Goal: Task Accomplishment & Management: Use online tool/utility

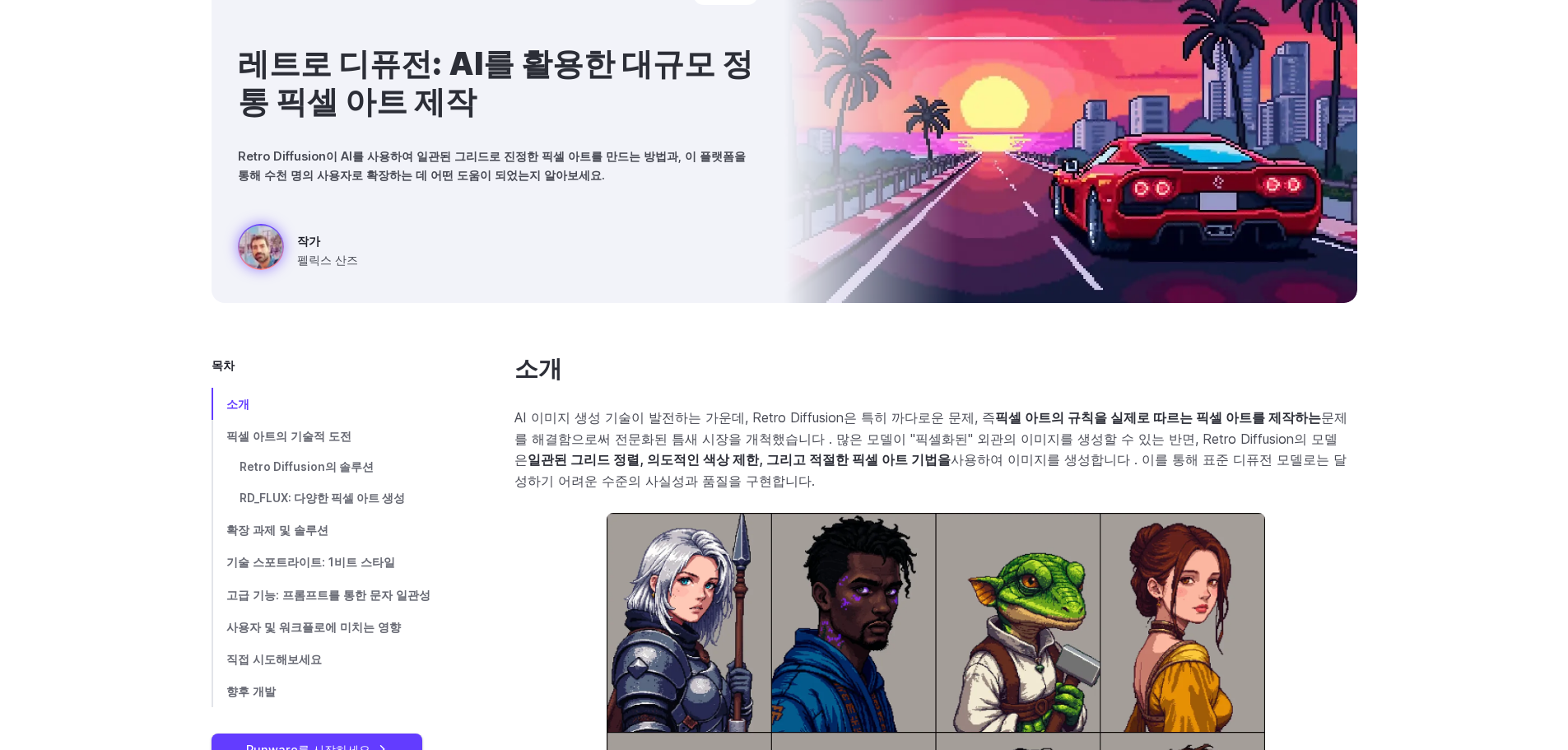
scroll to position [247, 0]
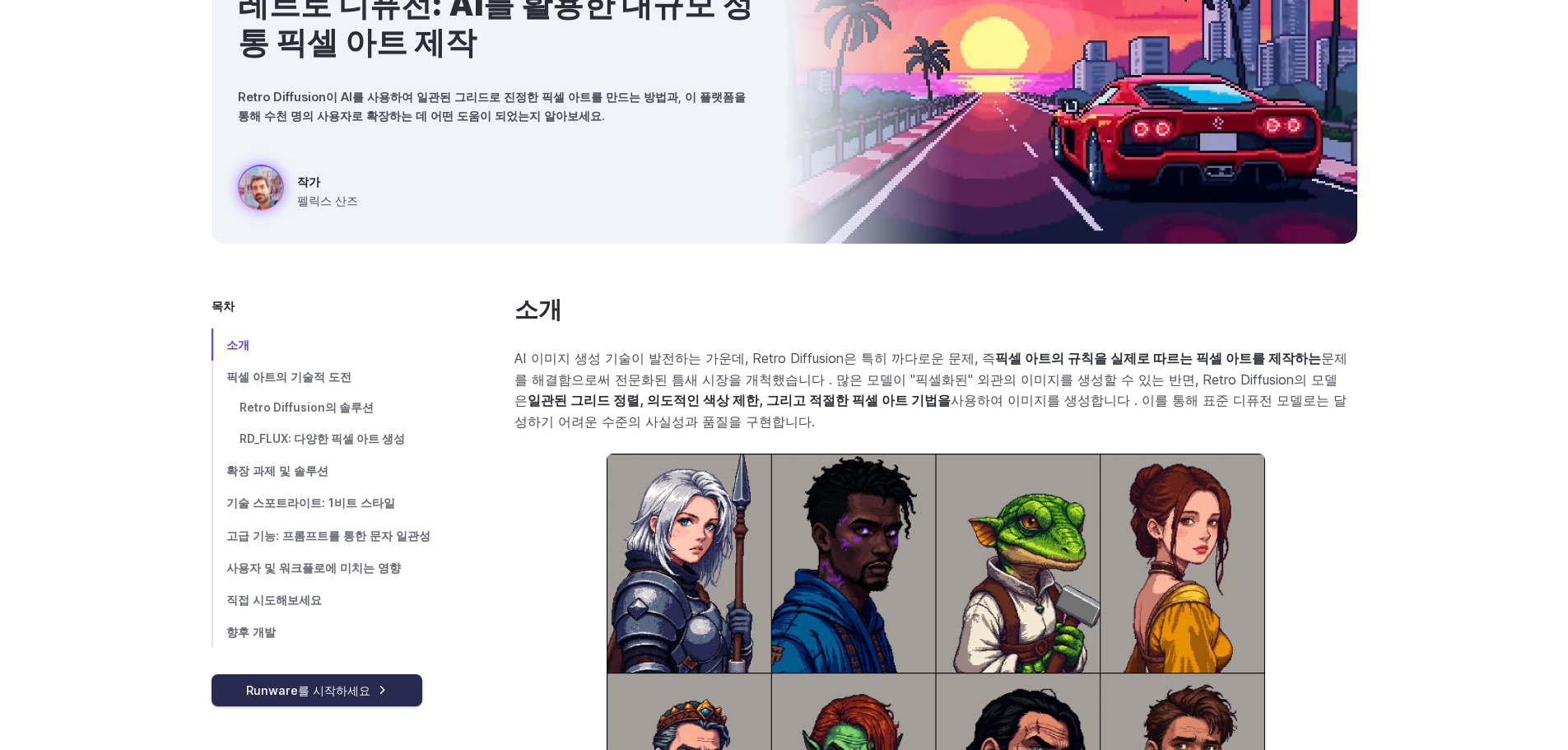
click at [357, 686] on font "Runware를 시작하세요" at bounding box center [307, 689] width 124 height 14
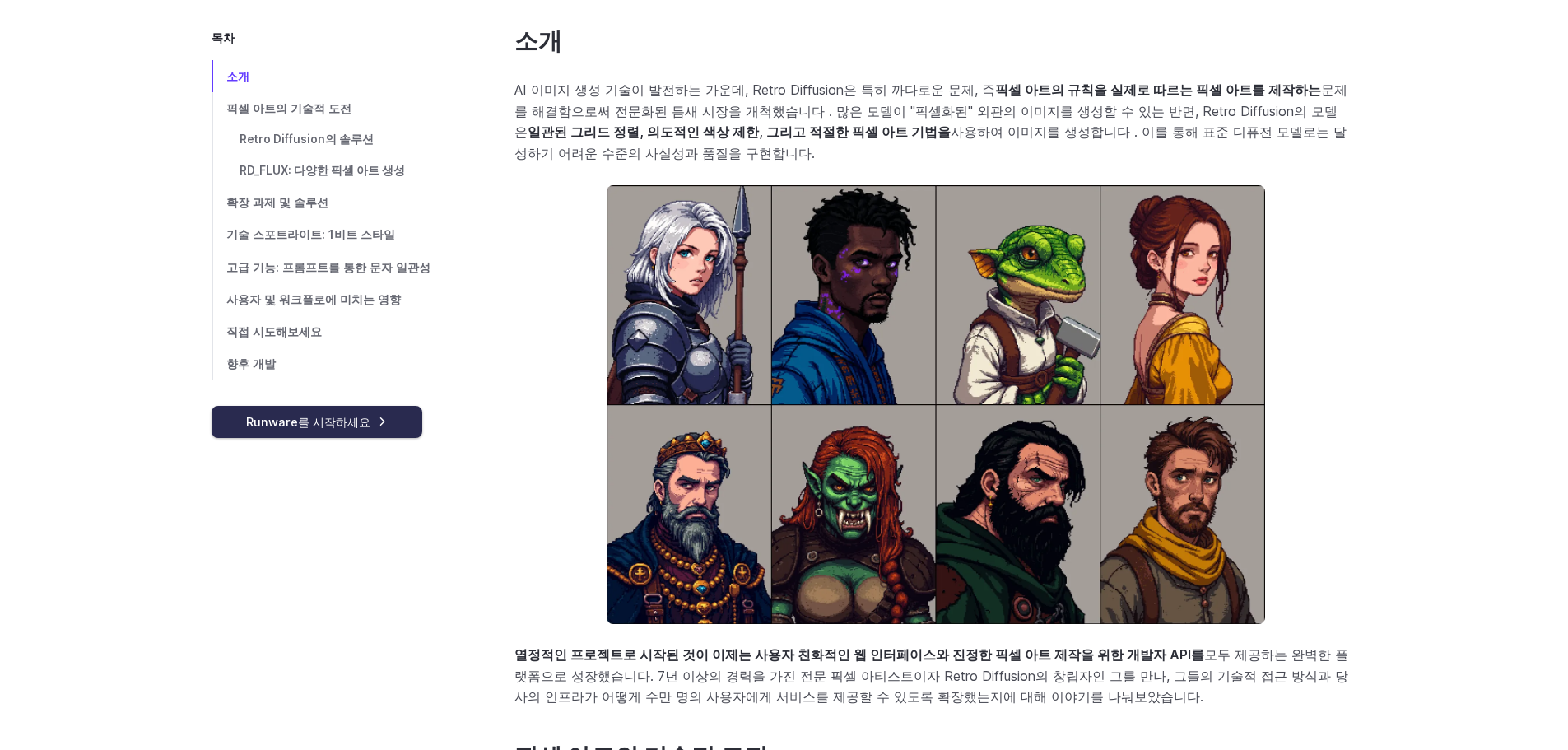
scroll to position [576, 0]
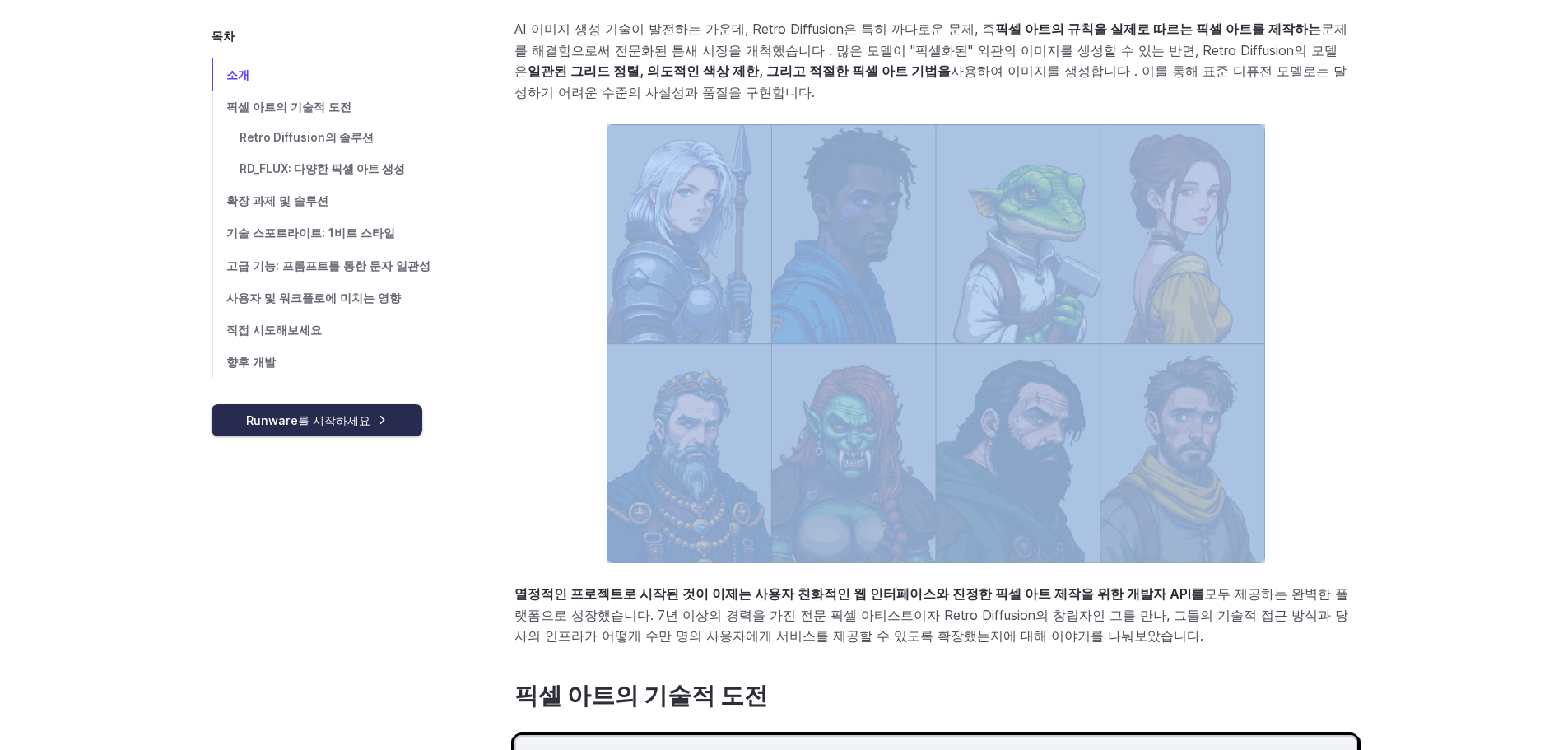
drag, startPoint x: 1558, startPoint y: 107, endPoint x: 1557, endPoint y: 133, distance: 26.0
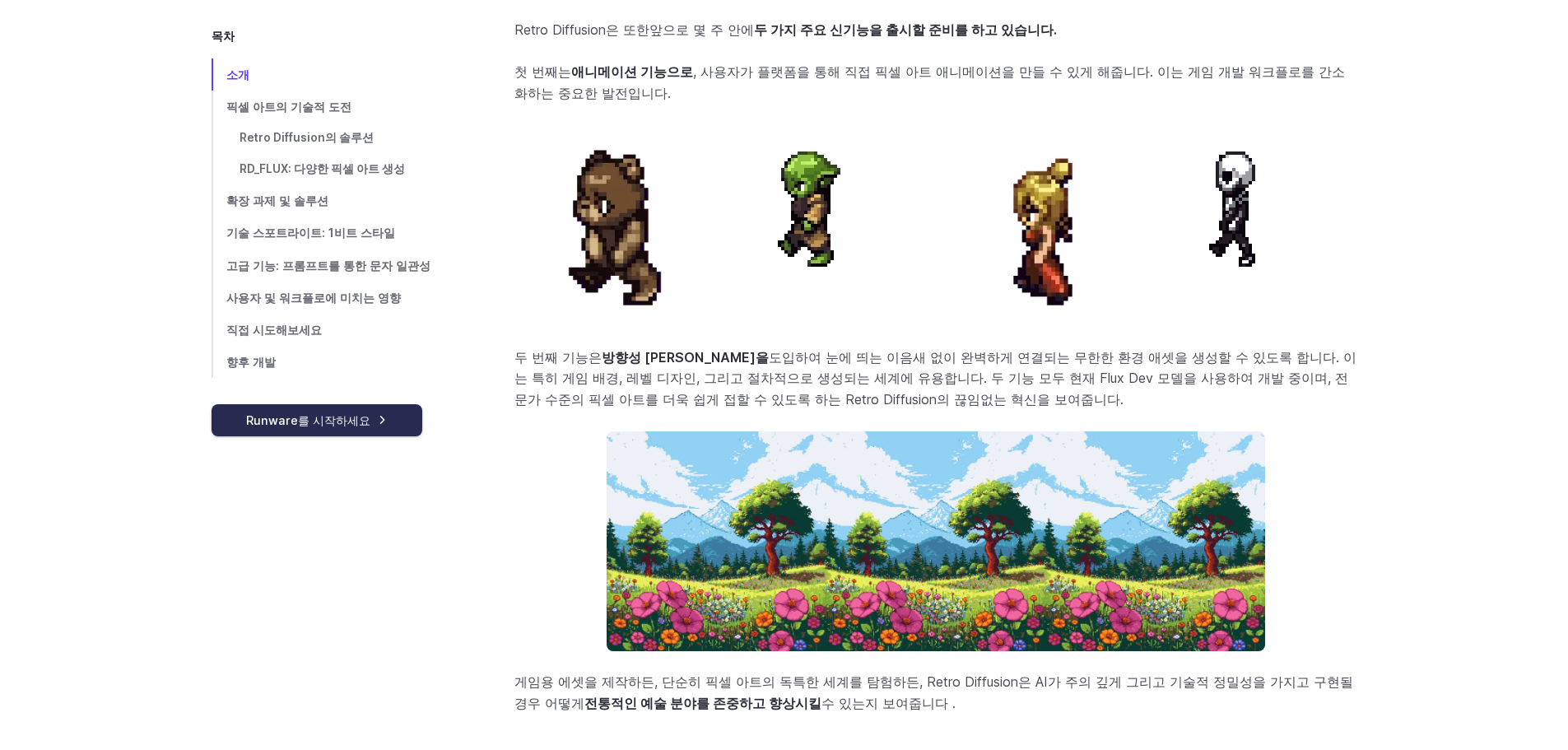
scroll to position [6506, 0]
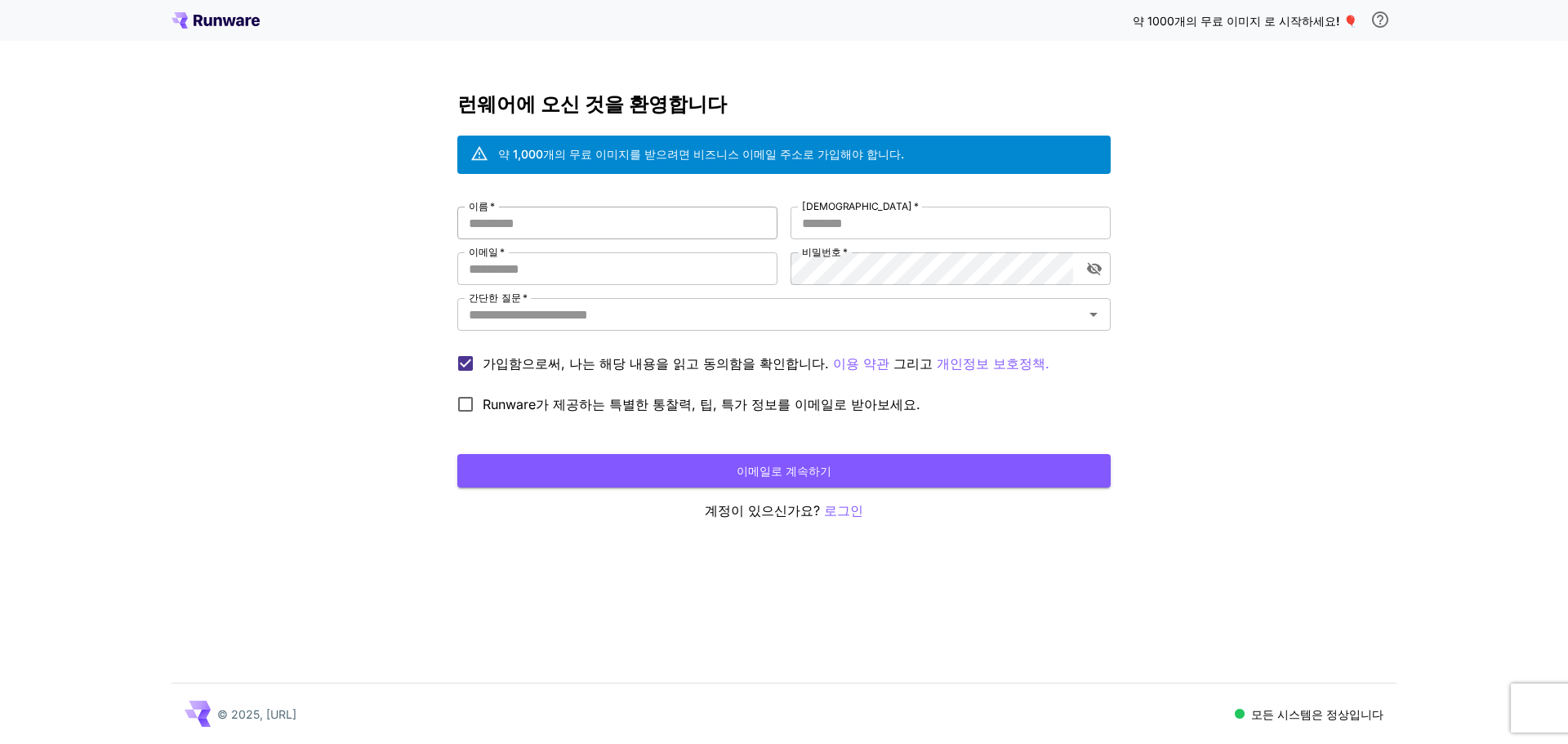
click at [601, 219] on input "이름   *" at bounding box center [617, 222] width 320 height 32
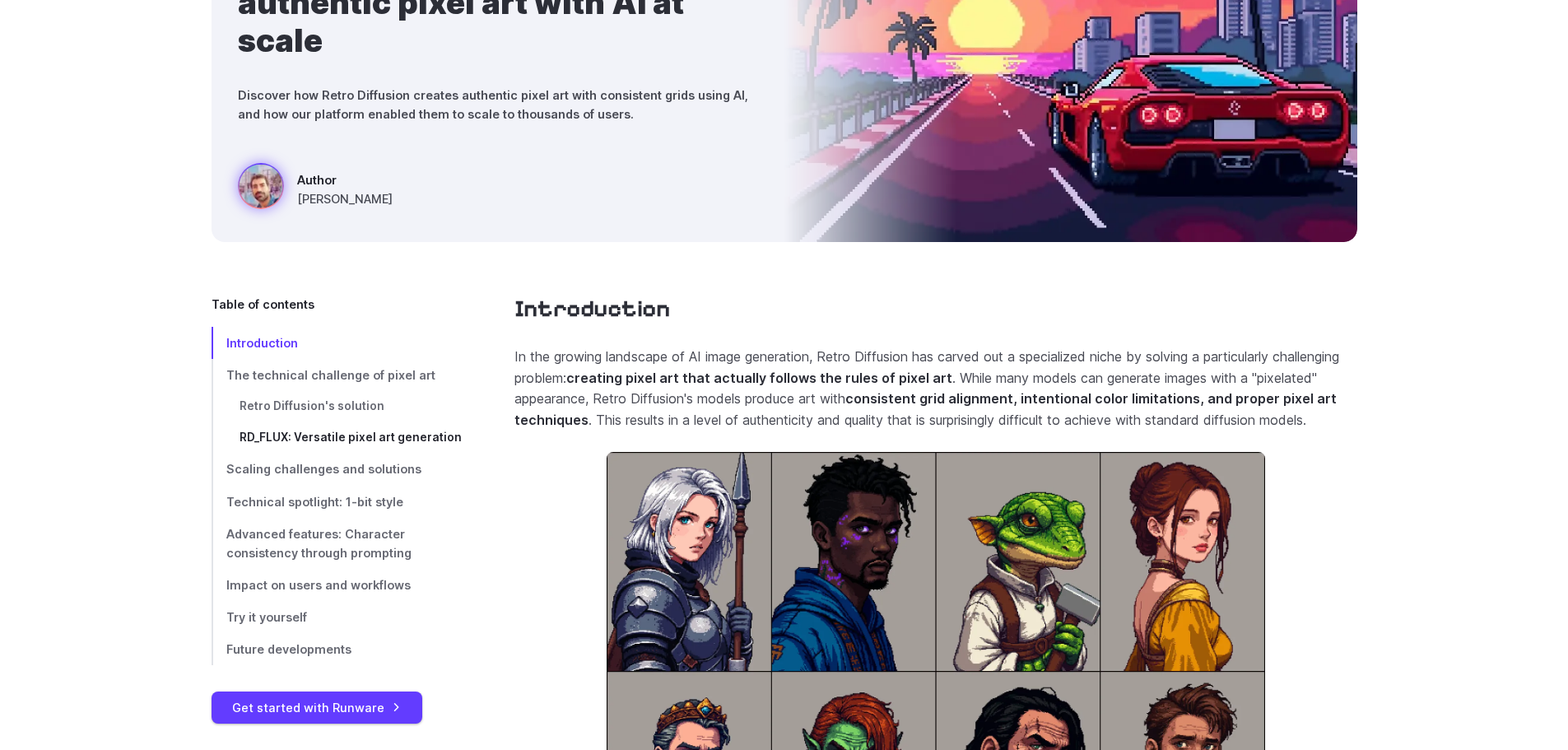
scroll to position [412, 0]
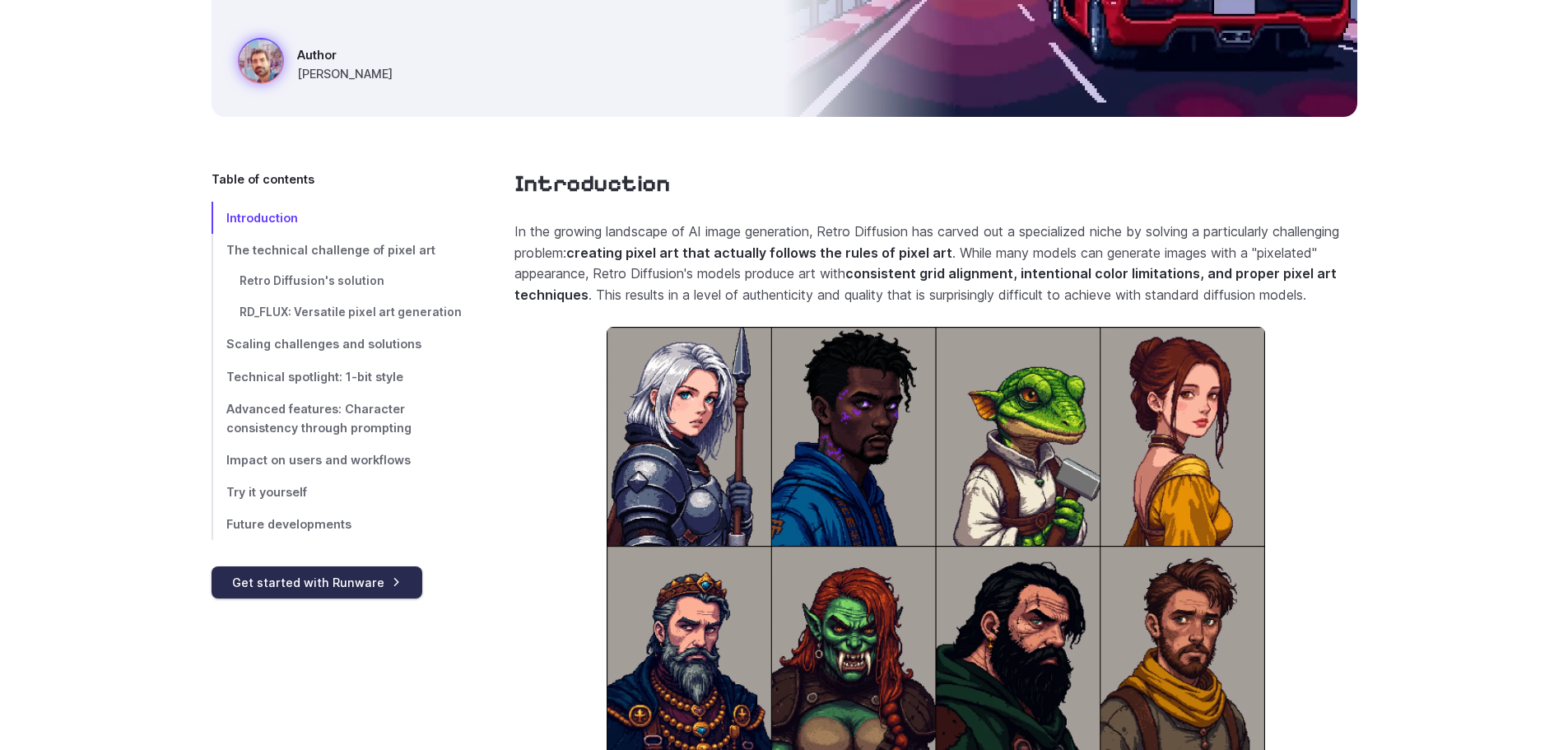
click at [335, 574] on link "Get started with Runware" at bounding box center [317, 582] width 211 height 32
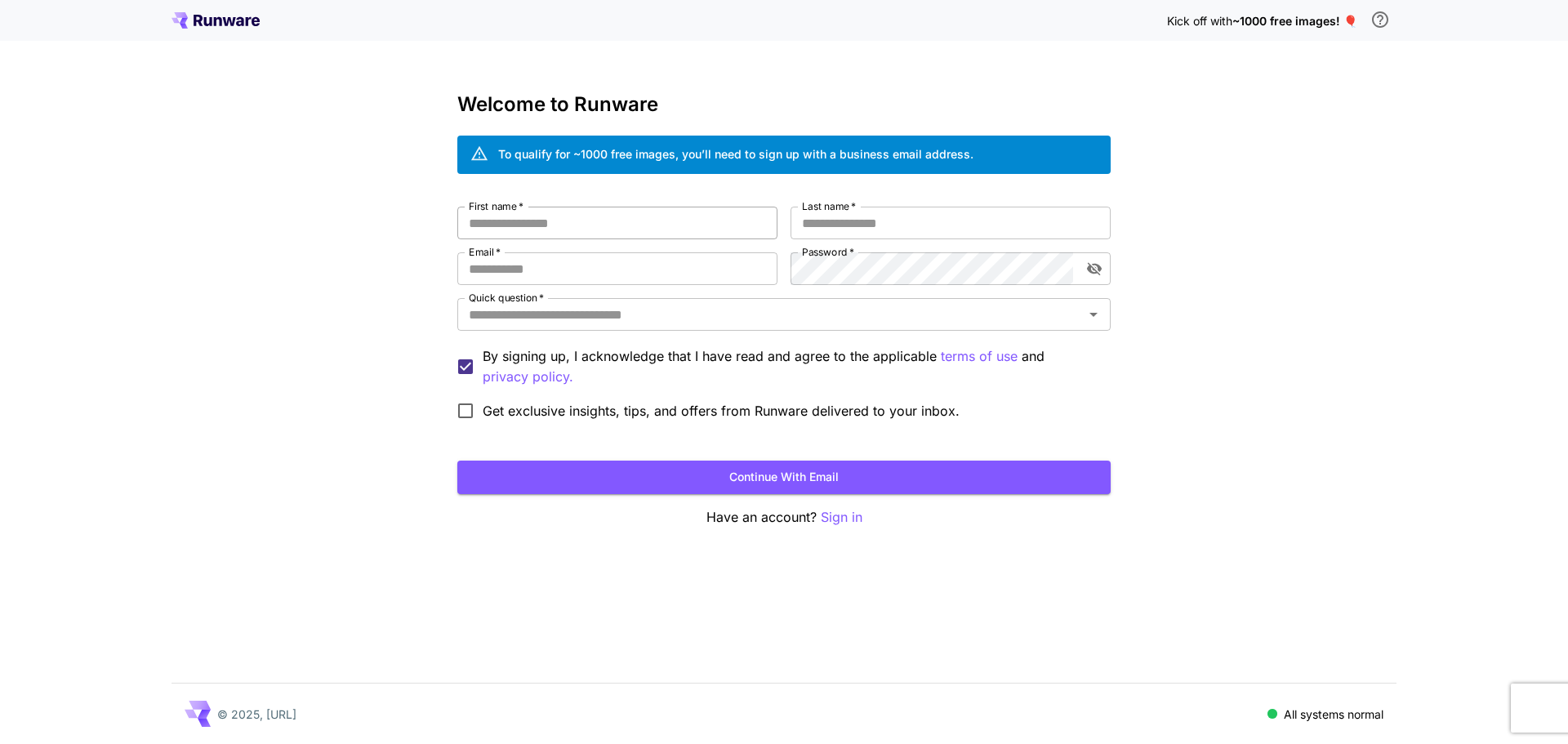
click at [562, 222] on input "First name   *" at bounding box center [617, 222] width 320 height 32
type input "*"
type input "***"
type input "*****"
type input "**********"
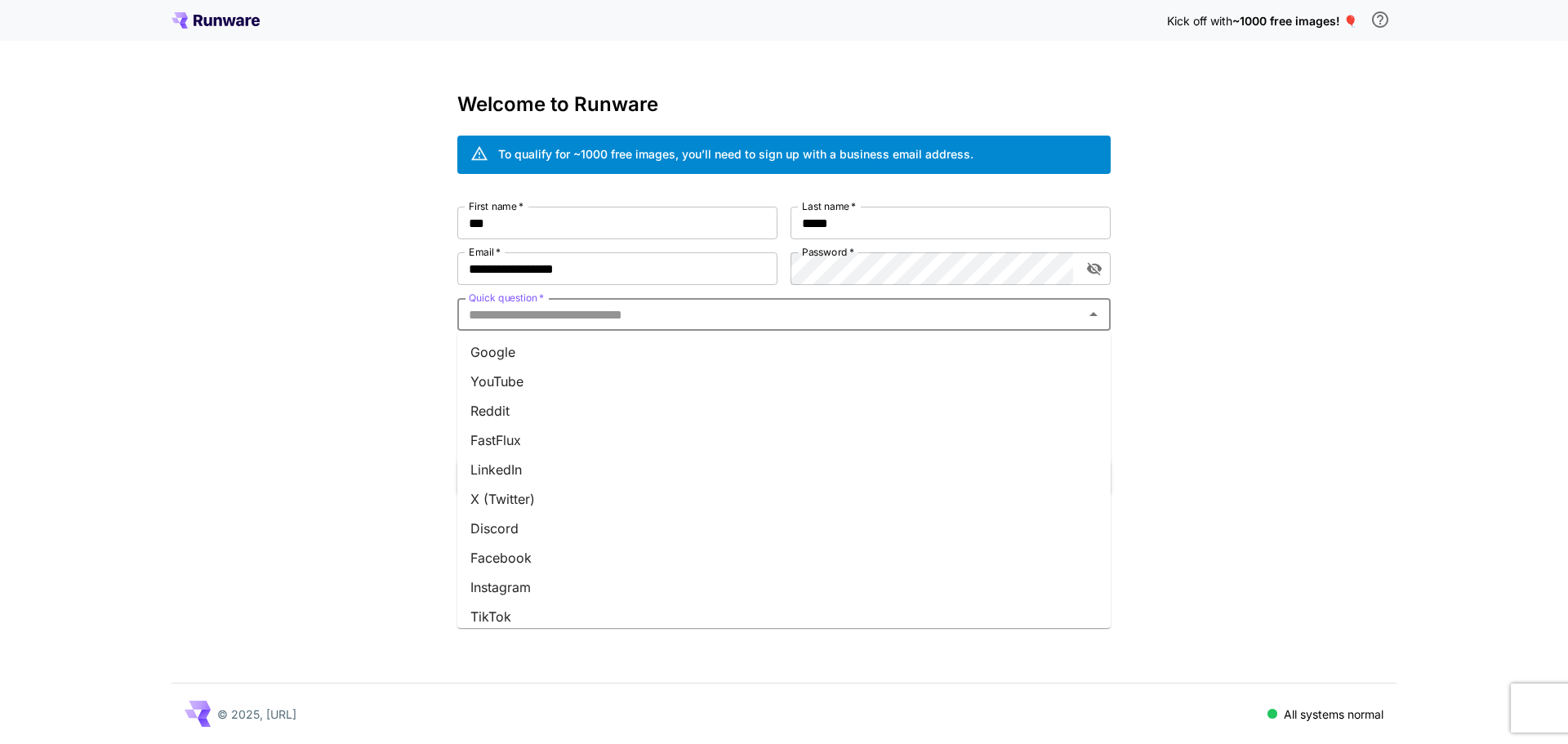
click at [758, 320] on input "Quick question   *" at bounding box center [770, 314] width 616 height 23
click at [602, 357] on li "Google" at bounding box center [784, 352] width 653 height 30
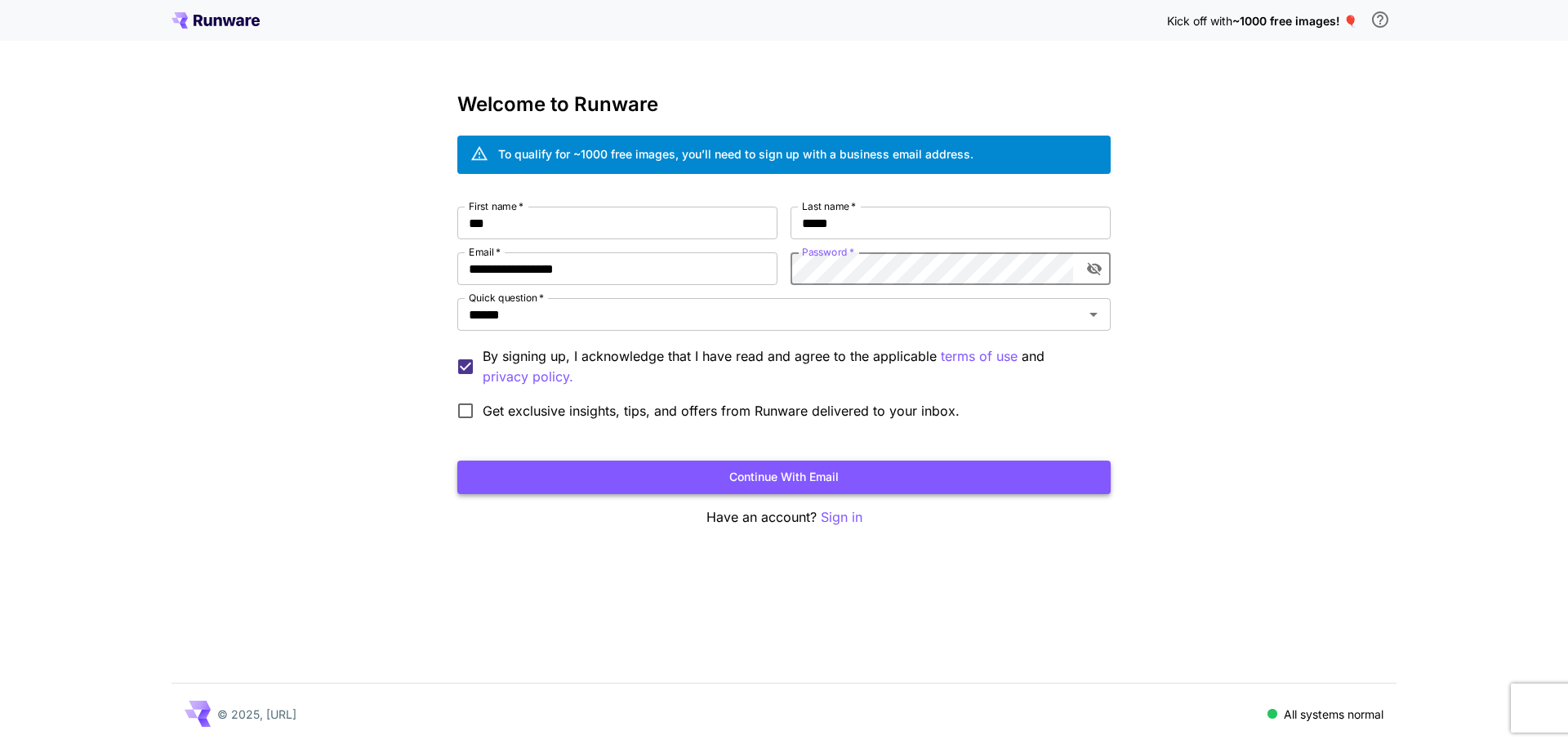
click at [752, 481] on button "Continue with email" at bounding box center [784, 477] width 653 height 33
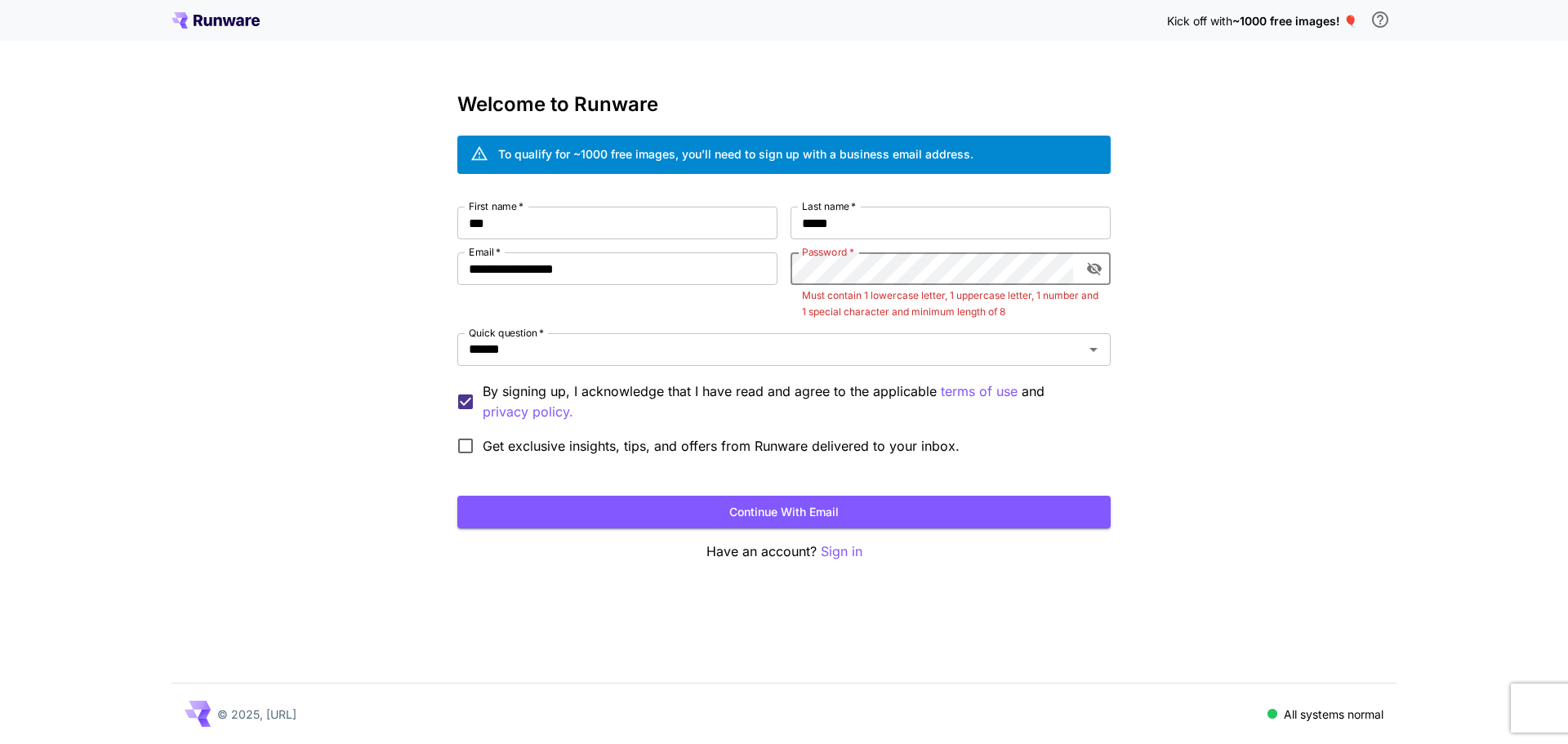
click at [707, 281] on div "**********" at bounding box center [784, 334] width 653 height 257
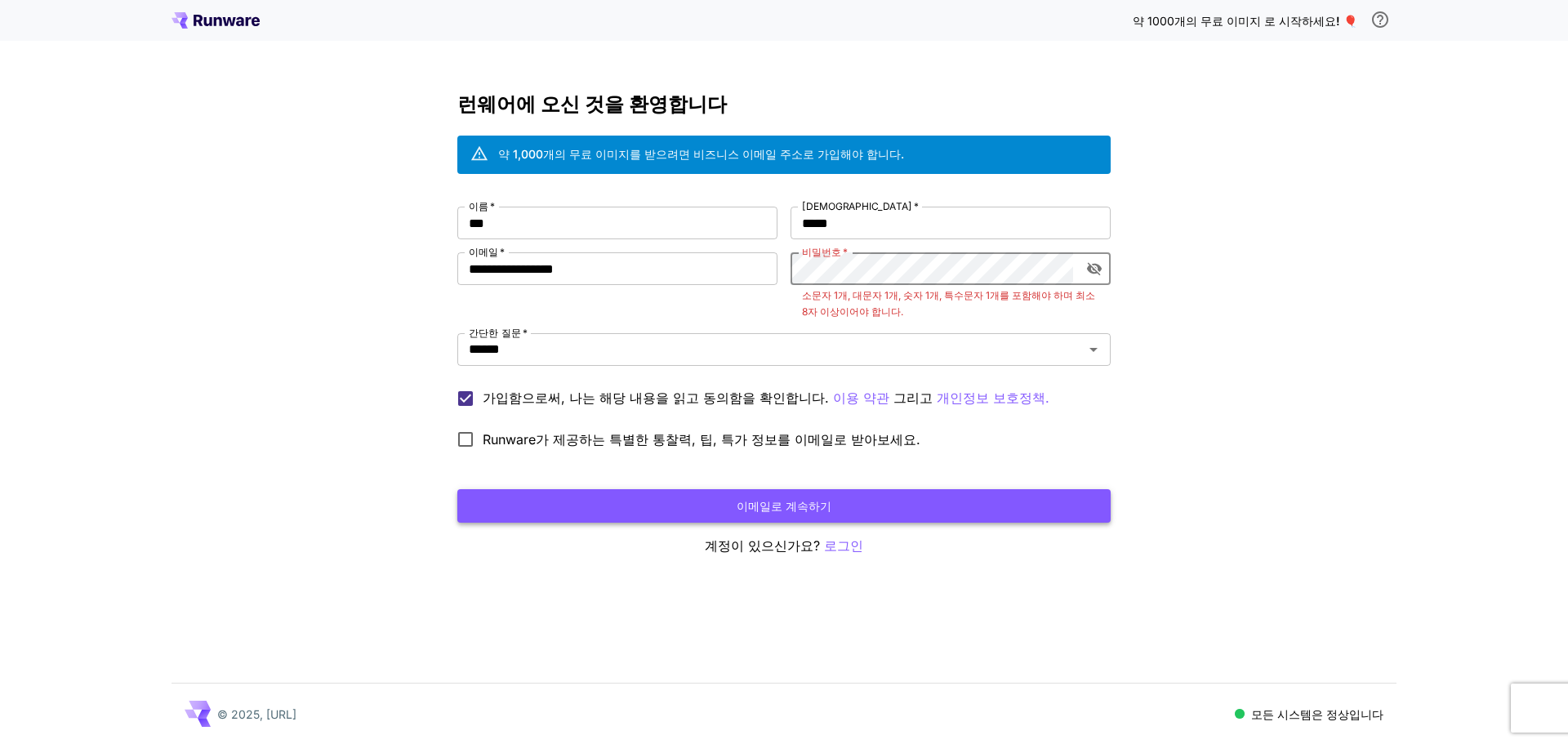
click at [855, 498] on button "이메일로 계속하기" at bounding box center [784, 506] width 653 height 33
click at [832, 515] on button "이메일로 계속하기" at bounding box center [784, 506] width 653 height 33
click at [647, 265] on div "**********" at bounding box center [784, 332] width 653 height 250
click at [821, 503] on font "이메일로 계속하기" at bounding box center [784, 505] width 95 height 14
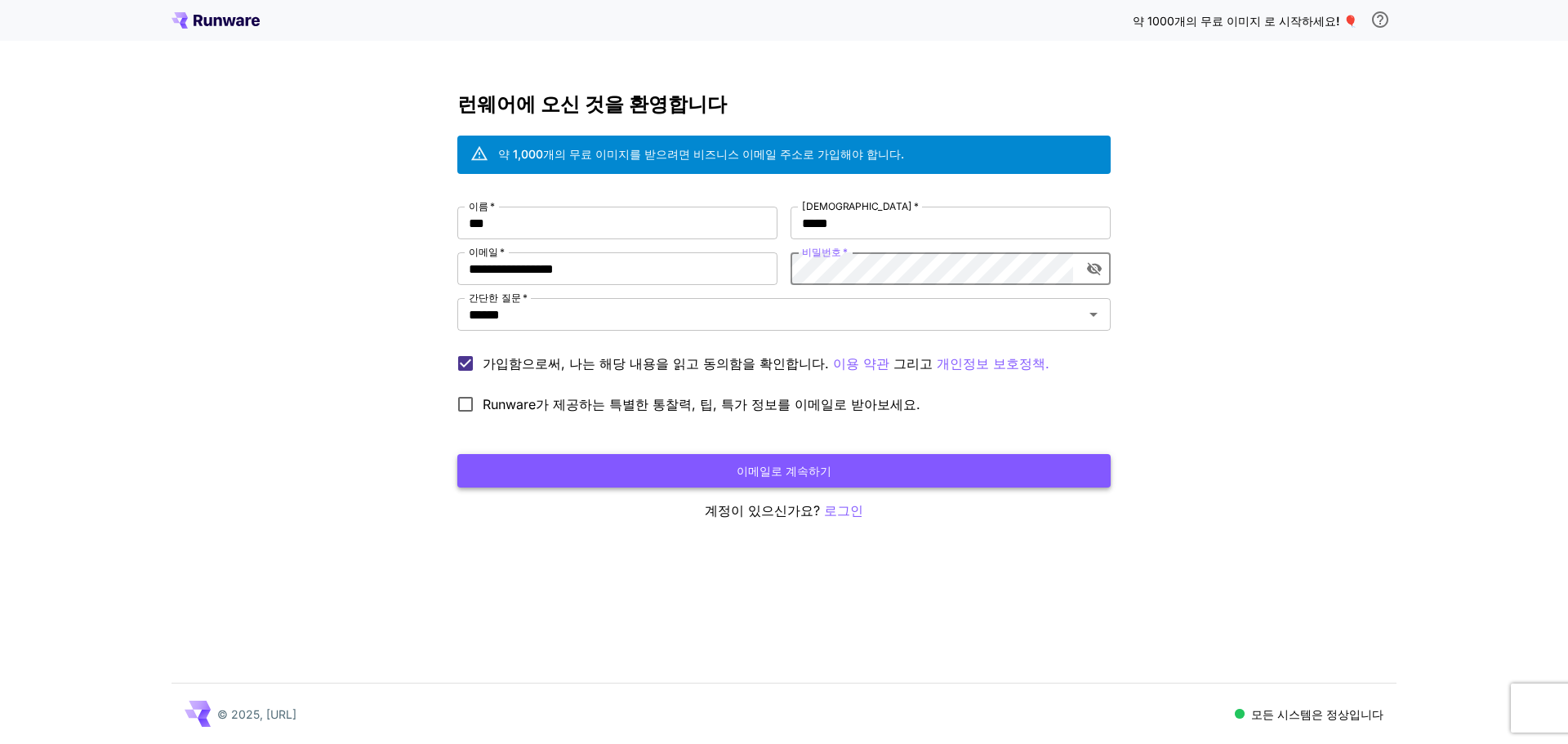
click at [878, 471] on button "이메일로 계속하기" at bounding box center [784, 471] width 653 height 33
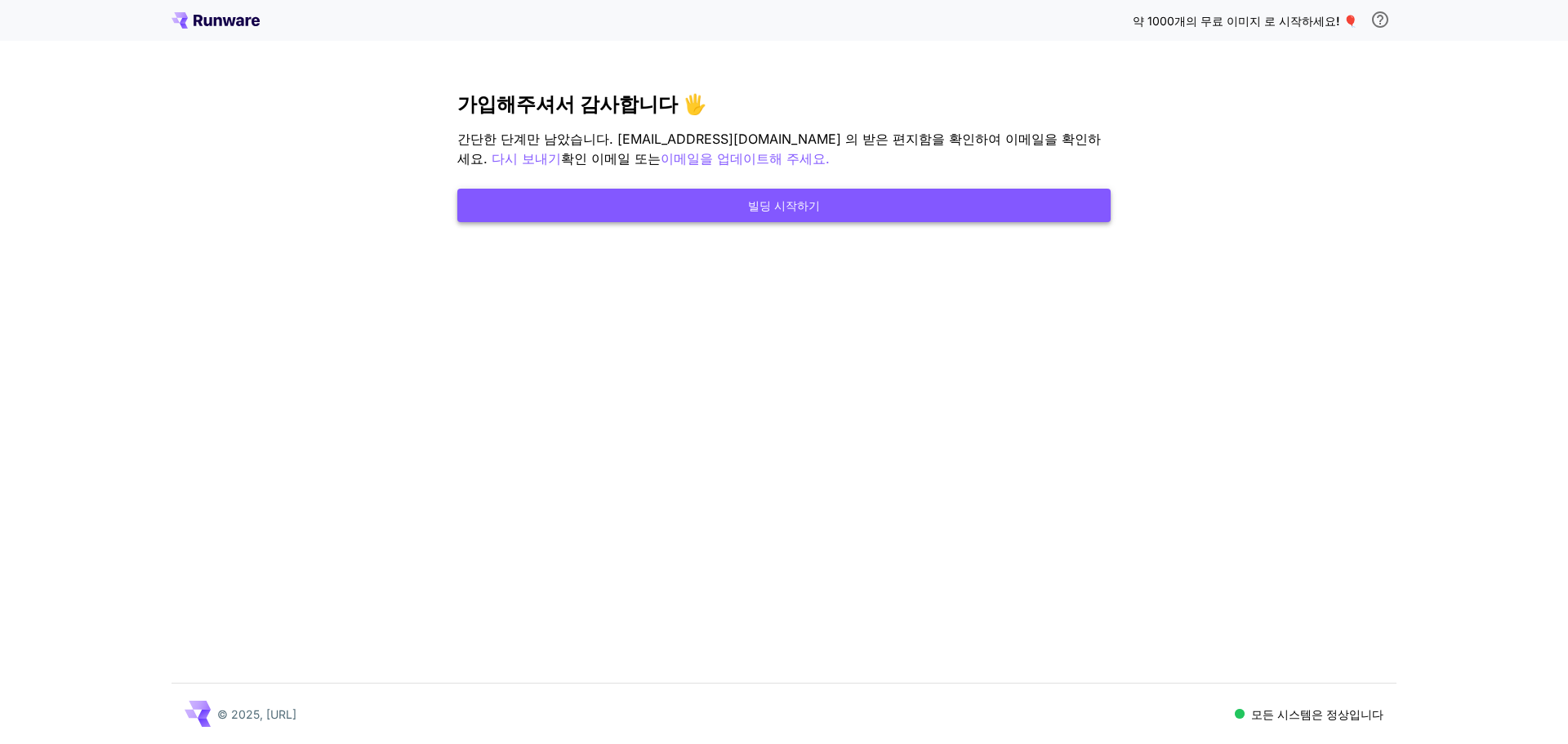
click at [793, 219] on button "빌딩 시작하기" at bounding box center [784, 206] width 653 height 33
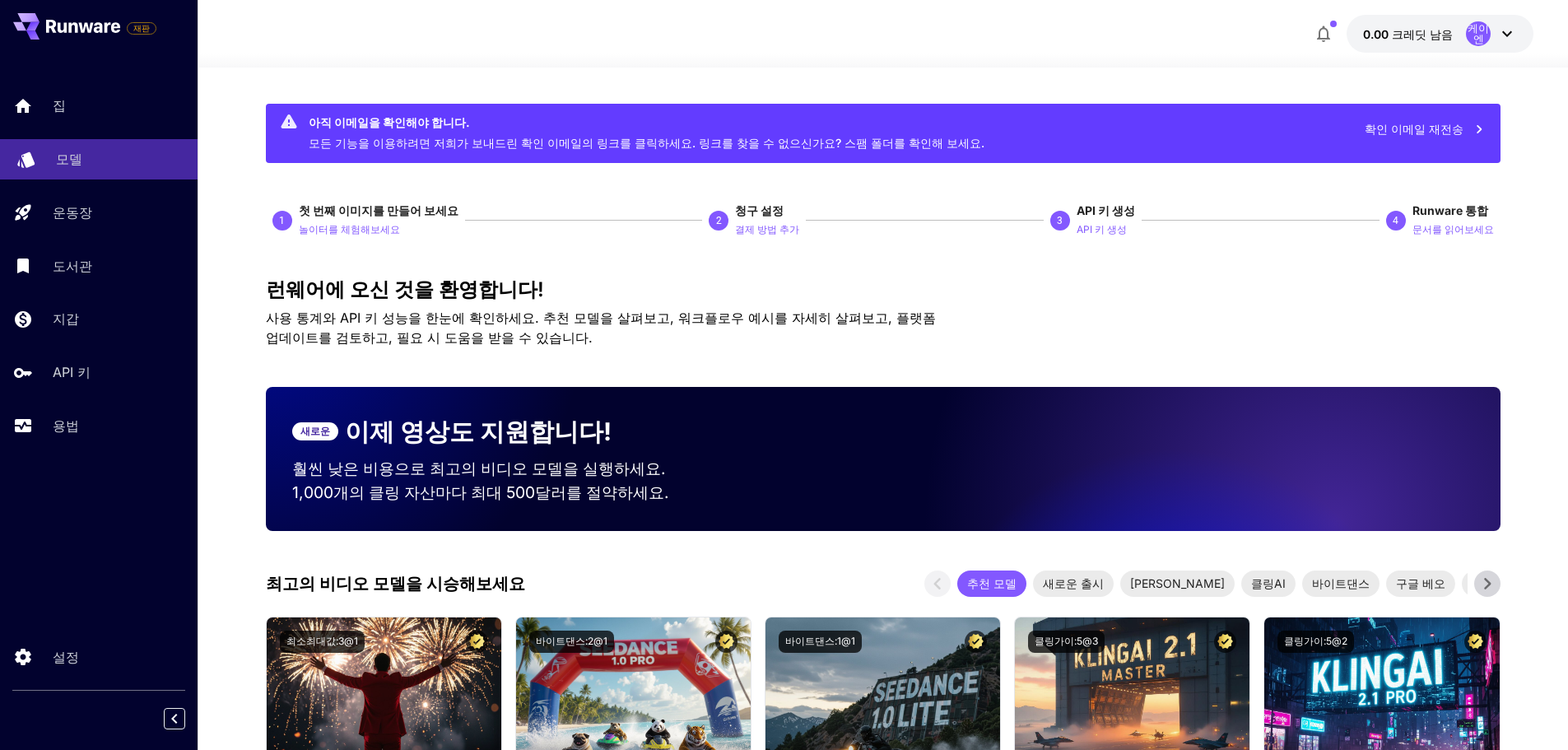
click at [86, 162] on div "모델" at bounding box center [120, 159] width 128 height 20
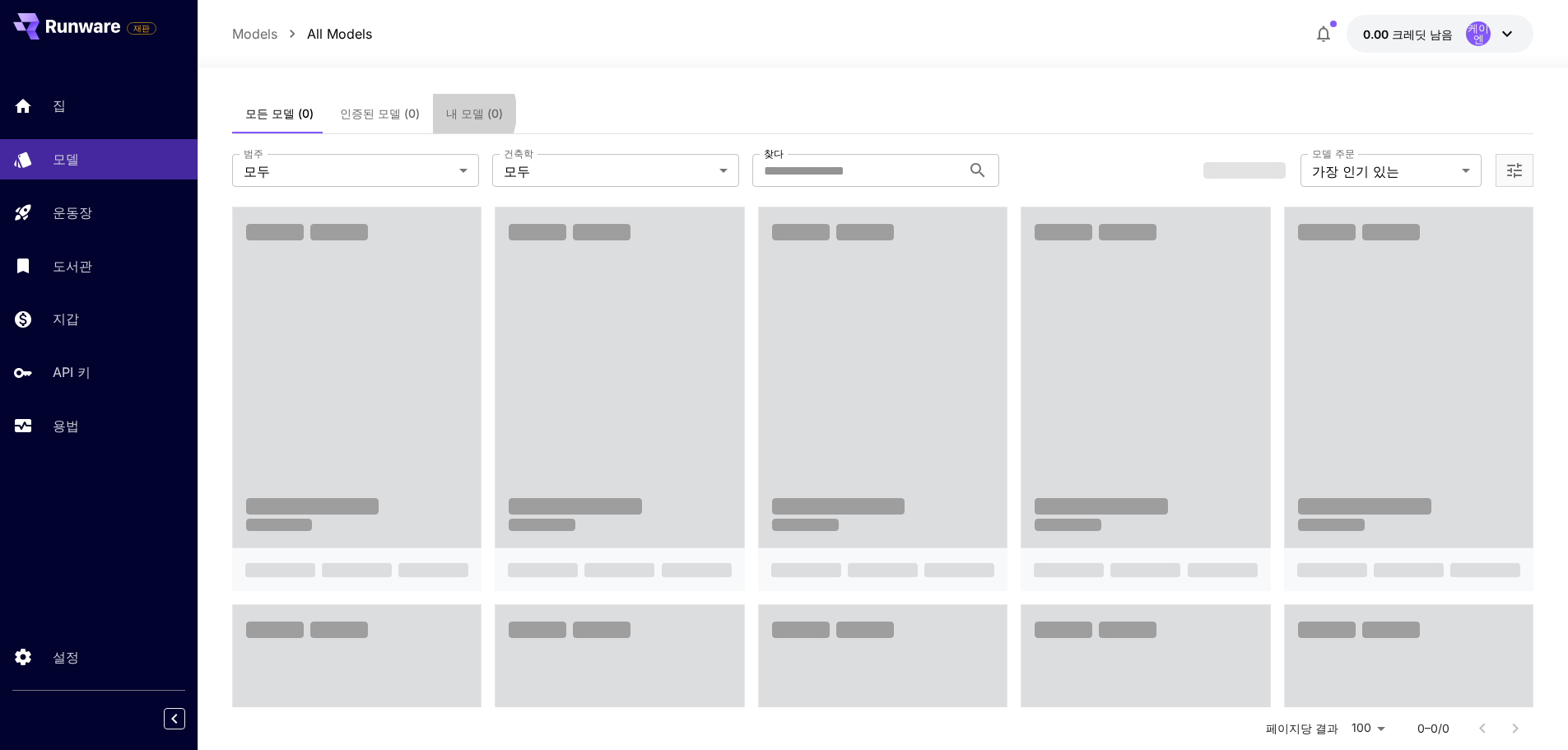
click at [446, 112] on font "내 모델 (0)" at bounding box center [474, 113] width 57 height 14
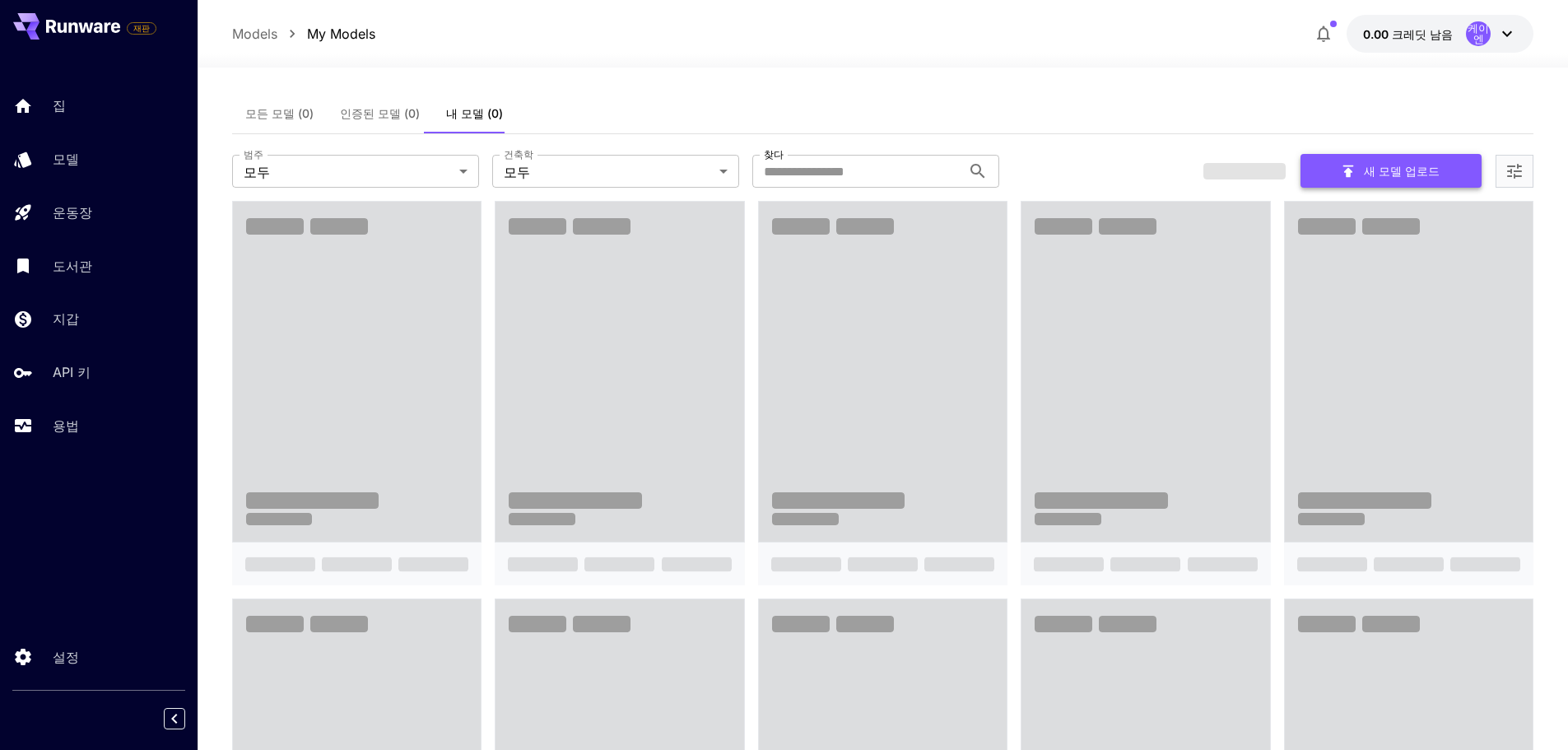
click at [1406, 162] on font "새 모델 업로드" at bounding box center [1401, 171] width 76 height 21
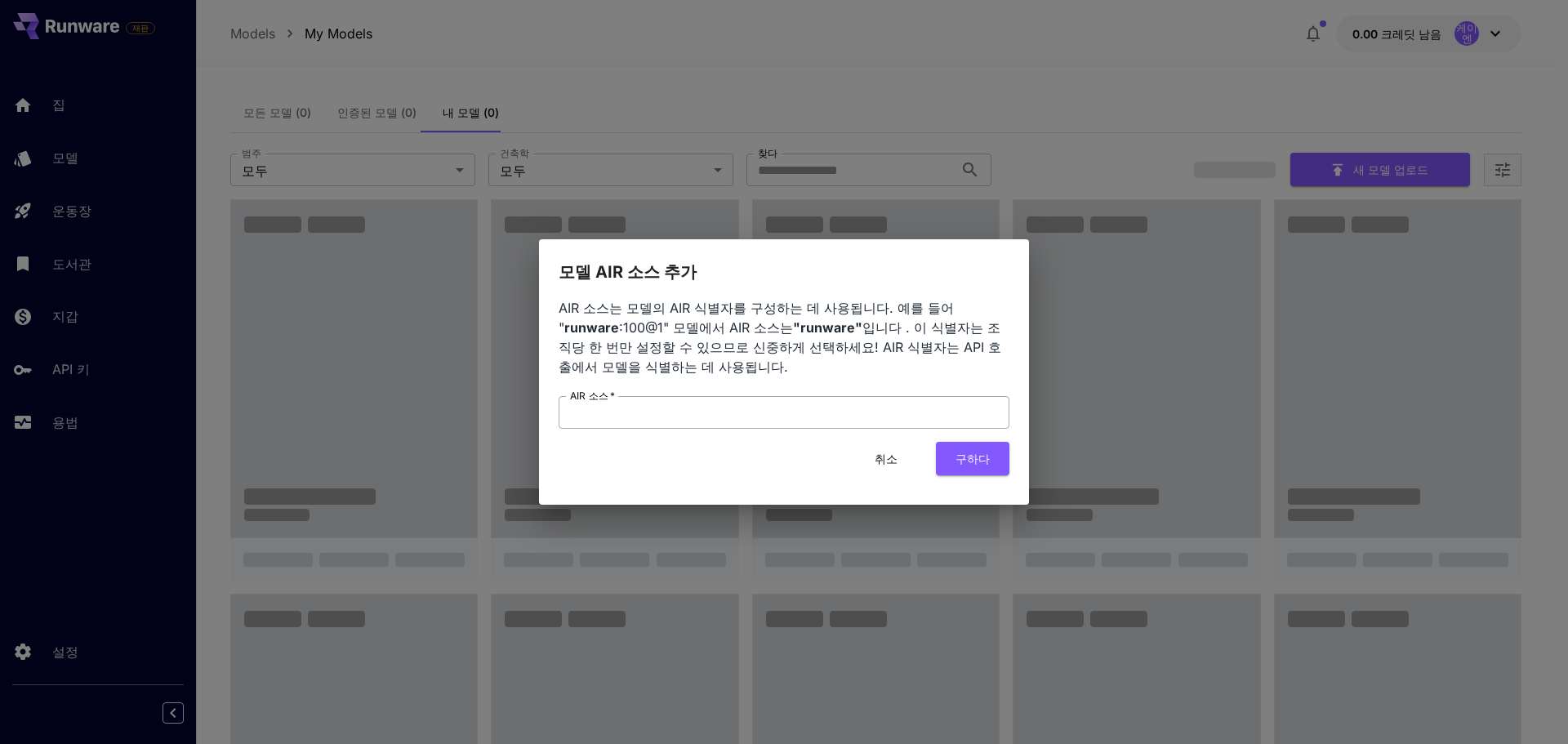
click at [803, 415] on input "AIR 소스   *" at bounding box center [784, 411] width 450 height 32
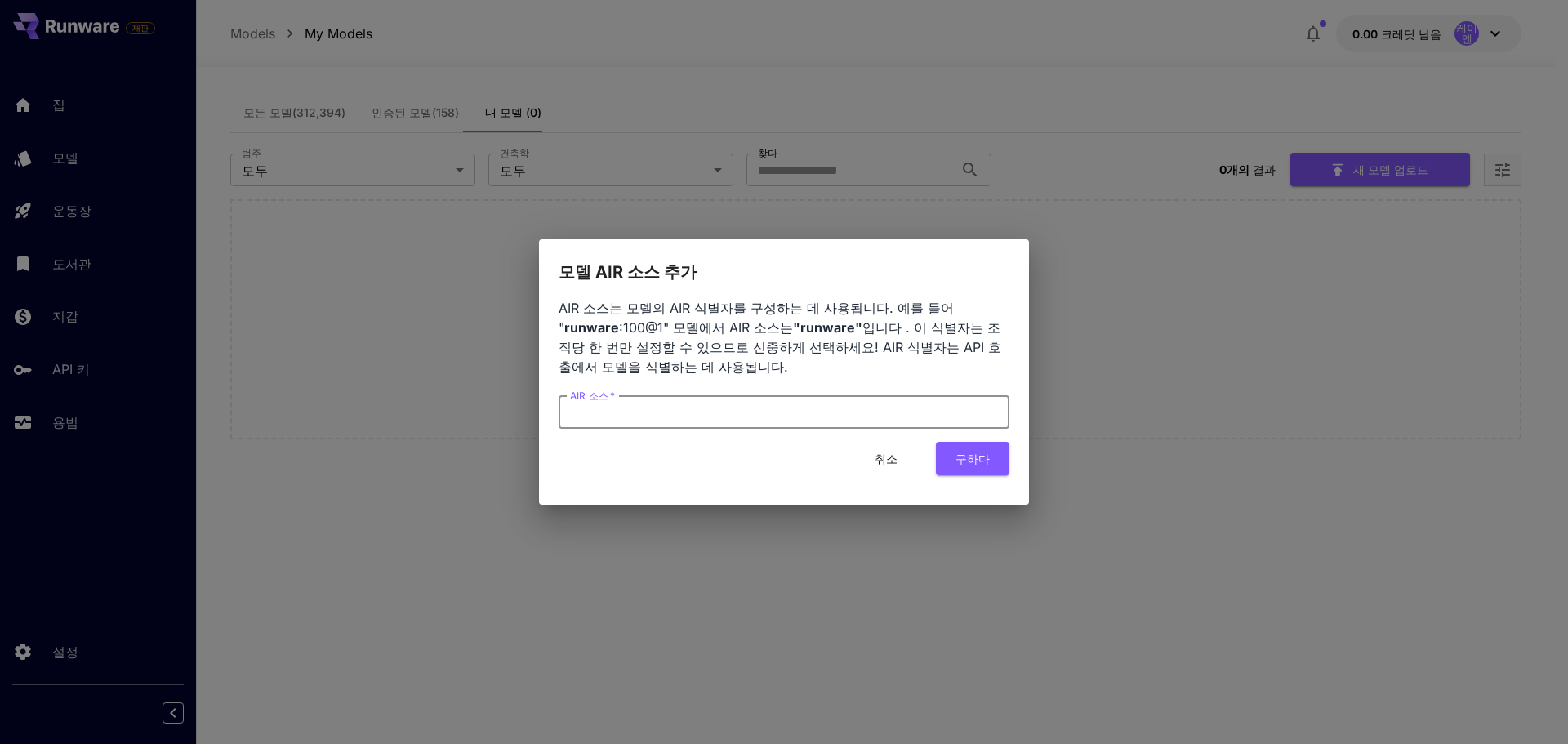
click at [897, 469] on button "취소" at bounding box center [886, 459] width 73 height 33
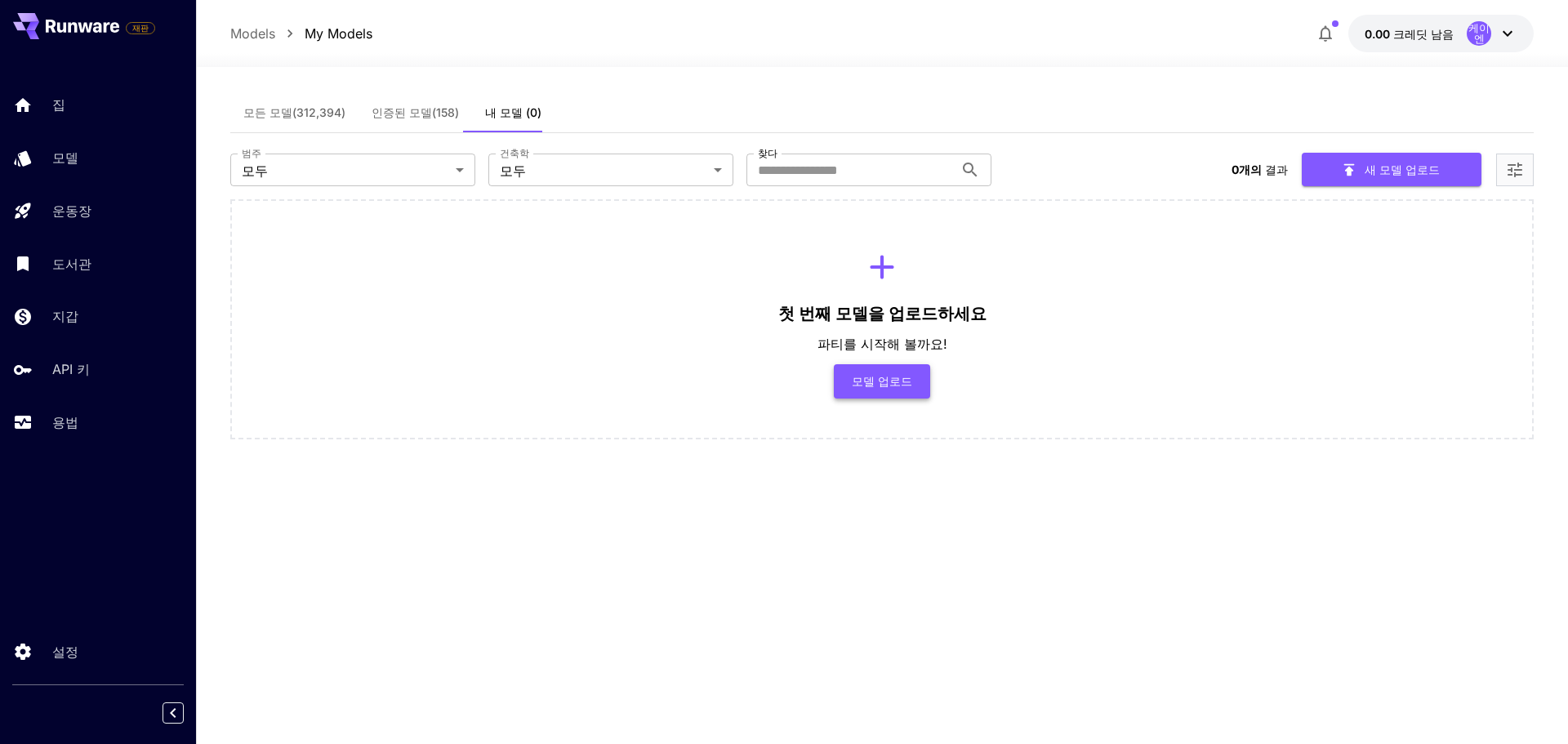
click at [858, 382] on font "모델 업로드" at bounding box center [881, 381] width 60 height 14
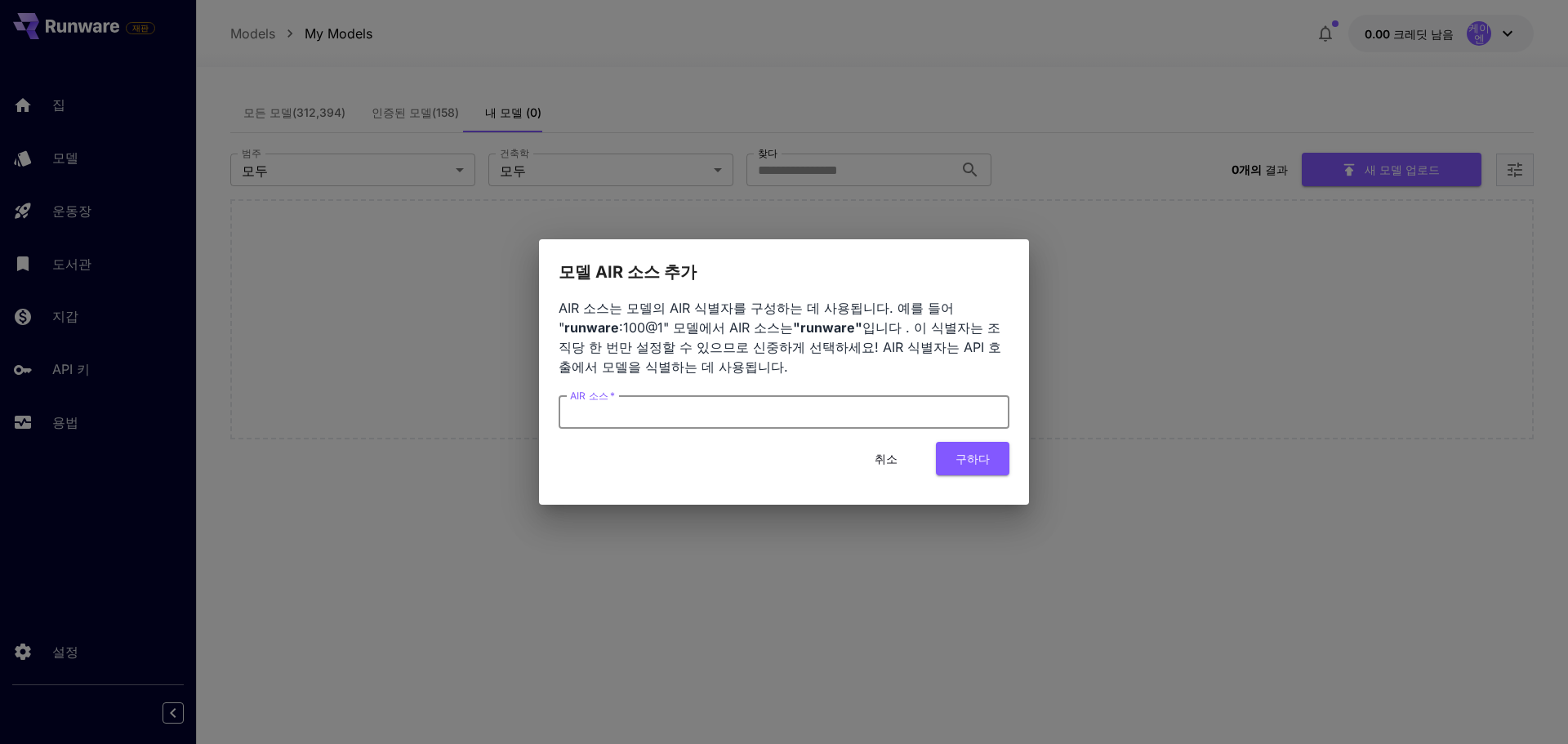
click at [756, 418] on input "AIR 소스   *" at bounding box center [784, 411] width 450 height 32
type input "**"
click at [887, 460] on font "취소" at bounding box center [886, 458] width 23 height 14
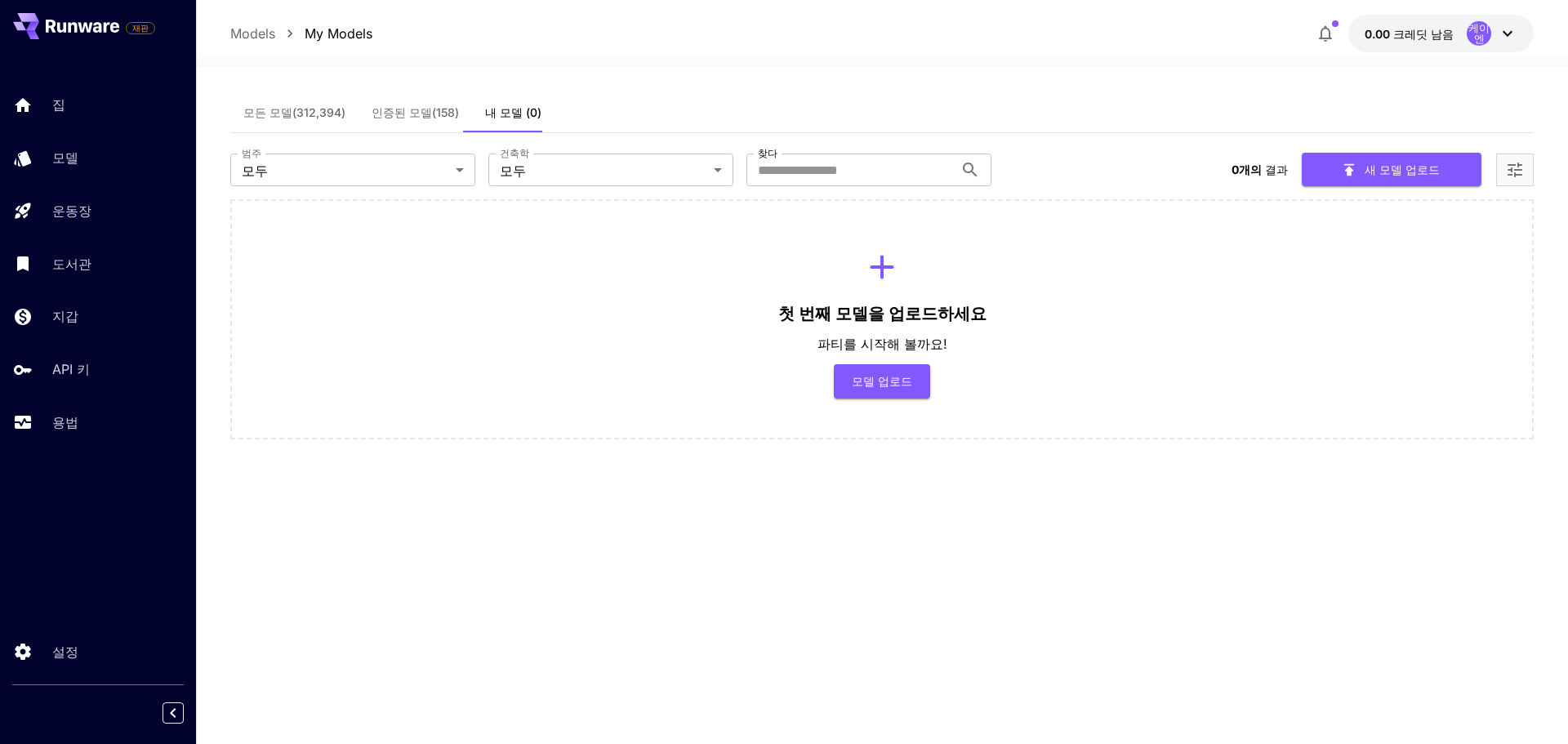
click at [294, 127] on button "모든 모델(312,394)" at bounding box center [295, 112] width 128 height 39
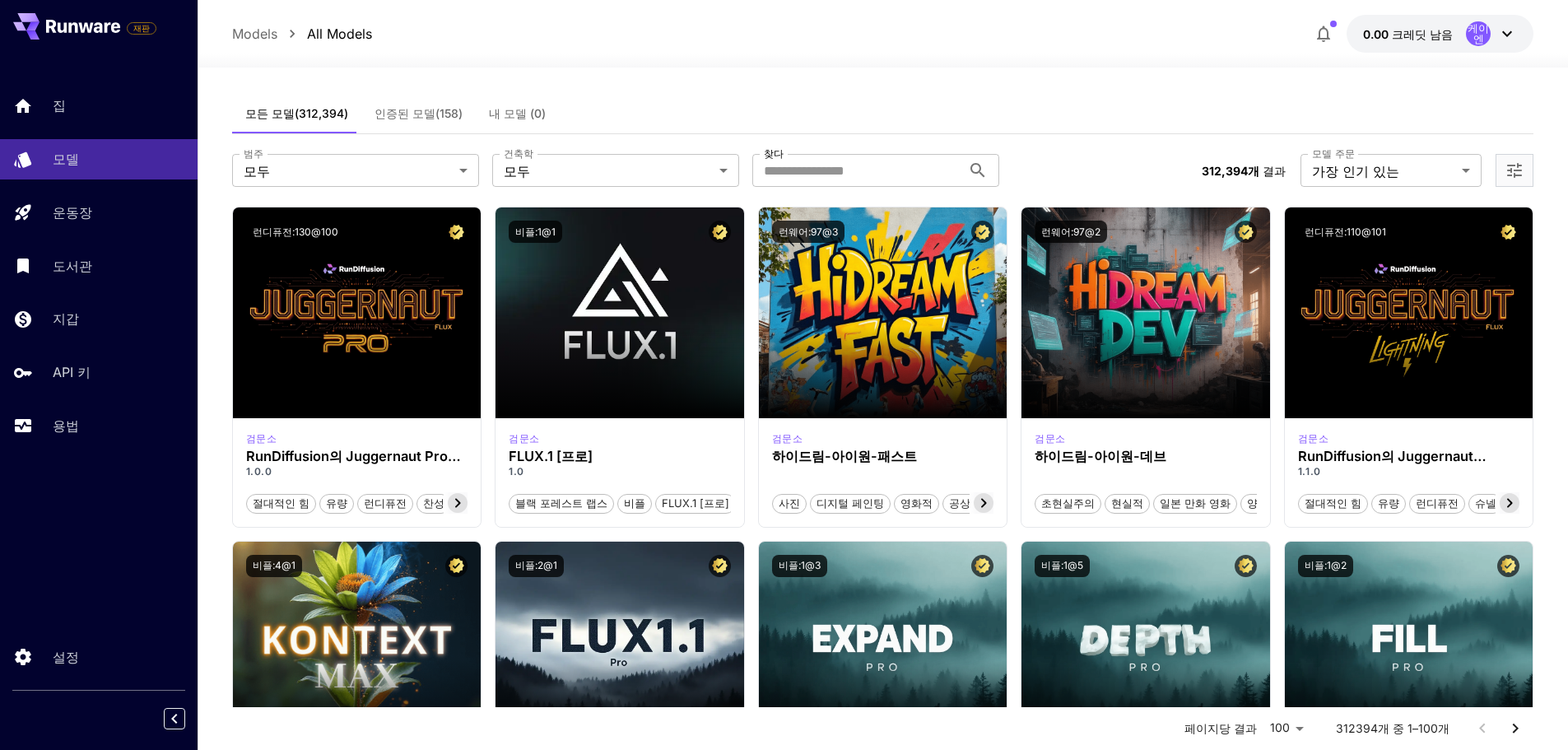
click at [403, 121] on button "인증된 모델(158)" at bounding box center [418, 113] width 114 height 39
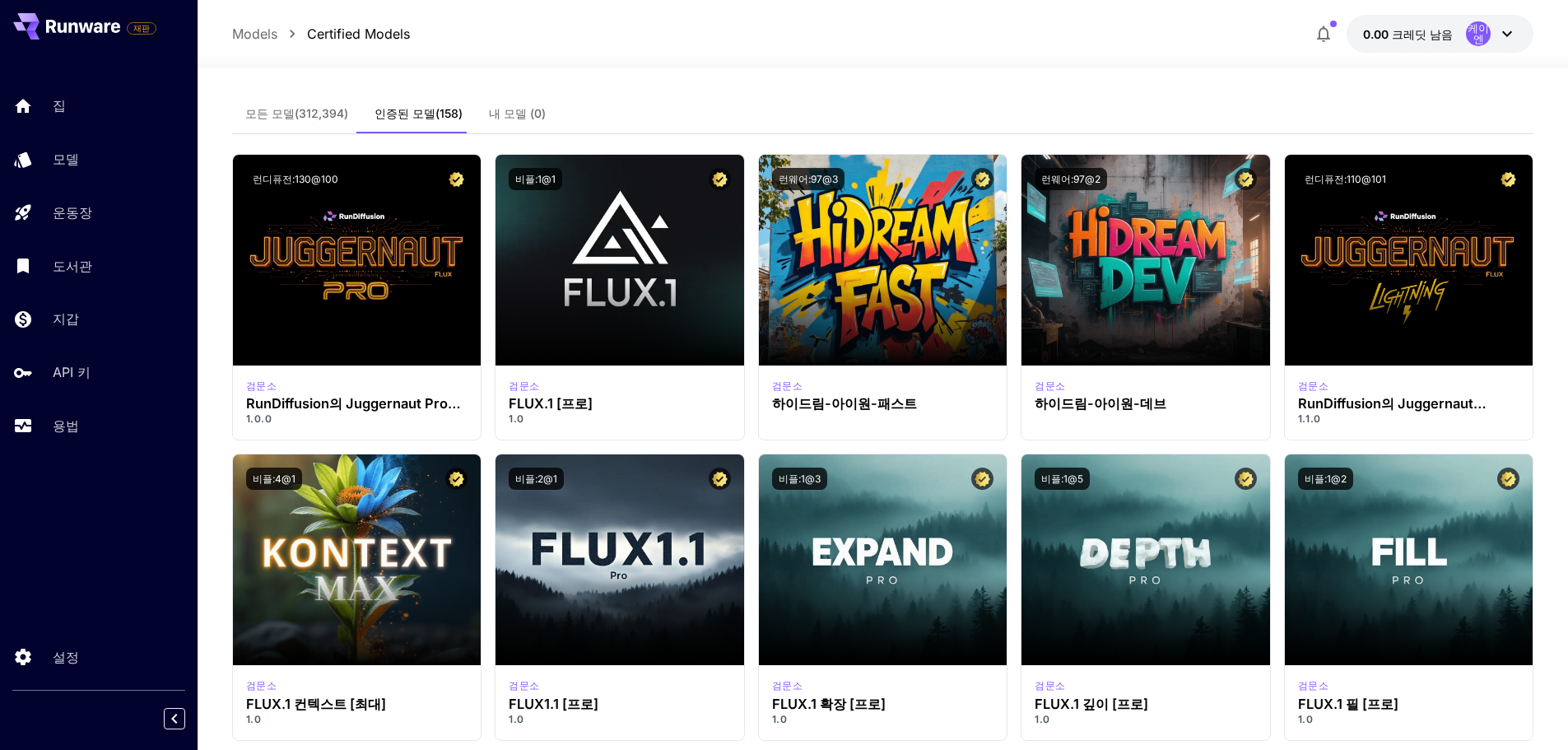
click at [323, 119] on font "모든 모델(312,394)" at bounding box center [297, 113] width 103 height 14
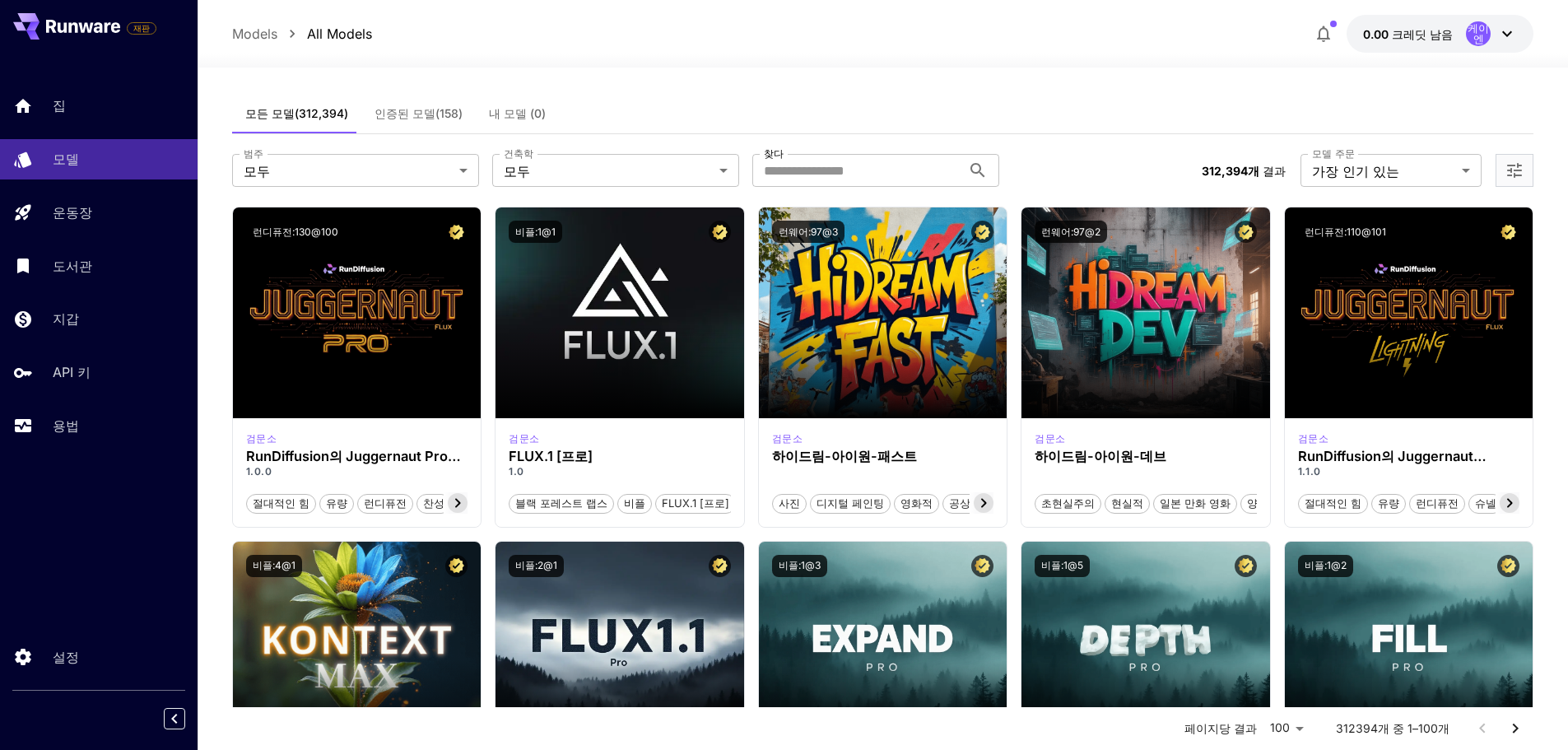
click at [236, 38] on p "Models" at bounding box center [255, 34] width 45 height 20
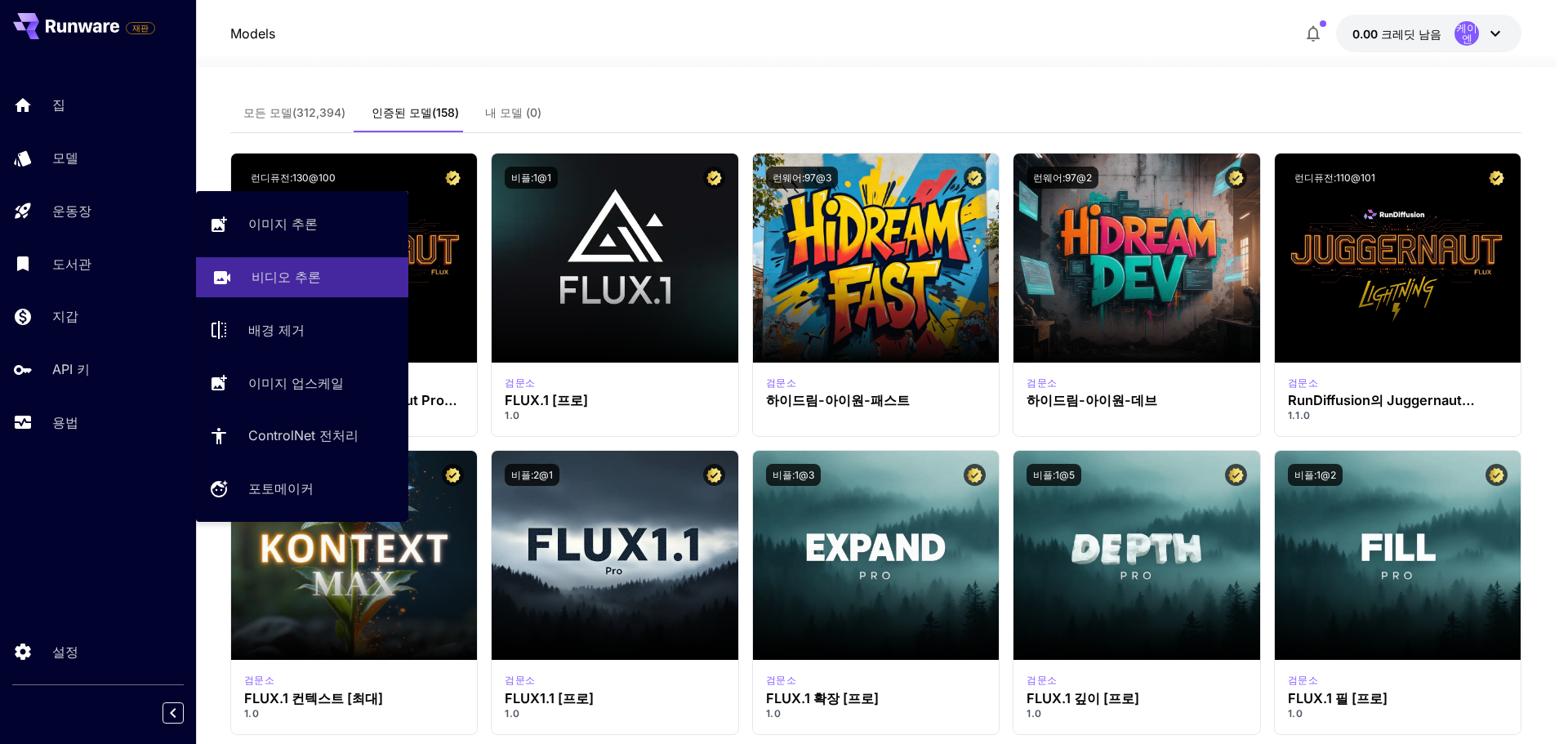
click at [287, 271] on font "비디오 추론" at bounding box center [285, 277] width 70 height 17
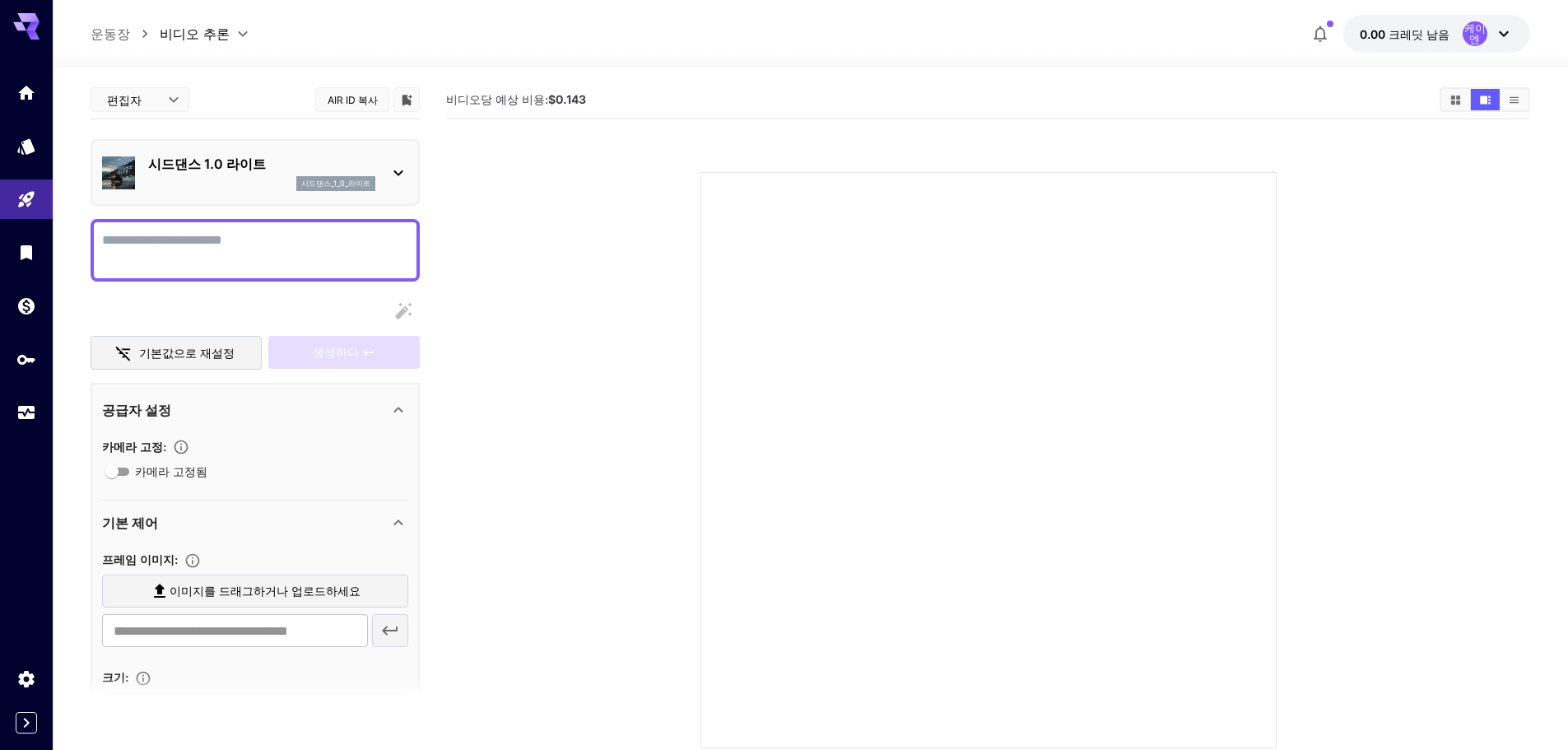
click at [579, 45] on div "**********" at bounding box center [810, 34] width 1439 height 38
click at [24, 405] on icon "용법" at bounding box center [28, 404] width 17 height 8
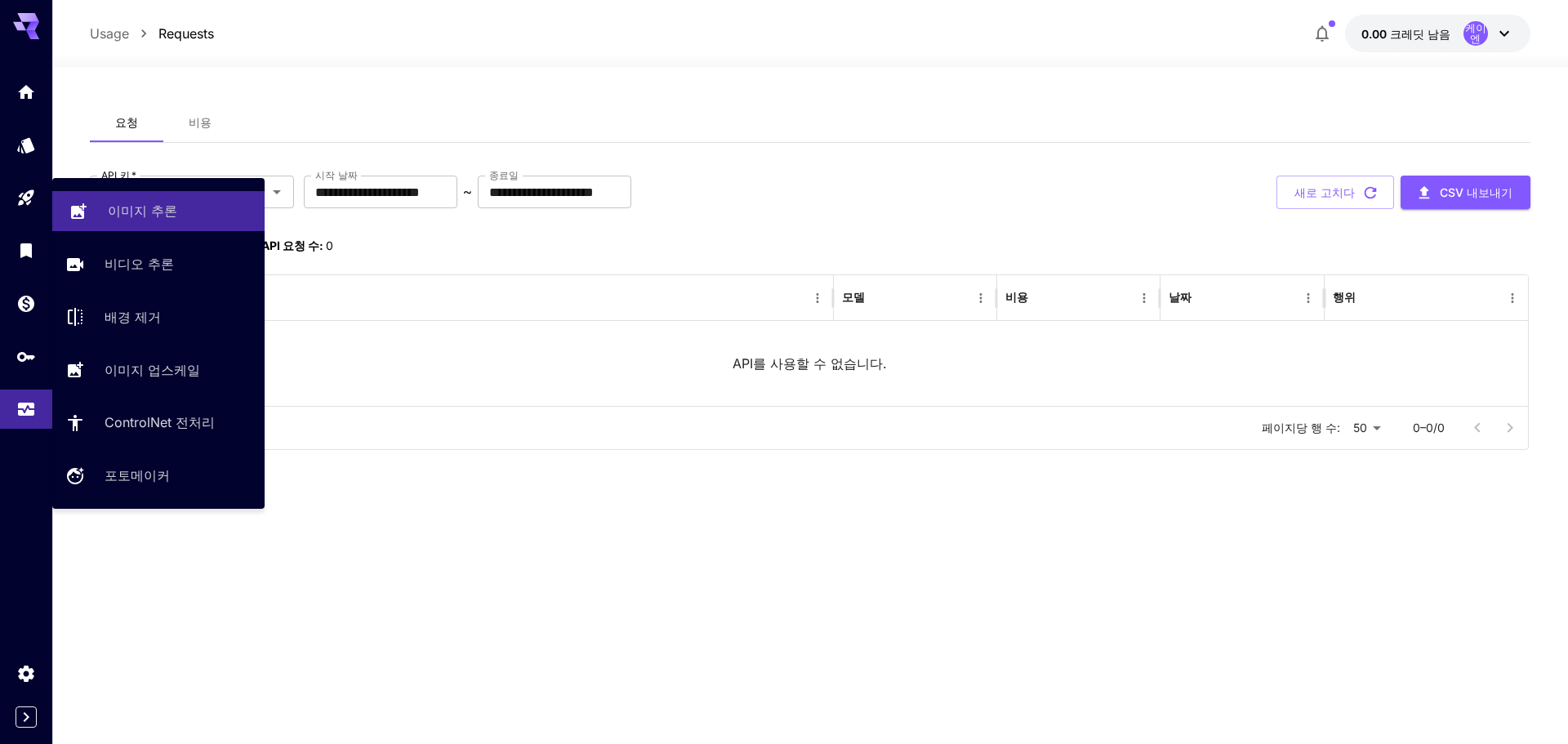
click at [142, 208] on font "이미지 추론" at bounding box center [142, 211] width 70 height 17
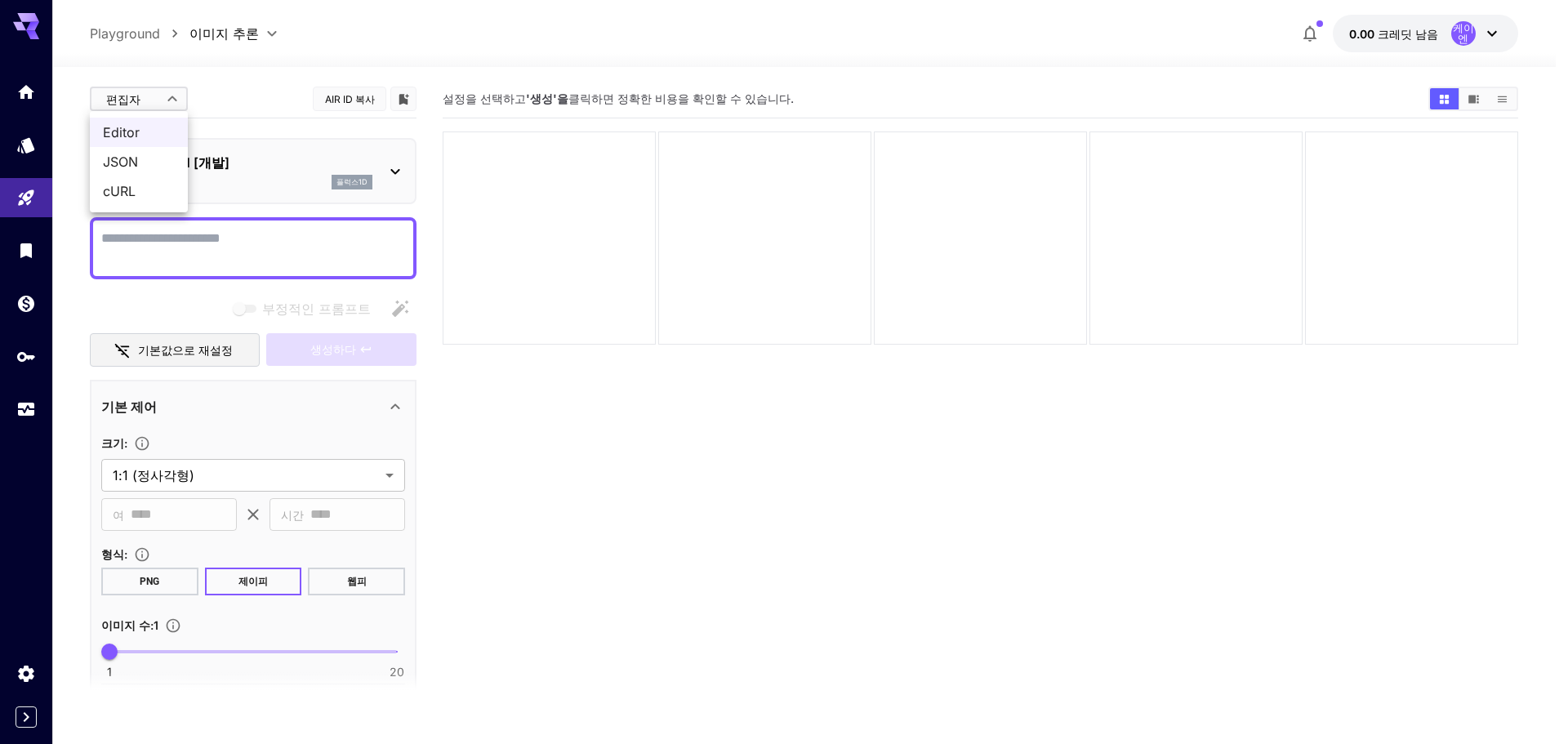
click at [171, 107] on body "**********" at bounding box center [784, 436] width 1568 height 873
click at [259, 90] on div at bounding box center [784, 372] width 1568 height 744
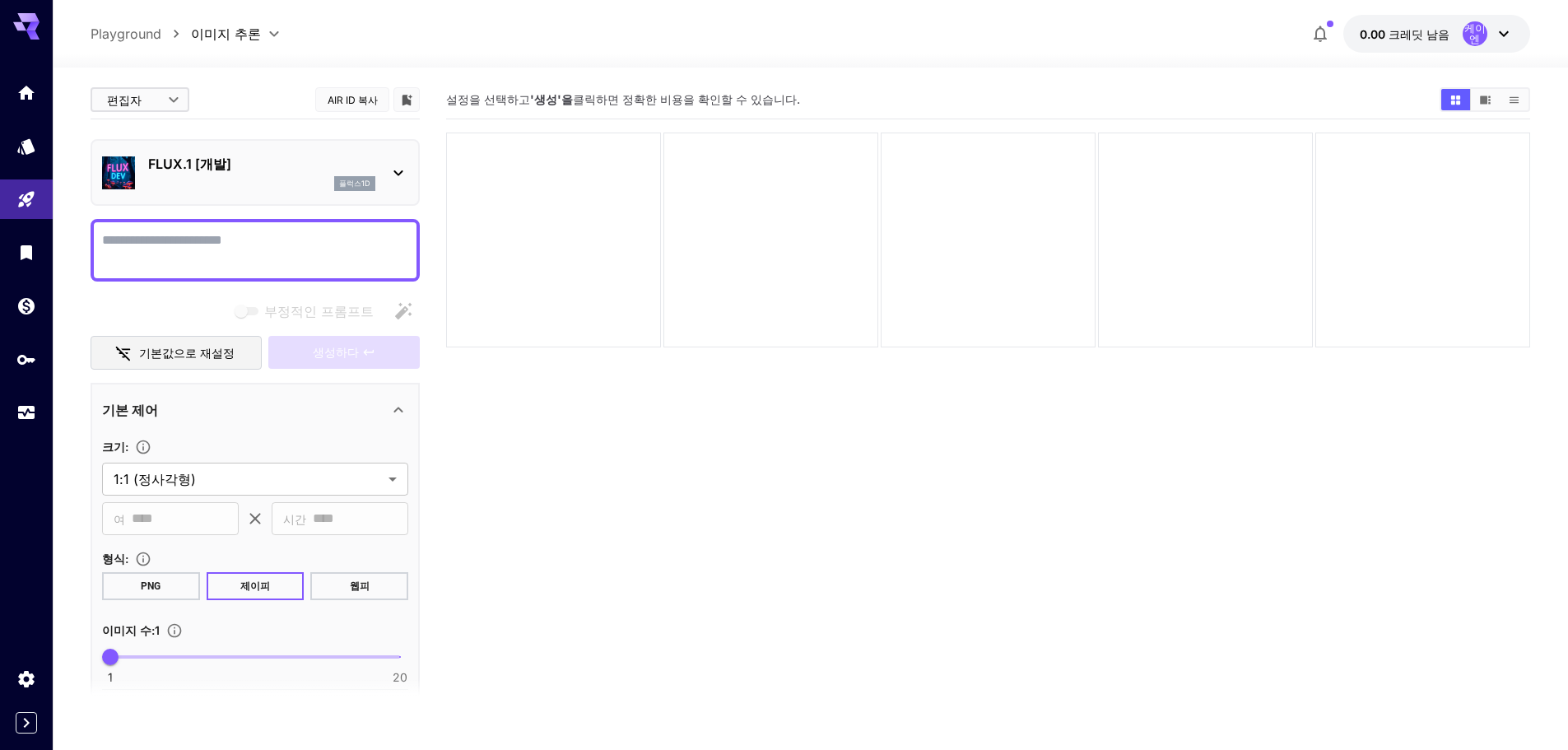
click at [212, 159] on font "FLUX.1 [개발]" at bounding box center [190, 164] width 83 height 17
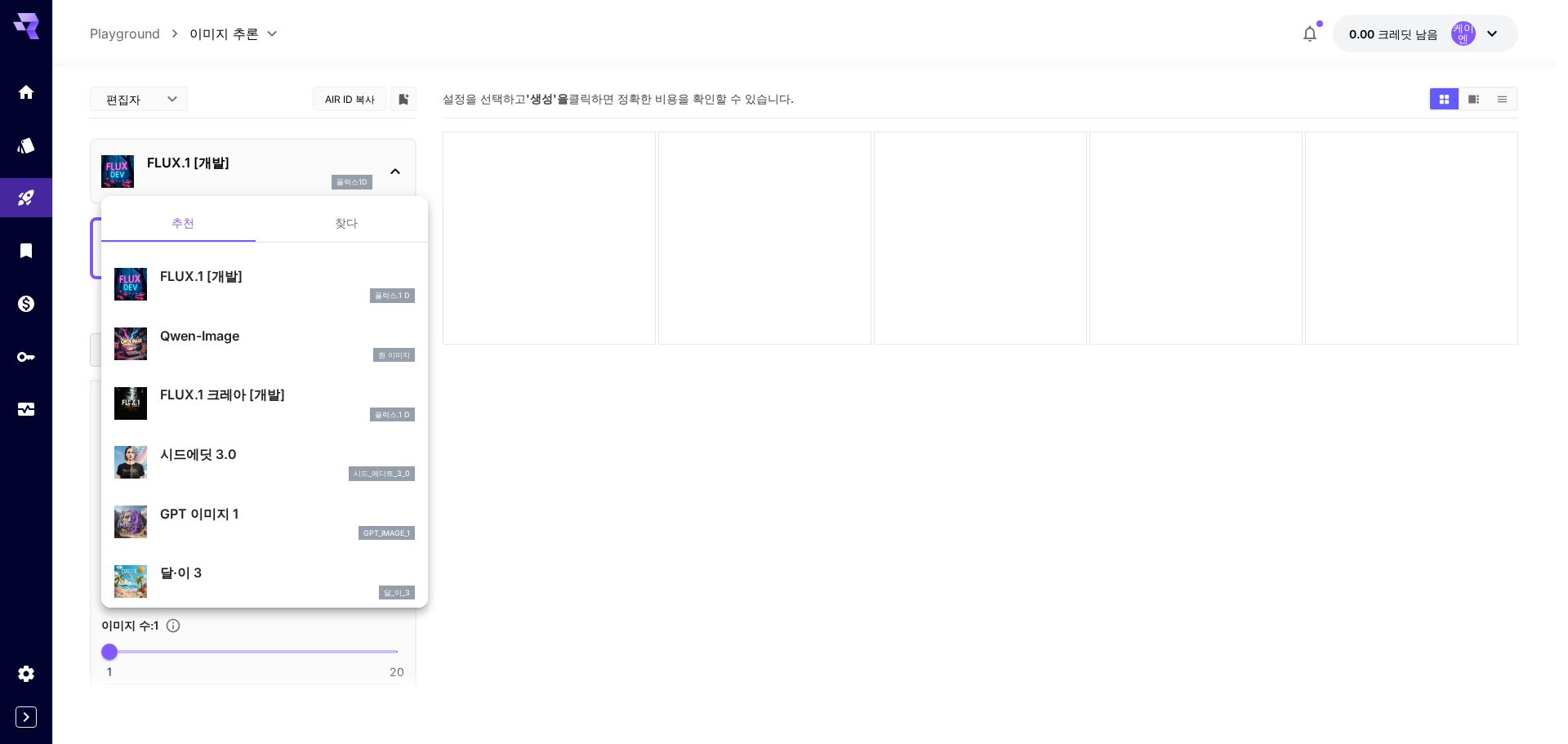
click at [713, 518] on div at bounding box center [784, 372] width 1568 height 744
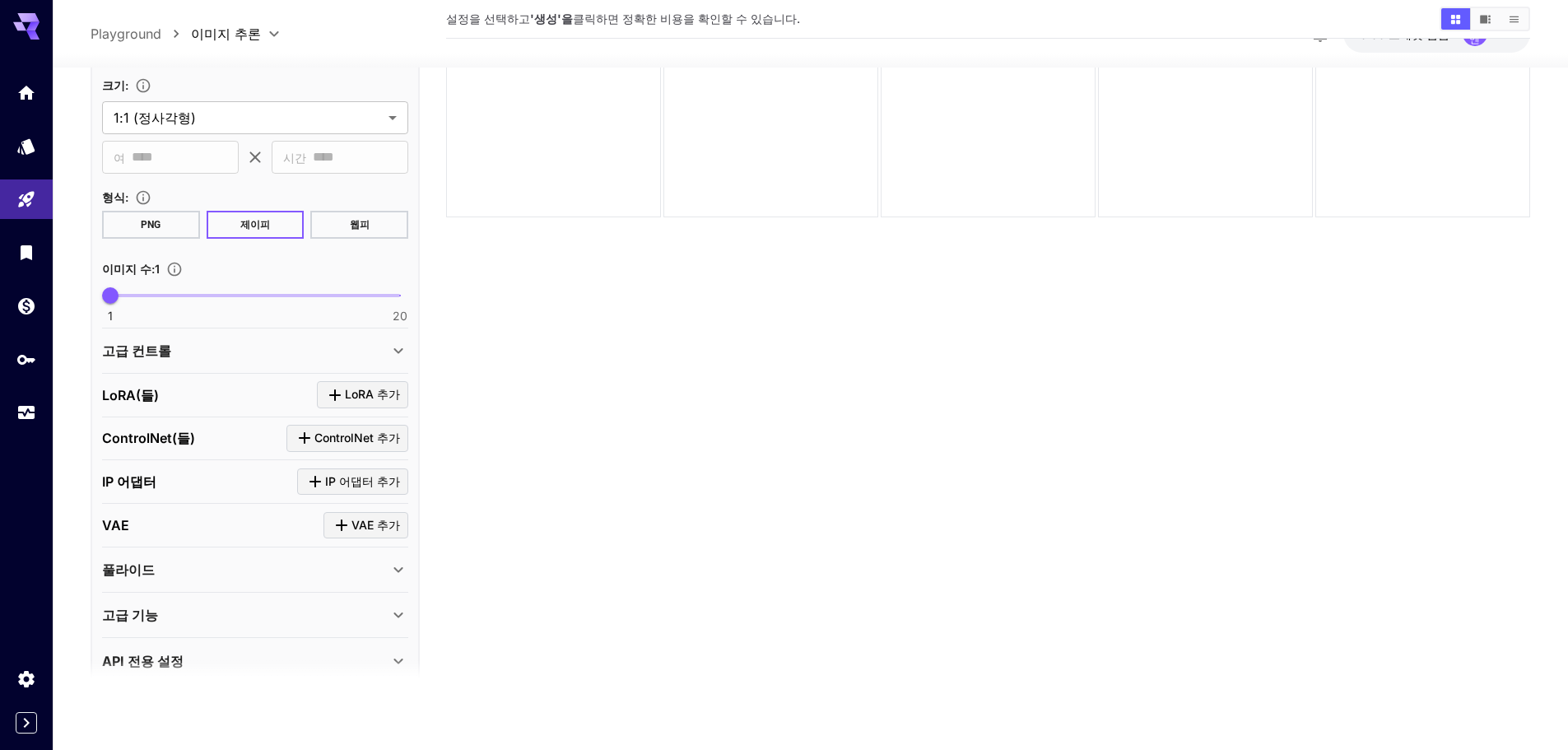
scroll to position [369, 0]
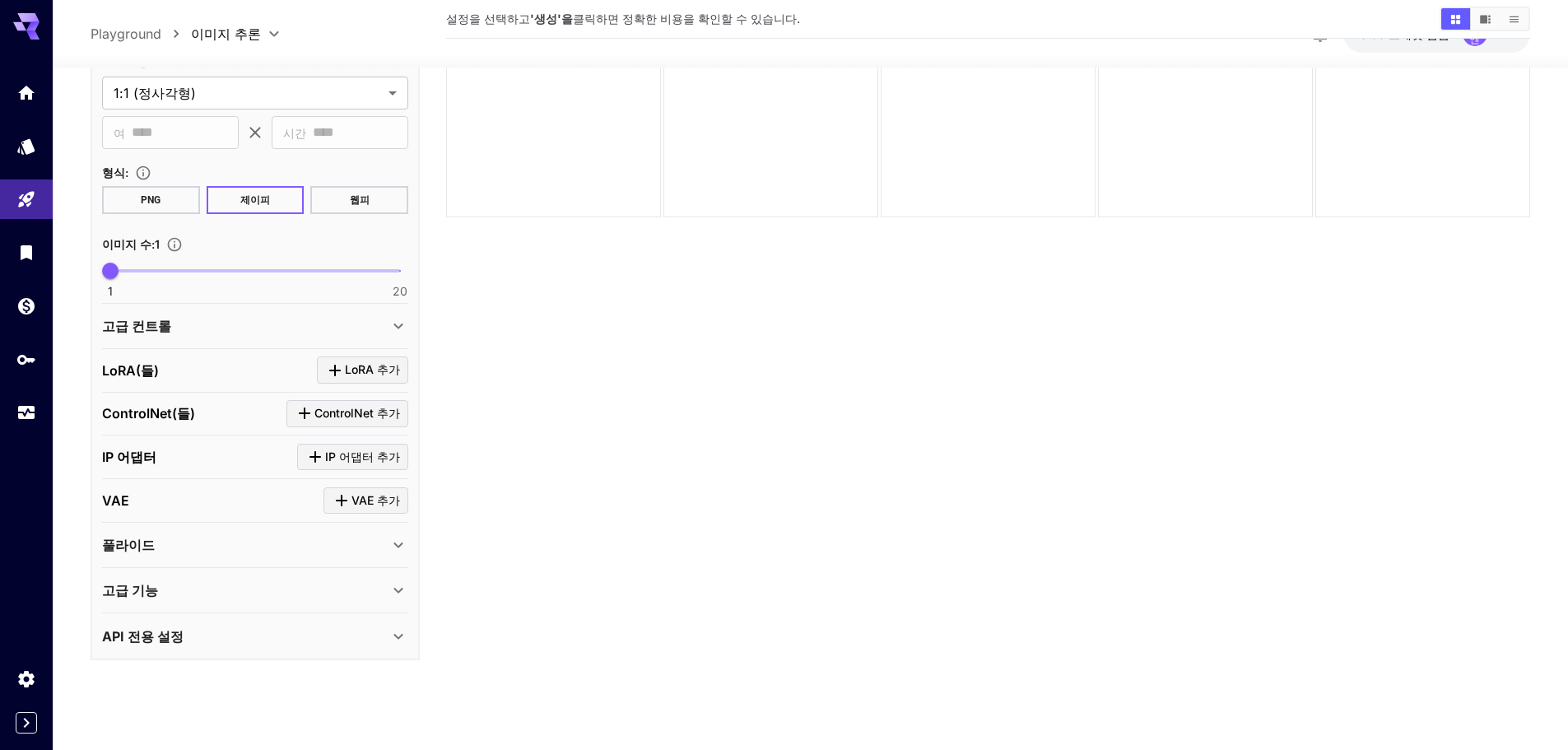
click at [194, 333] on div "고급 컨트롤" at bounding box center [245, 325] width 287 height 20
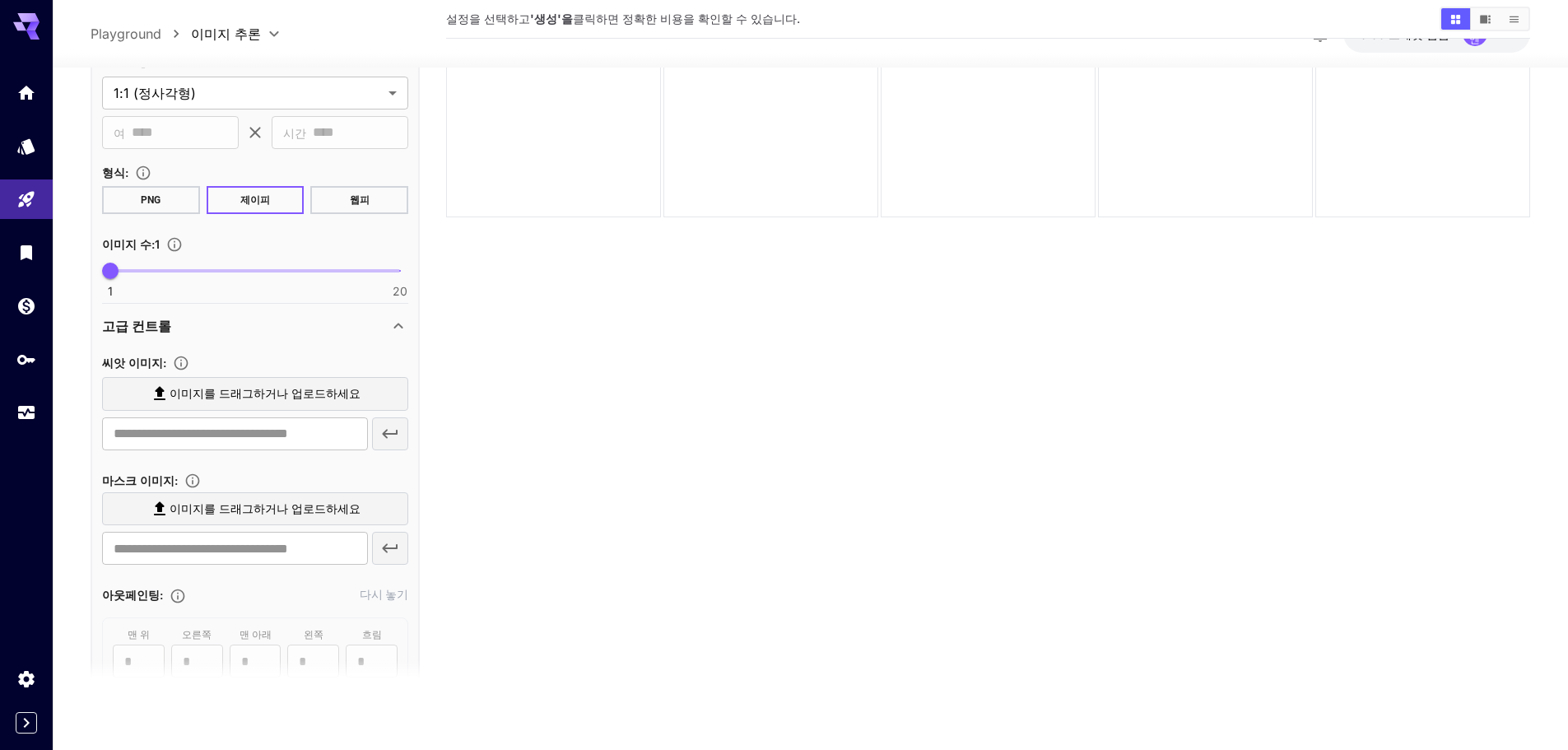
click at [194, 333] on div "고급 컨트롤" at bounding box center [245, 325] width 287 height 20
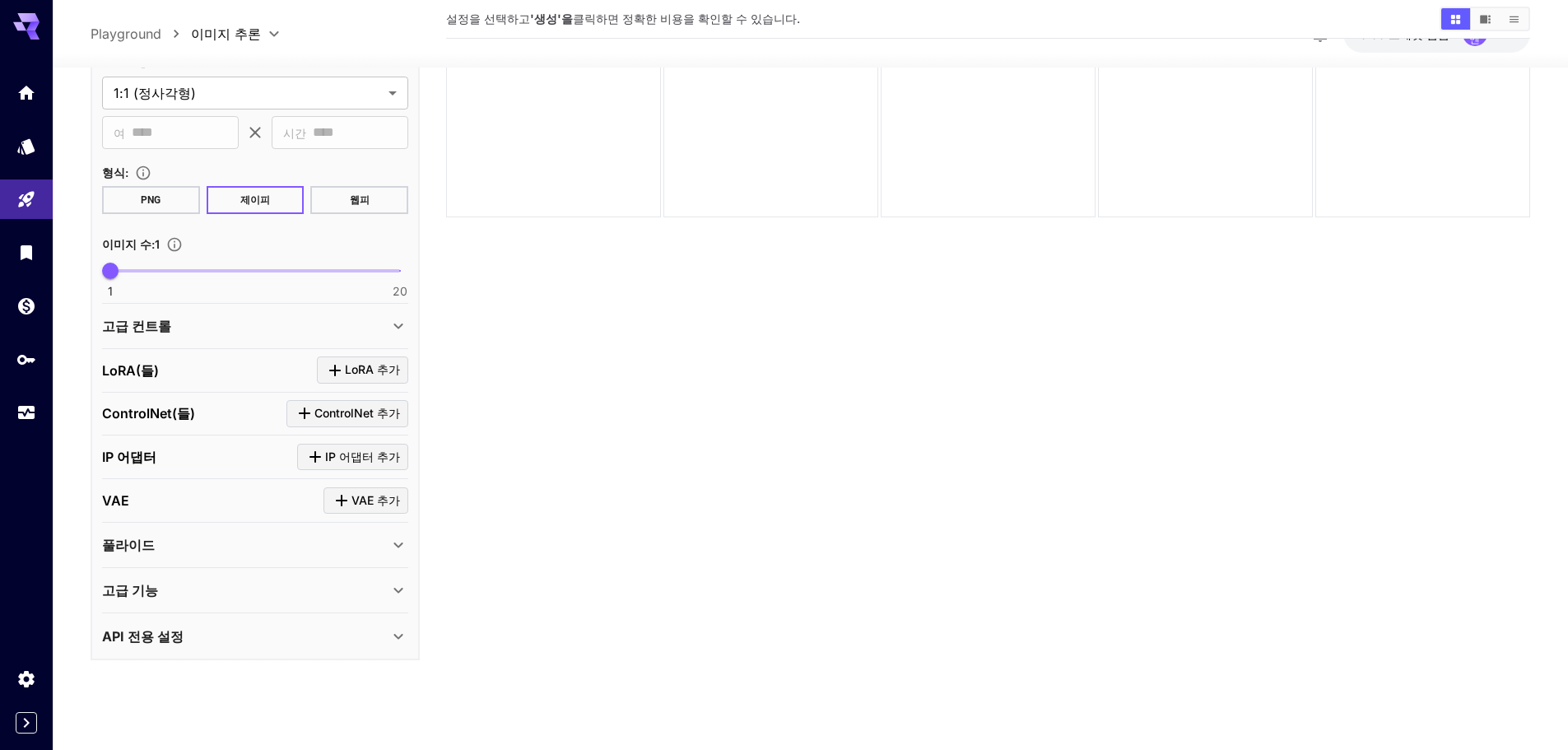
click at [161, 207] on button "PNG" at bounding box center [150, 199] width 98 height 28
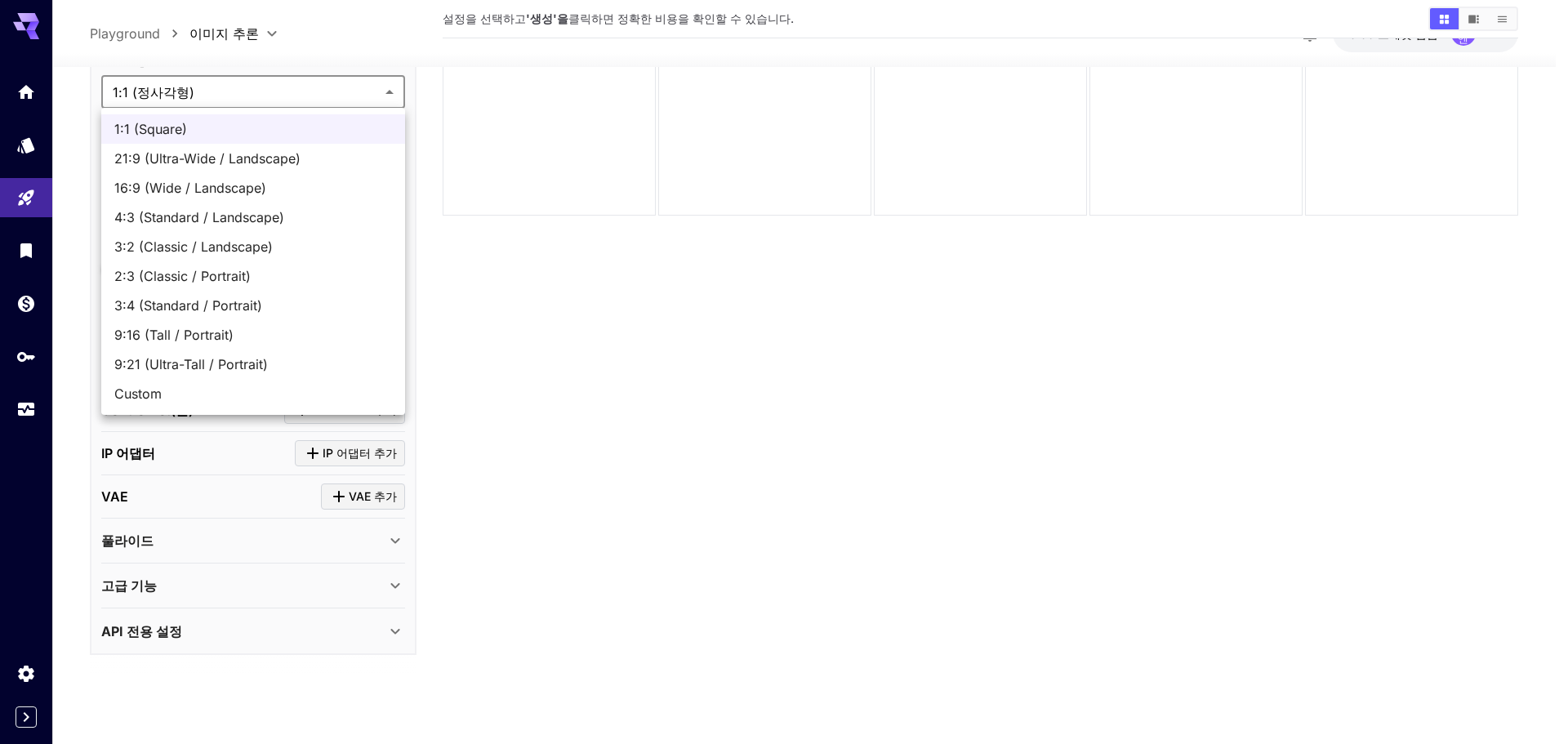
click at [199, 95] on body "**********" at bounding box center [784, 308] width 1568 height 873
click at [525, 309] on div at bounding box center [784, 372] width 1568 height 744
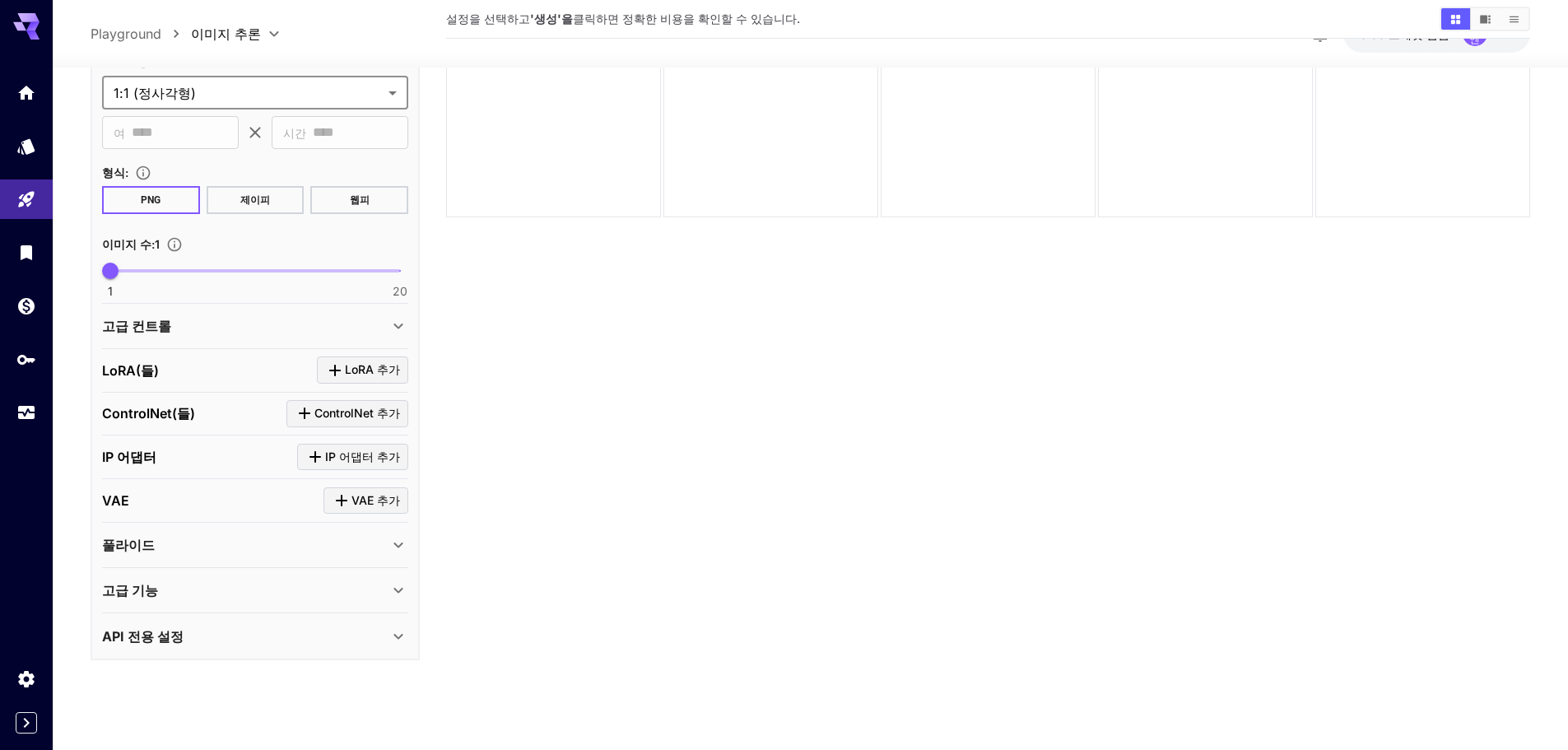
click at [280, 590] on div "고급 기능" at bounding box center [245, 589] width 287 height 20
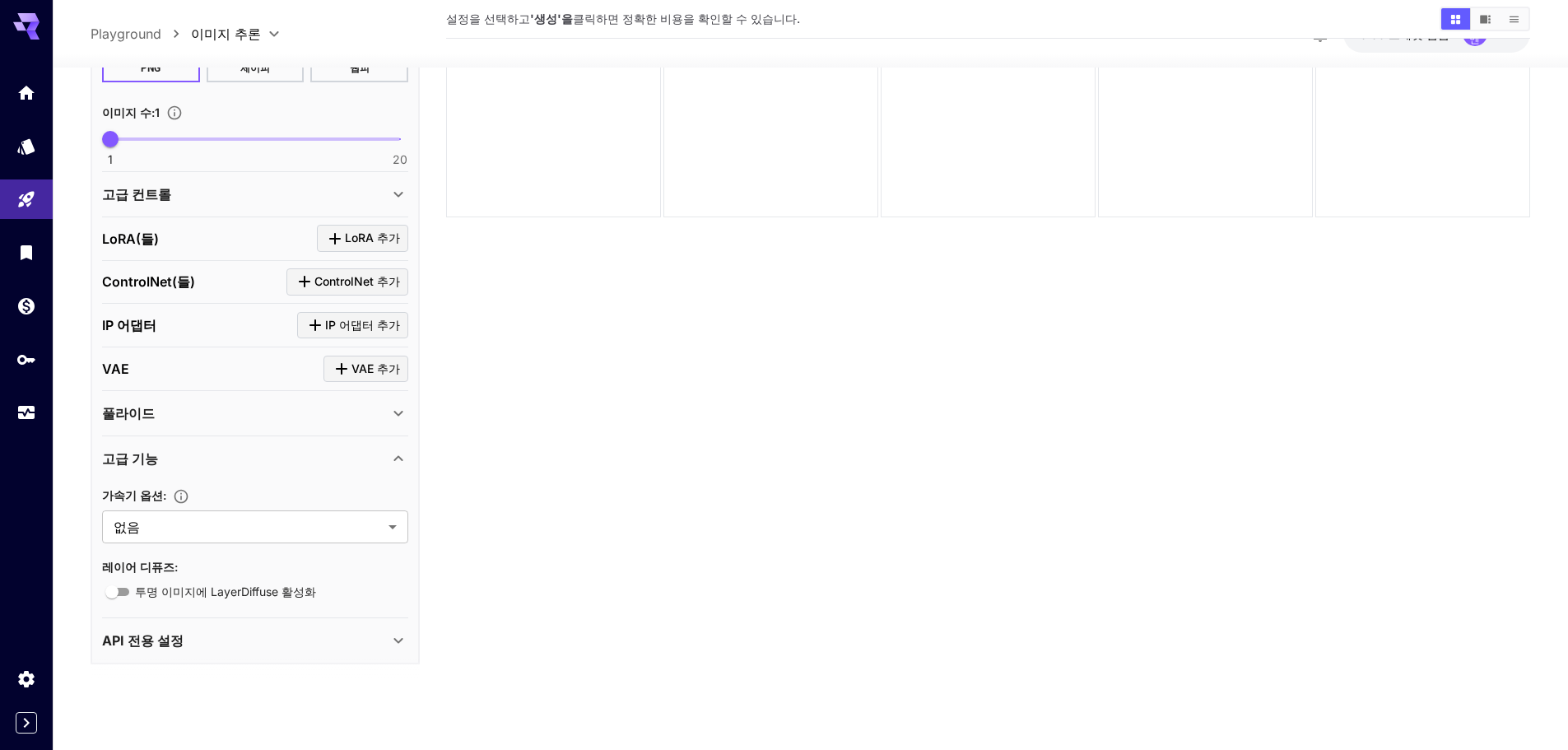
scroll to position [505, 0]
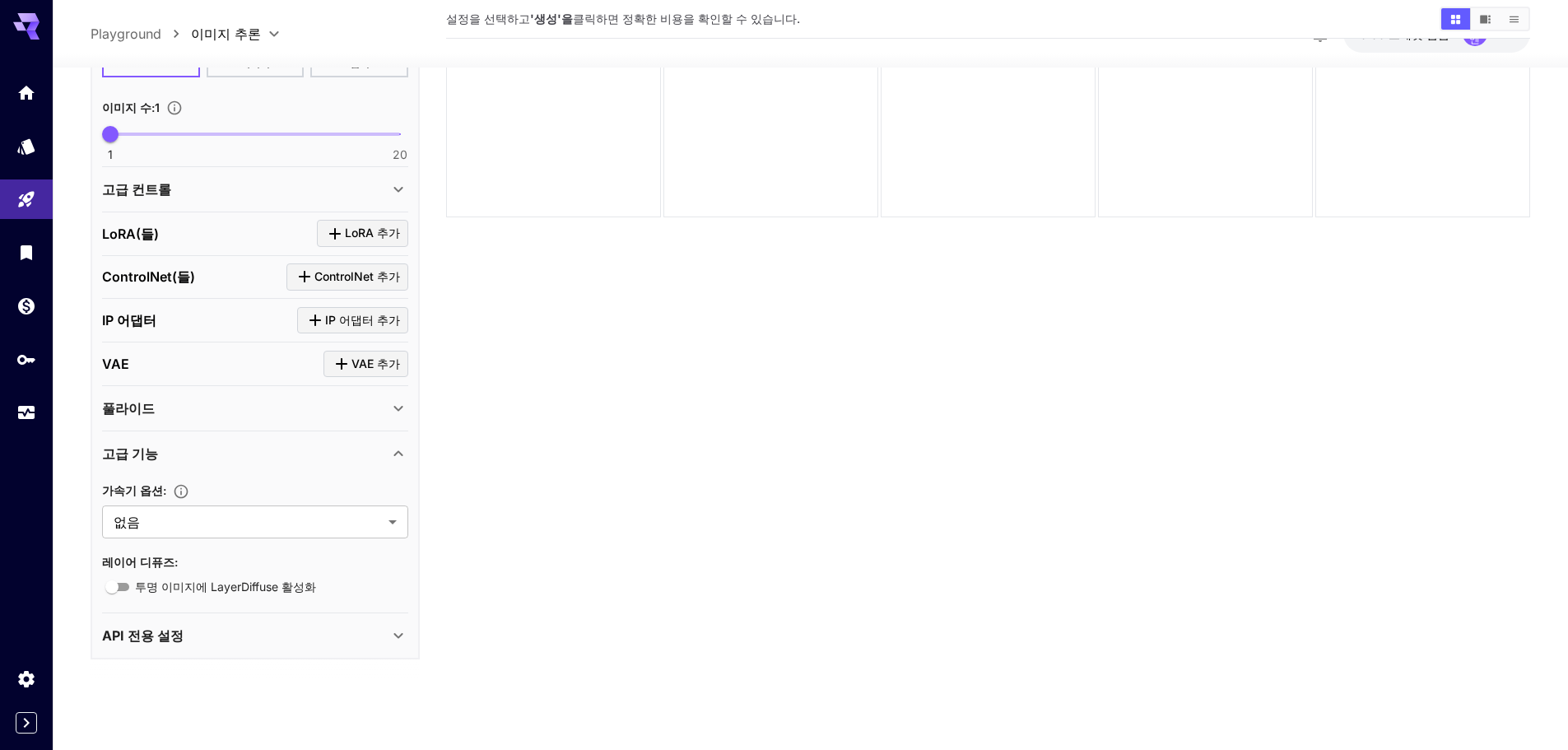
click at [248, 502] on section "가속기 옵션 : 없음 **** ​" at bounding box center [255, 509] width 306 height 58
click at [241, 483] on div "가속기 옵션 :" at bounding box center [255, 489] width 306 height 20
click at [368, 454] on div "고급 기능" at bounding box center [245, 453] width 287 height 20
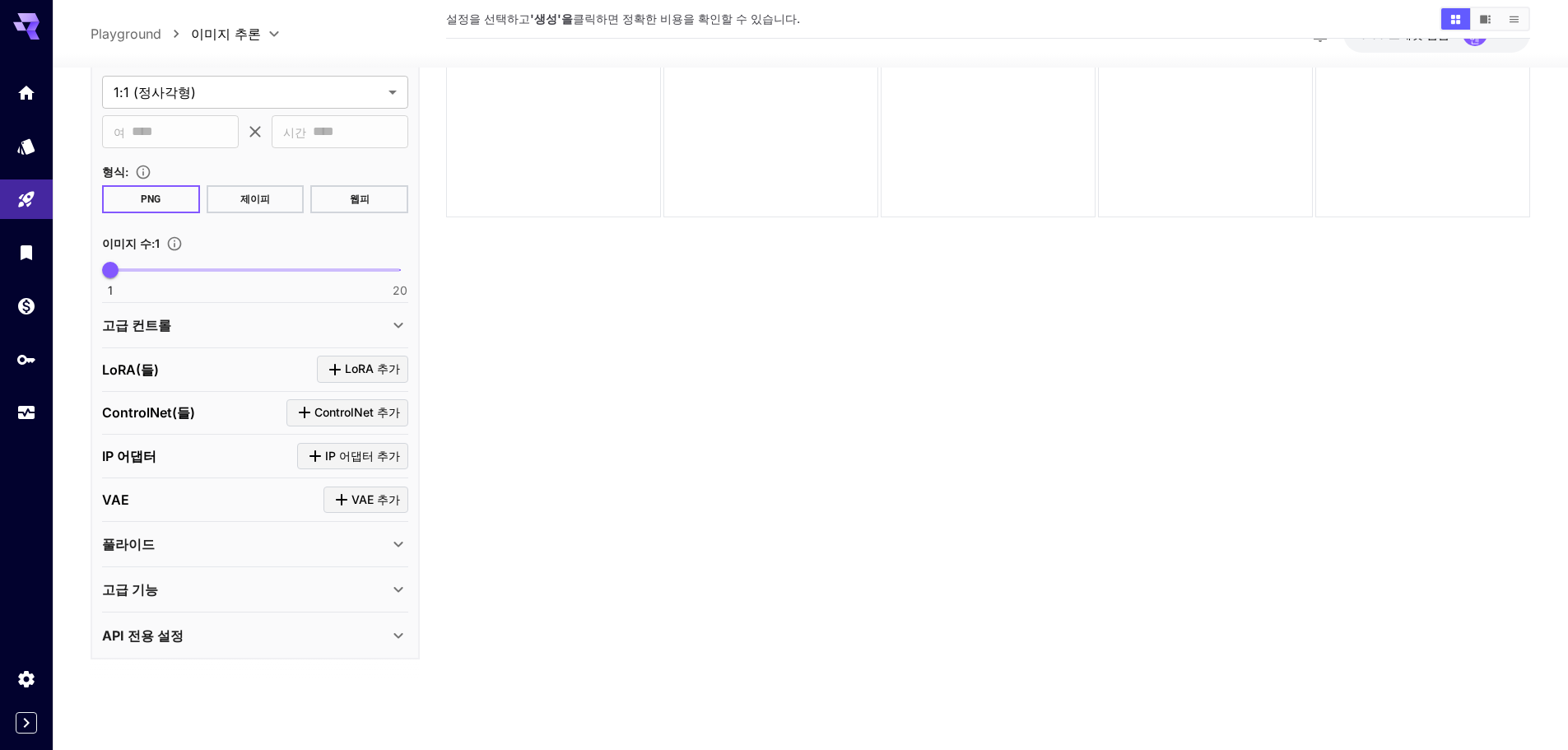
scroll to position [370, 0]
click at [179, 625] on div "API 전용 설정" at bounding box center [245, 634] width 287 height 20
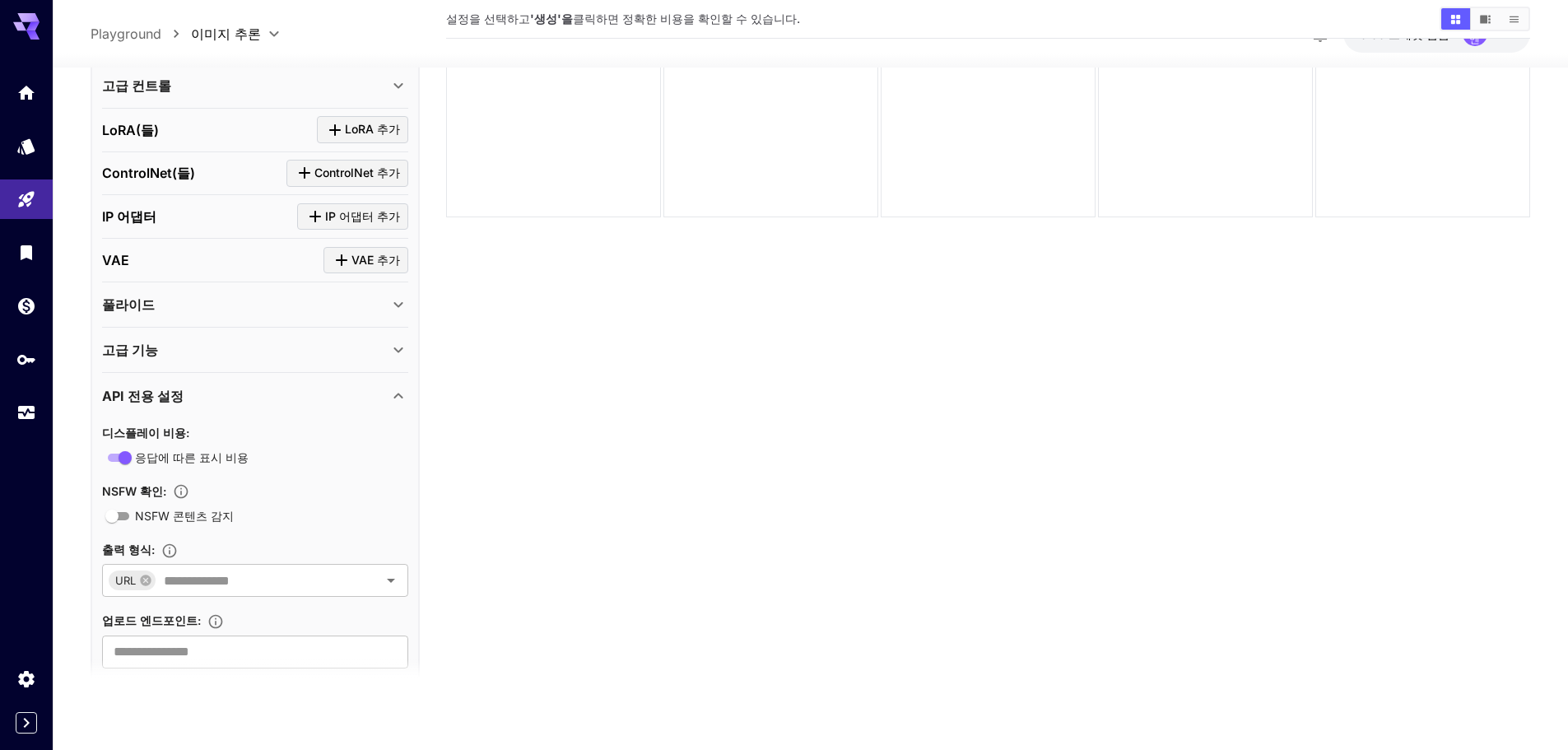
scroll to position [616, 0]
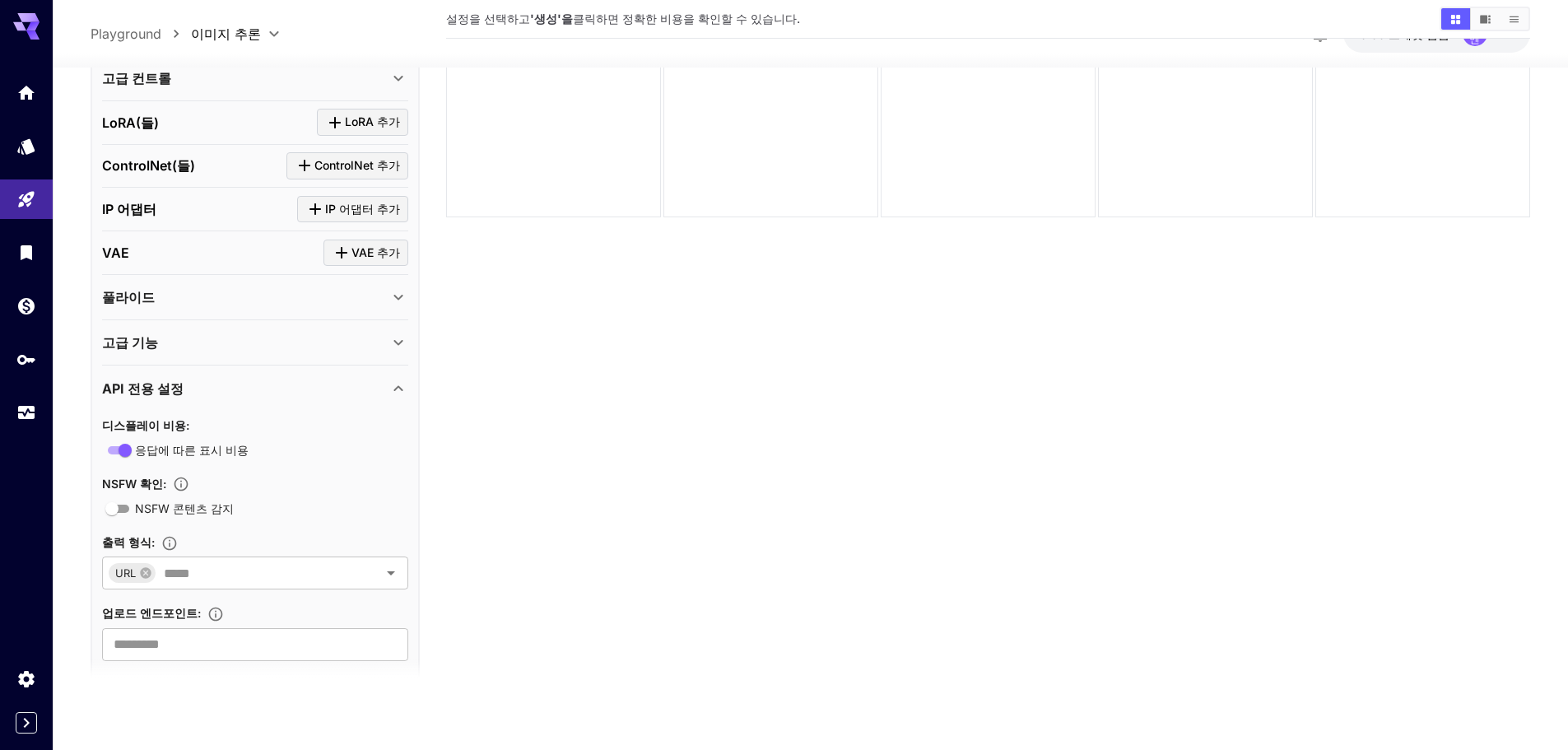
click at [192, 391] on div "API 전용 설정" at bounding box center [245, 388] width 287 height 20
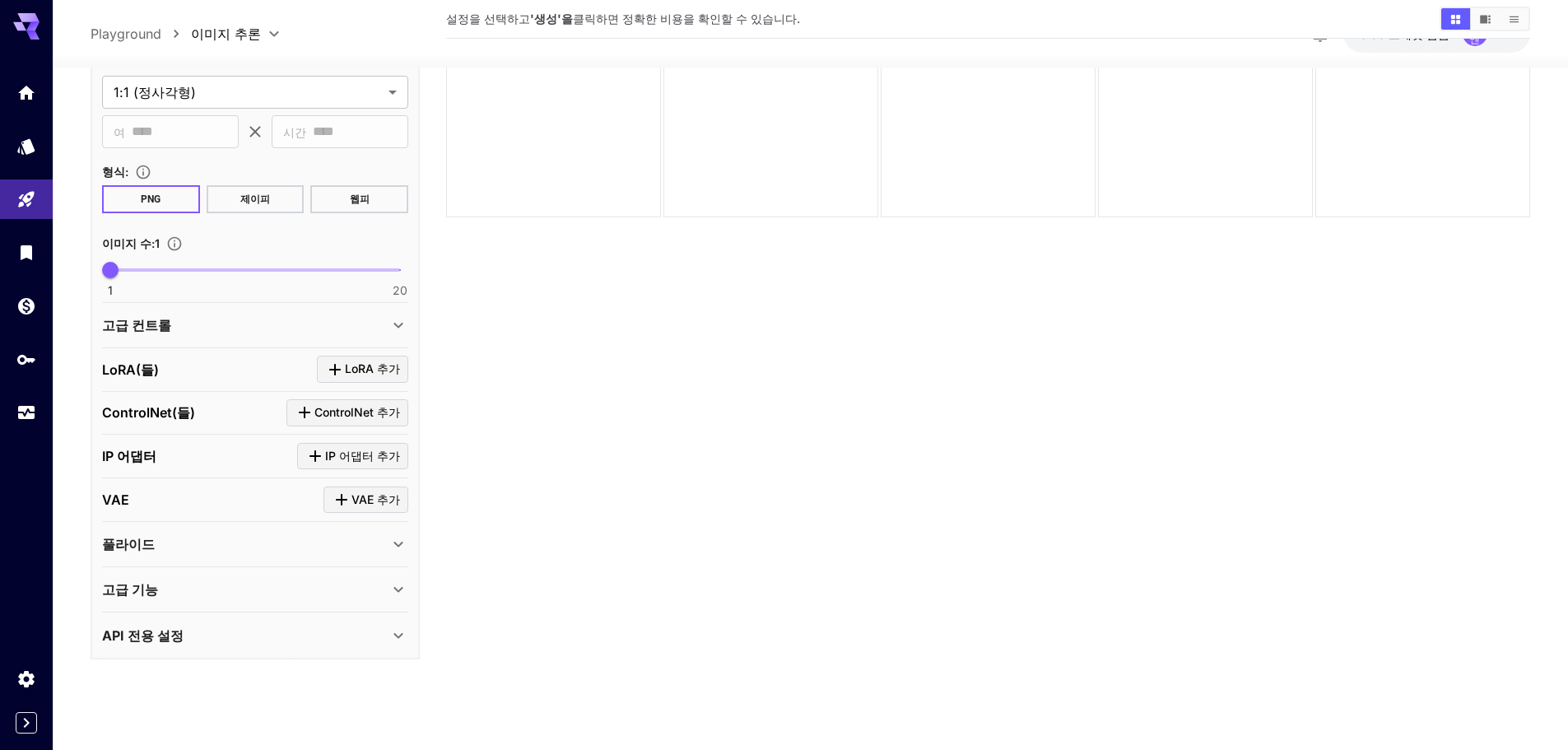
scroll to position [370, 0]
click at [162, 552] on div "풀라이드" at bounding box center [245, 543] width 287 height 20
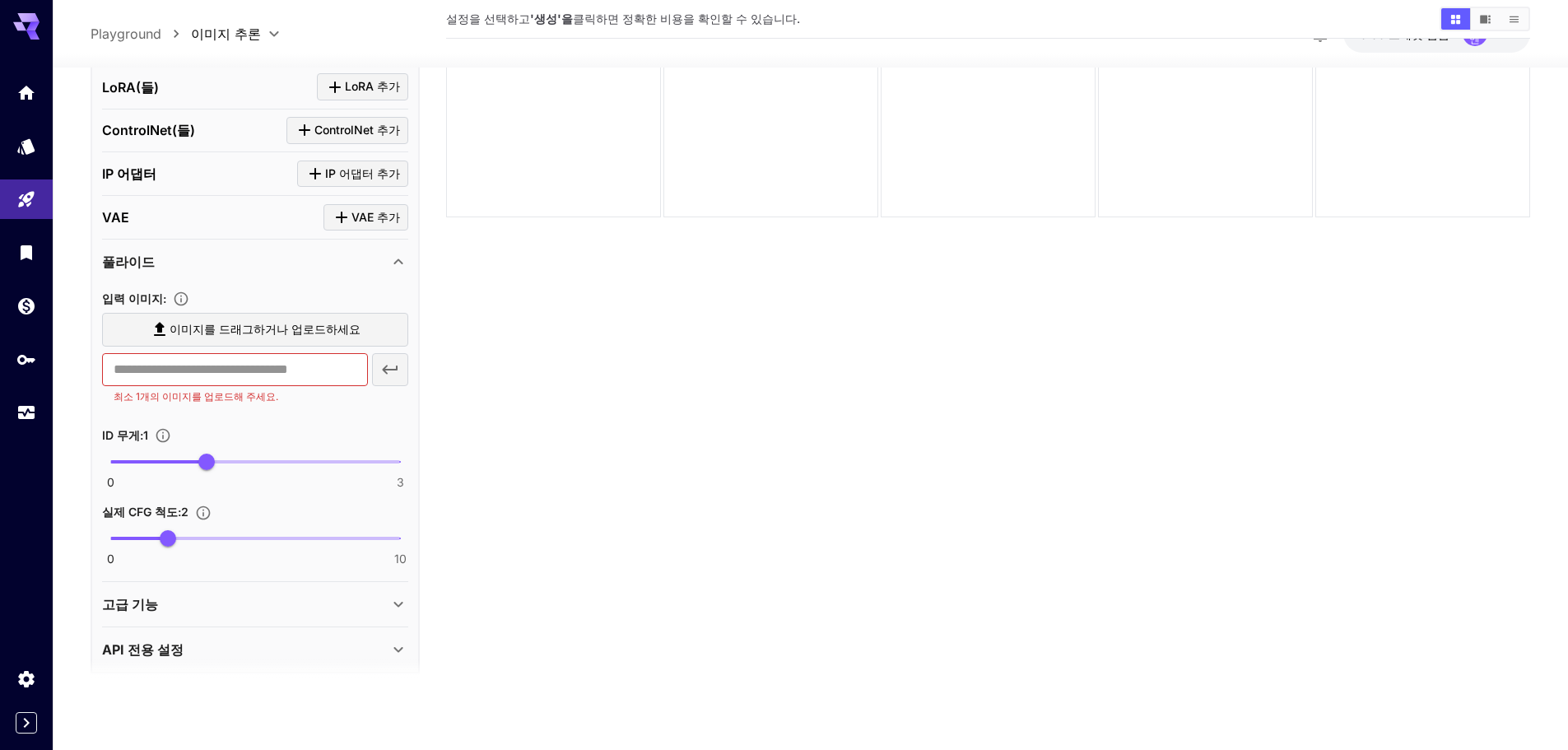
scroll to position [666, 0]
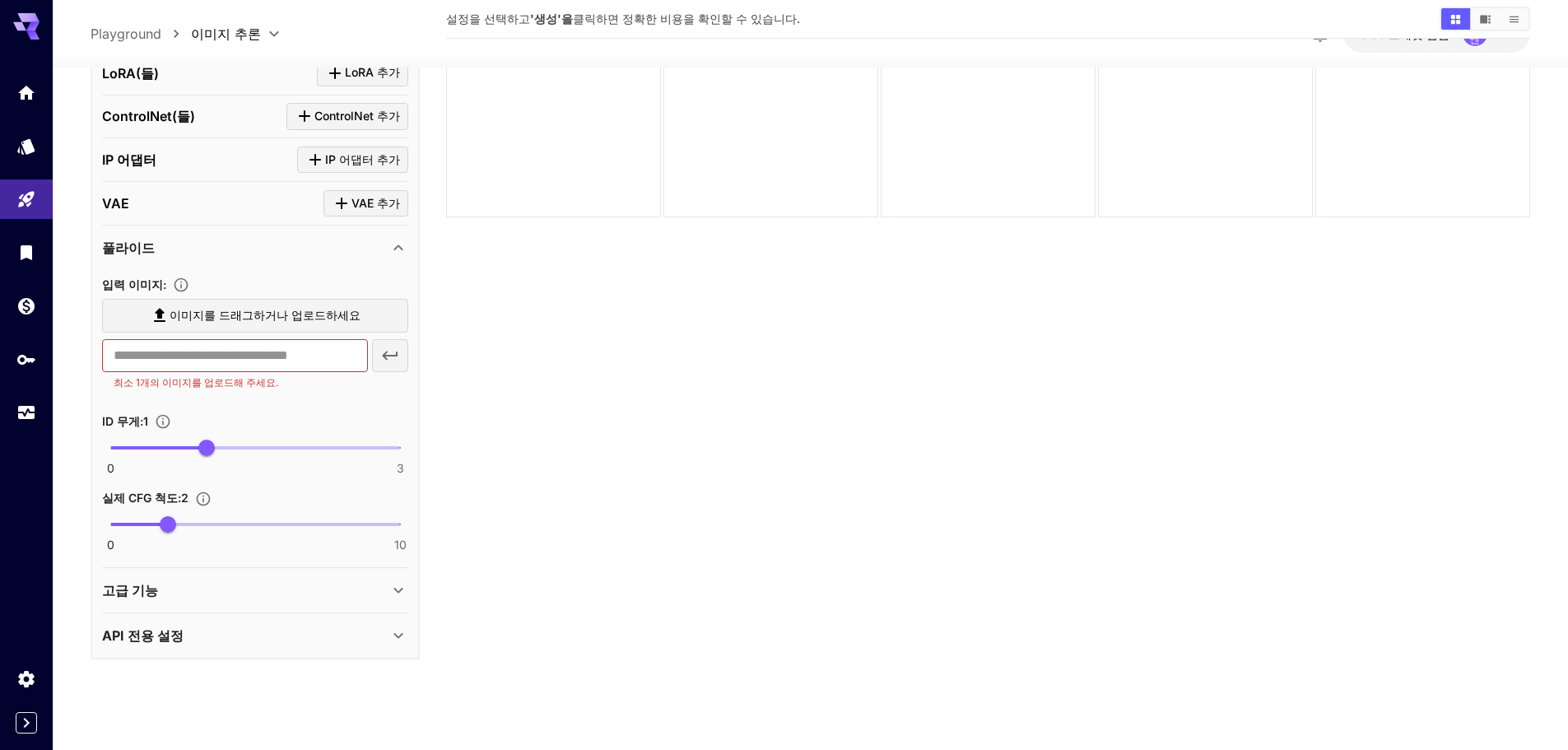
click at [149, 245] on font "풀라이드" at bounding box center [128, 248] width 52 height 17
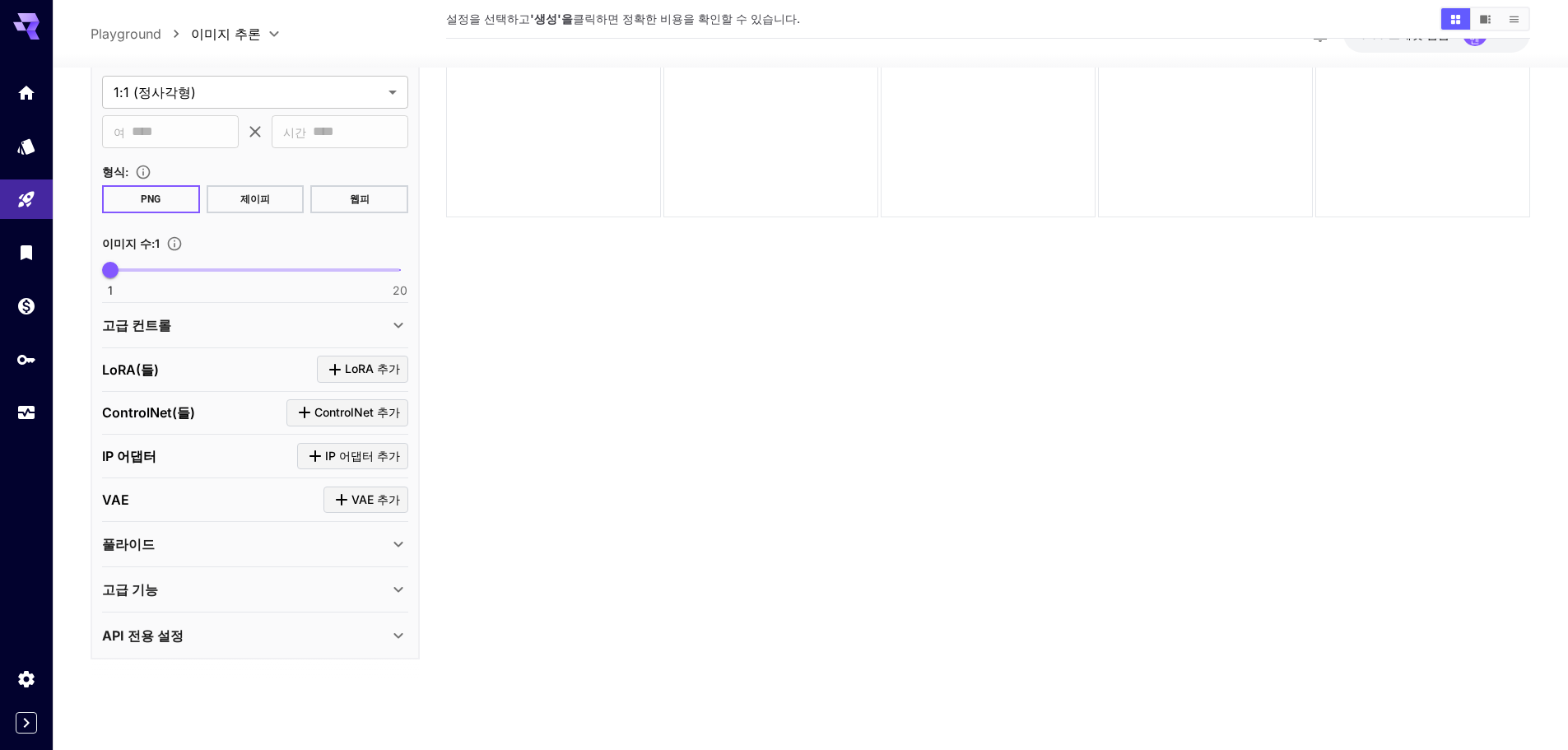
scroll to position [370, 0]
click at [135, 502] on div "VAE VAE 추가" at bounding box center [255, 499] width 306 height 27
click at [106, 502] on font "VAE" at bounding box center [115, 499] width 27 height 17
click at [145, 416] on font "ControlNet(들)" at bounding box center [148, 413] width 93 height 17
click at [128, 364] on font "LoRA(들)" at bounding box center [130, 369] width 57 height 17
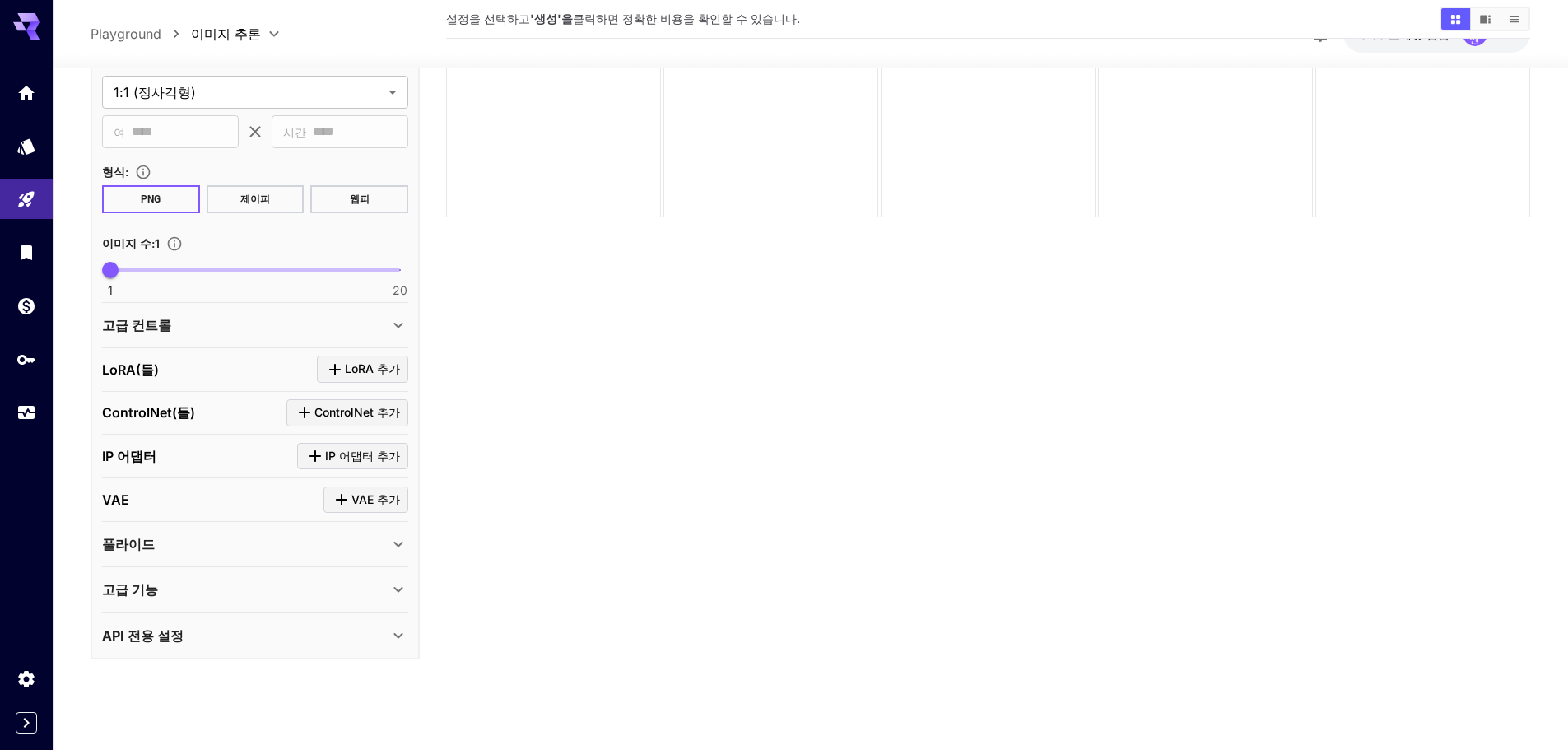
click at [162, 329] on font "고급 컨트롤" at bounding box center [136, 324] width 69 height 17
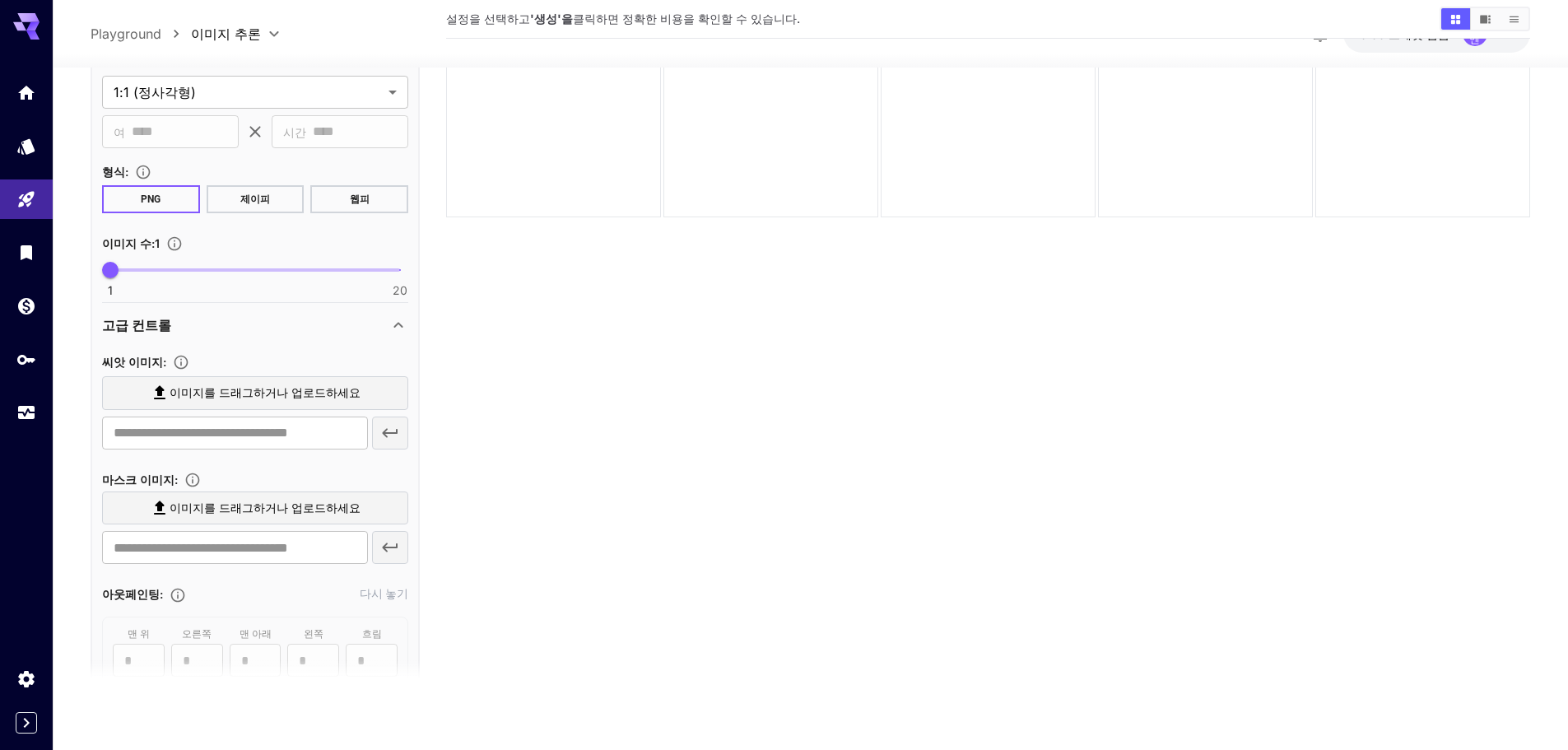
click at [162, 329] on font "고급 컨트롤" at bounding box center [136, 324] width 69 height 17
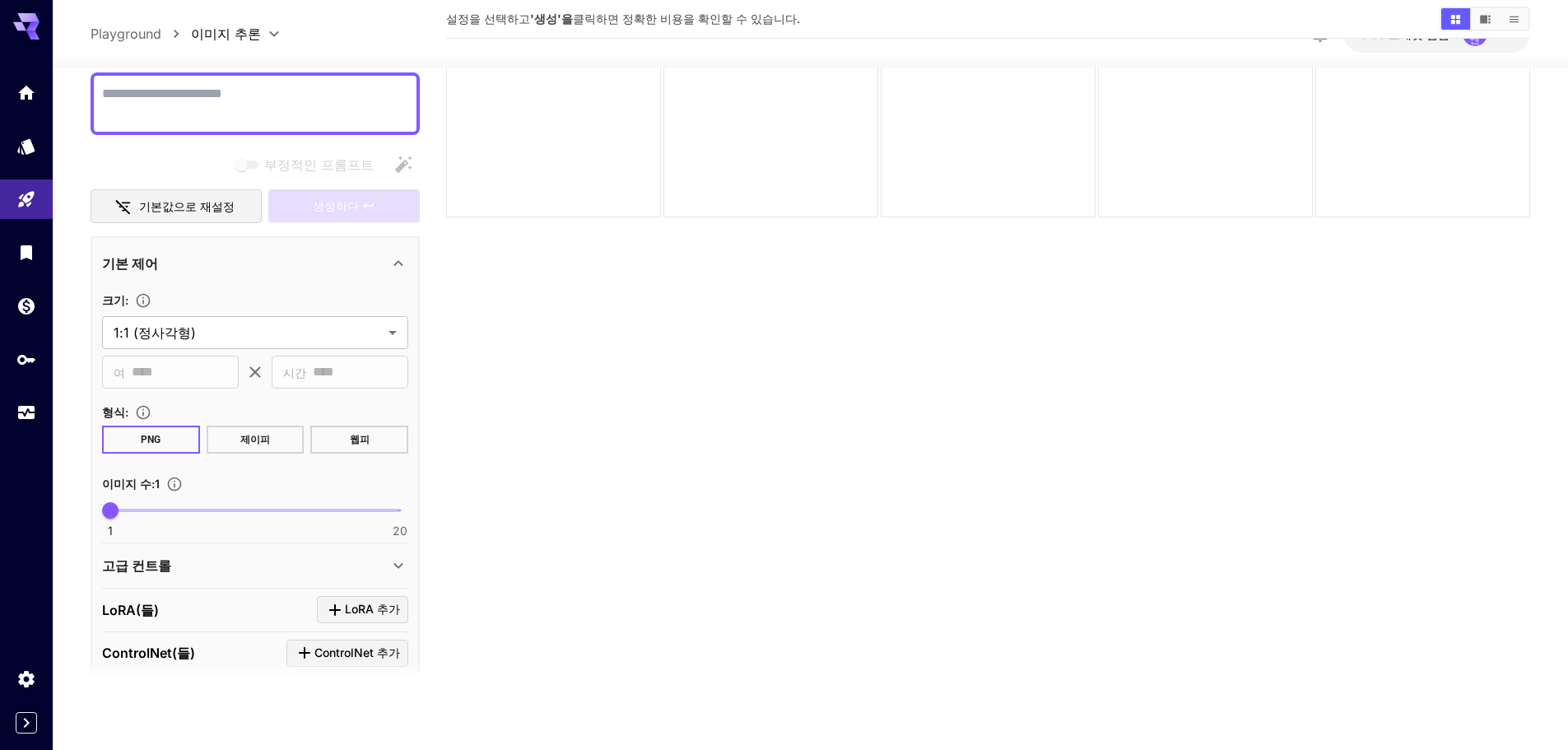
scroll to position [122, 0]
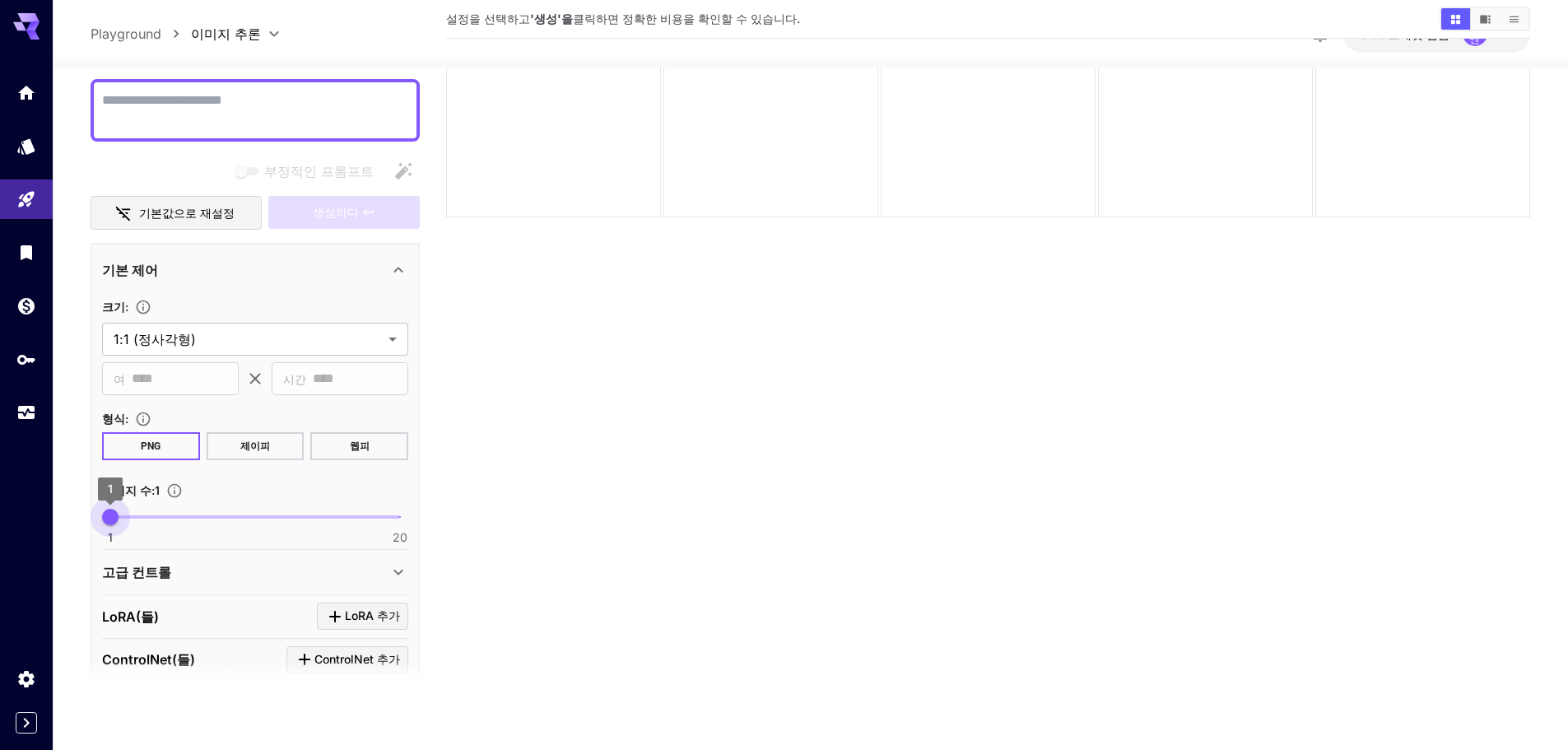
drag, startPoint x: 116, startPoint y: 515, endPoint x: 73, endPoint y: 517, distance: 43.0
click at [73, 517] on section "**********" at bounding box center [810, 344] width 1515 height 813
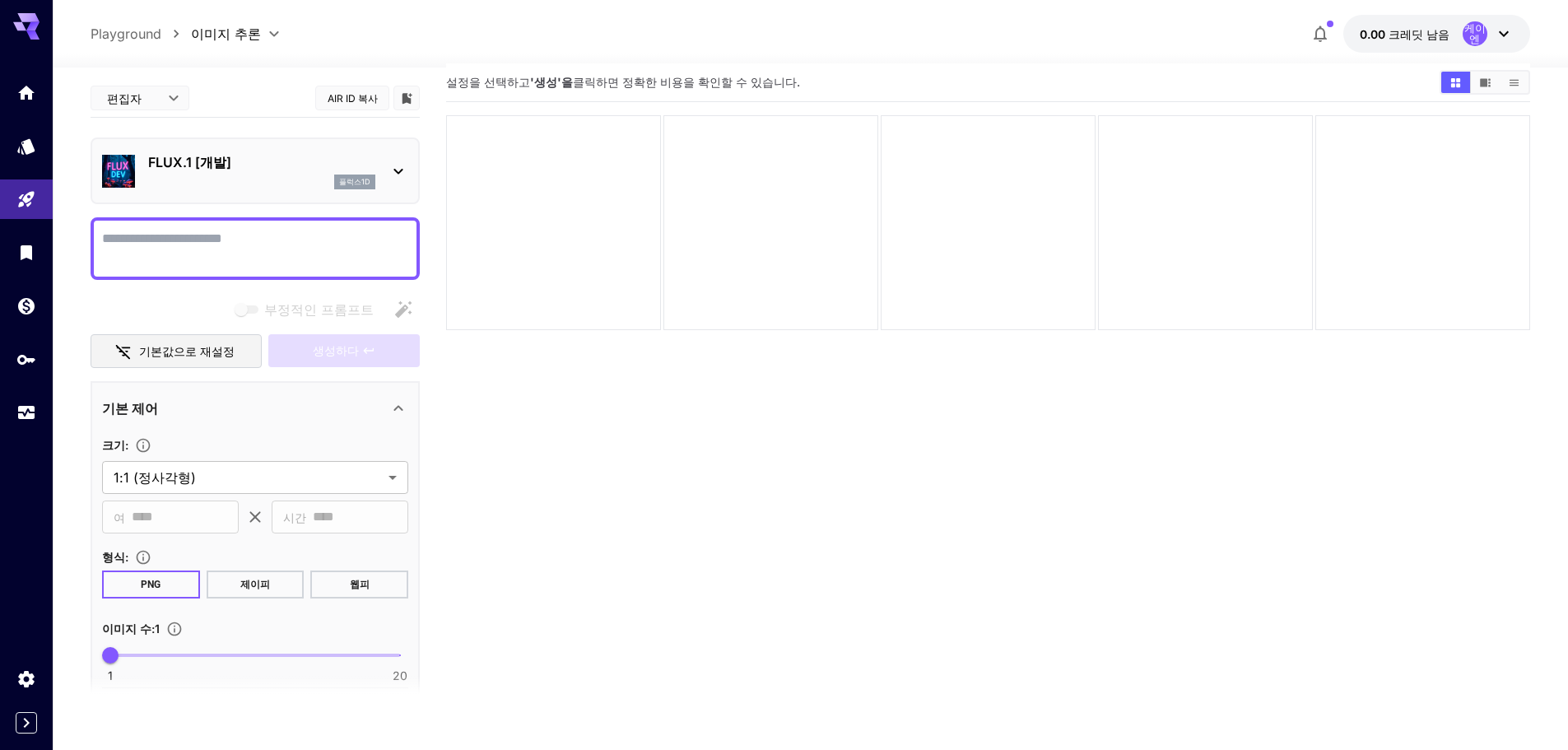
scroll to position [0, 0]
click at [182, 410] on div "기본 제어" at bounding box center [245, 409] width 287 height 20
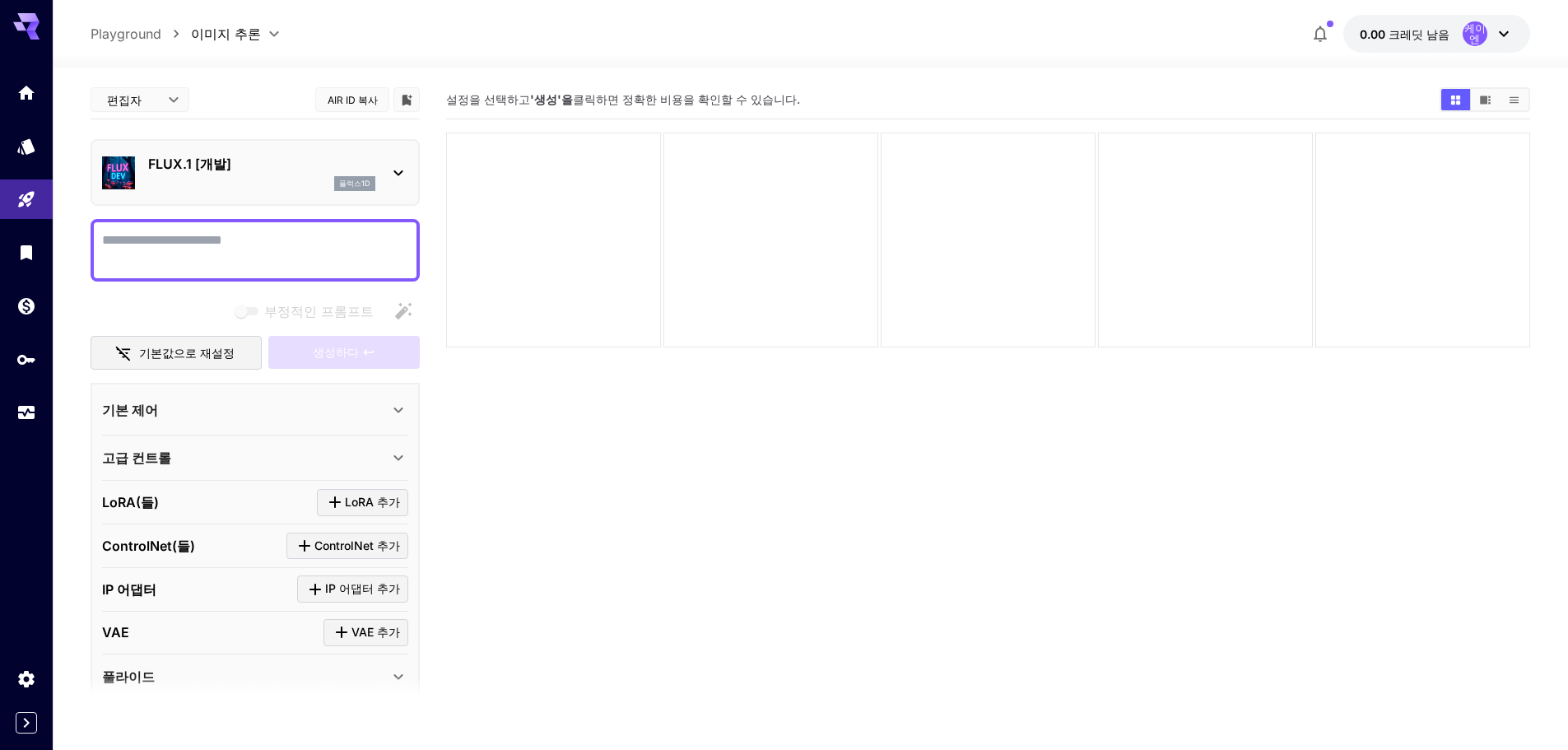
click at [182, 410] on div "기본 제어" at bounding box center [245, 409] width 287 height 20
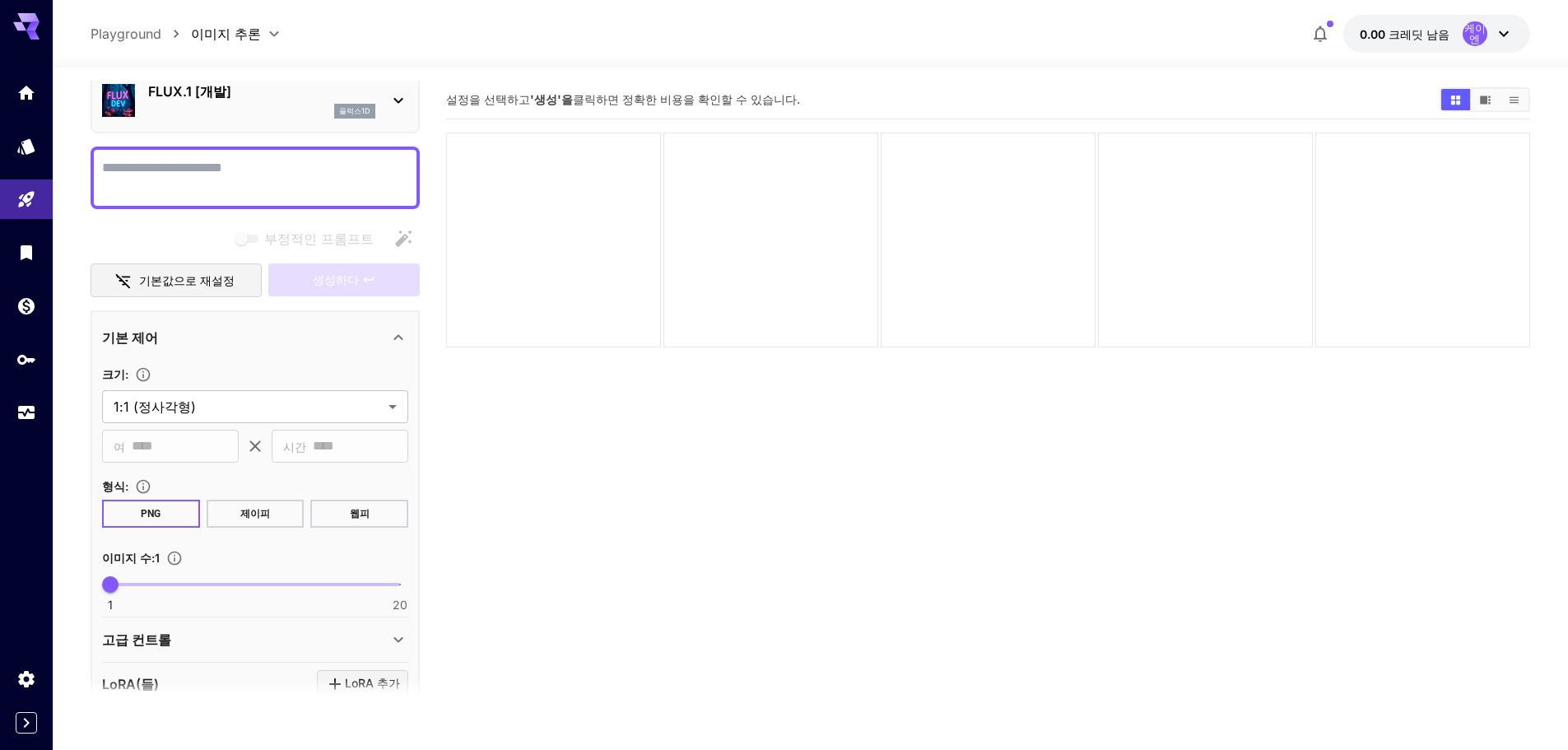
scroll to position [82, 0]
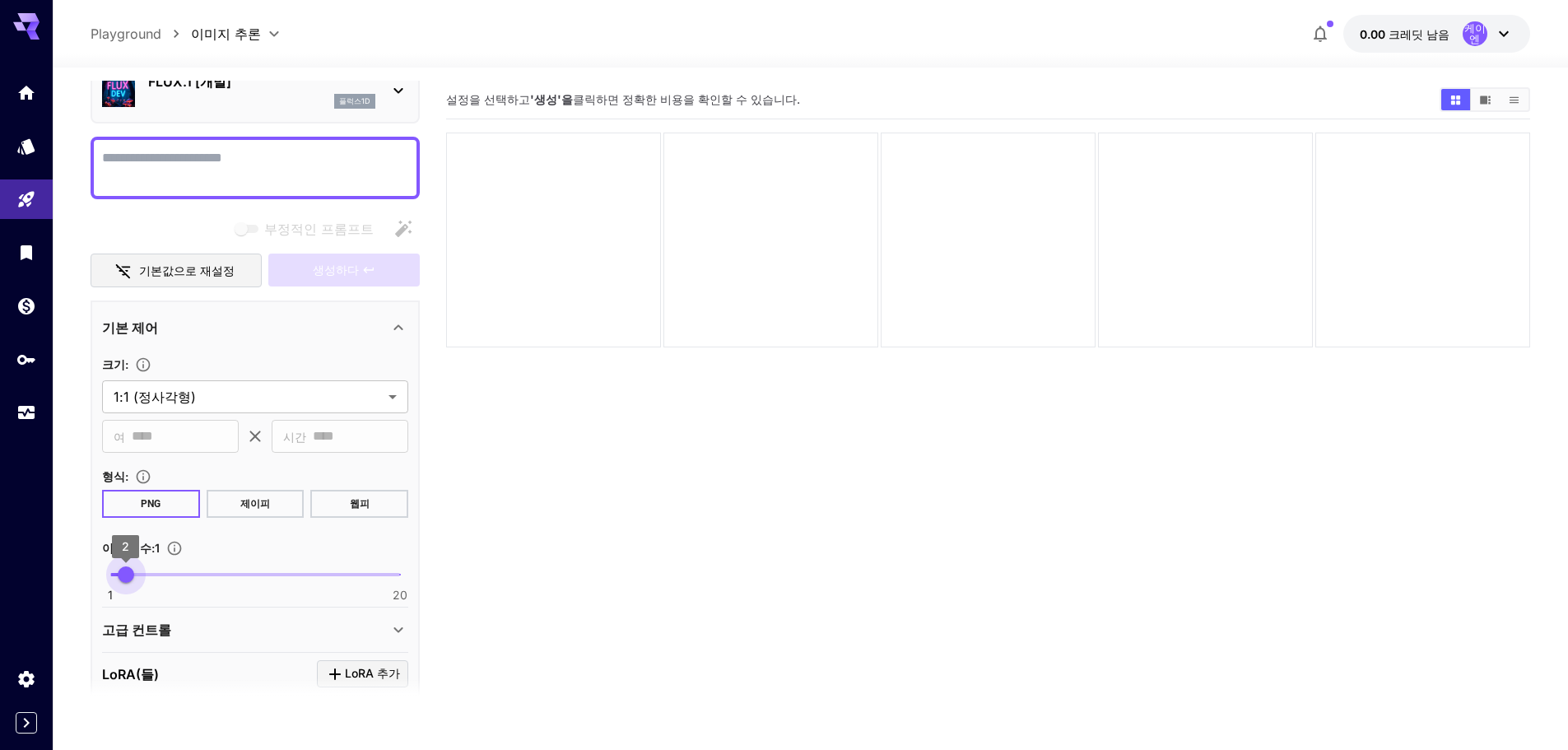
type input "*"
drag, startPoint x: 115, startPoint y: 569, endPoint x: 63, endPoint y: 565, distance: 52.2
click at [63, 565] on section "**********" at bounding box center [810, 474] width 1515 height 813
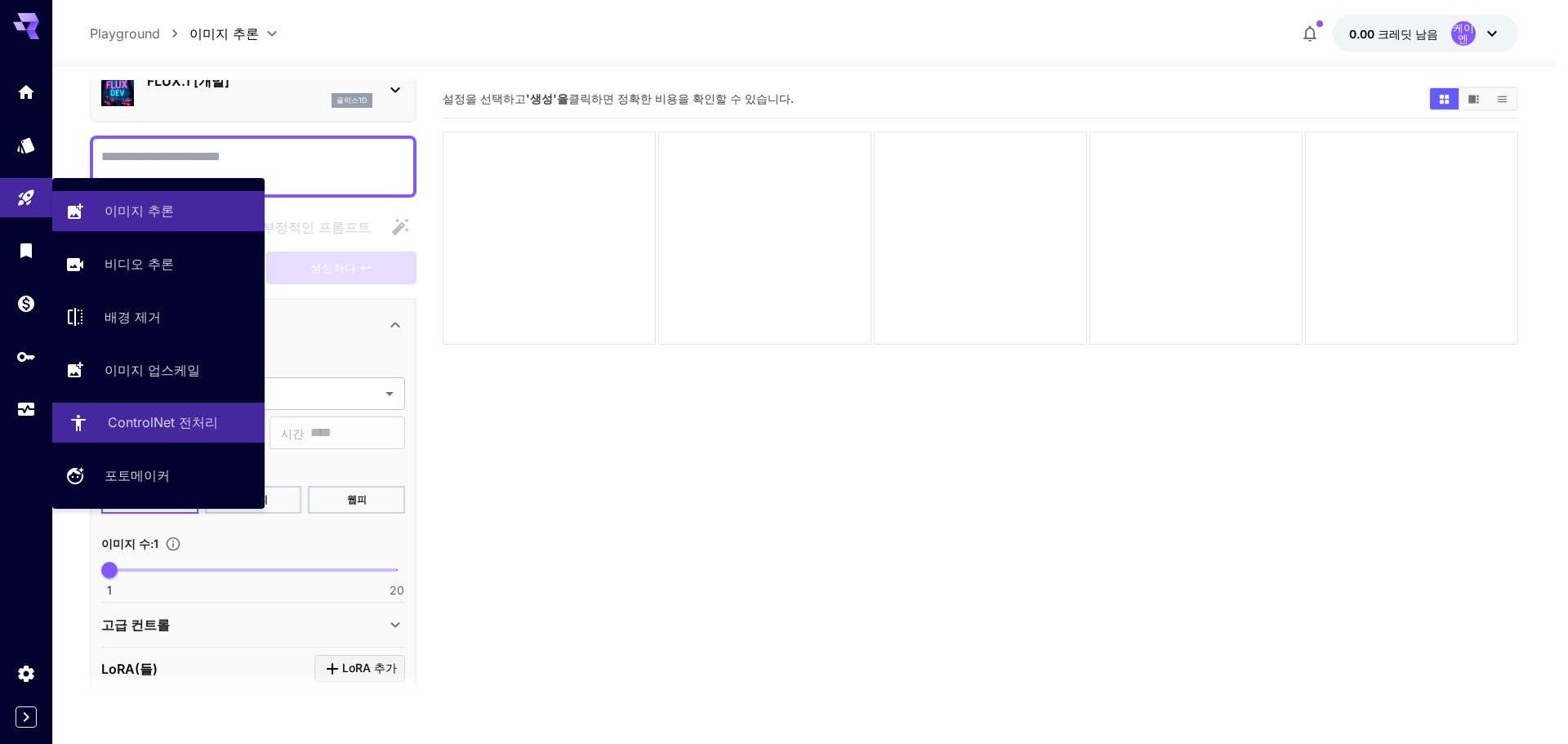
click at [141, 410] on link "ControlNet 전처리" at bounding box center [158, 422] width 212 height 40
type input "**********"
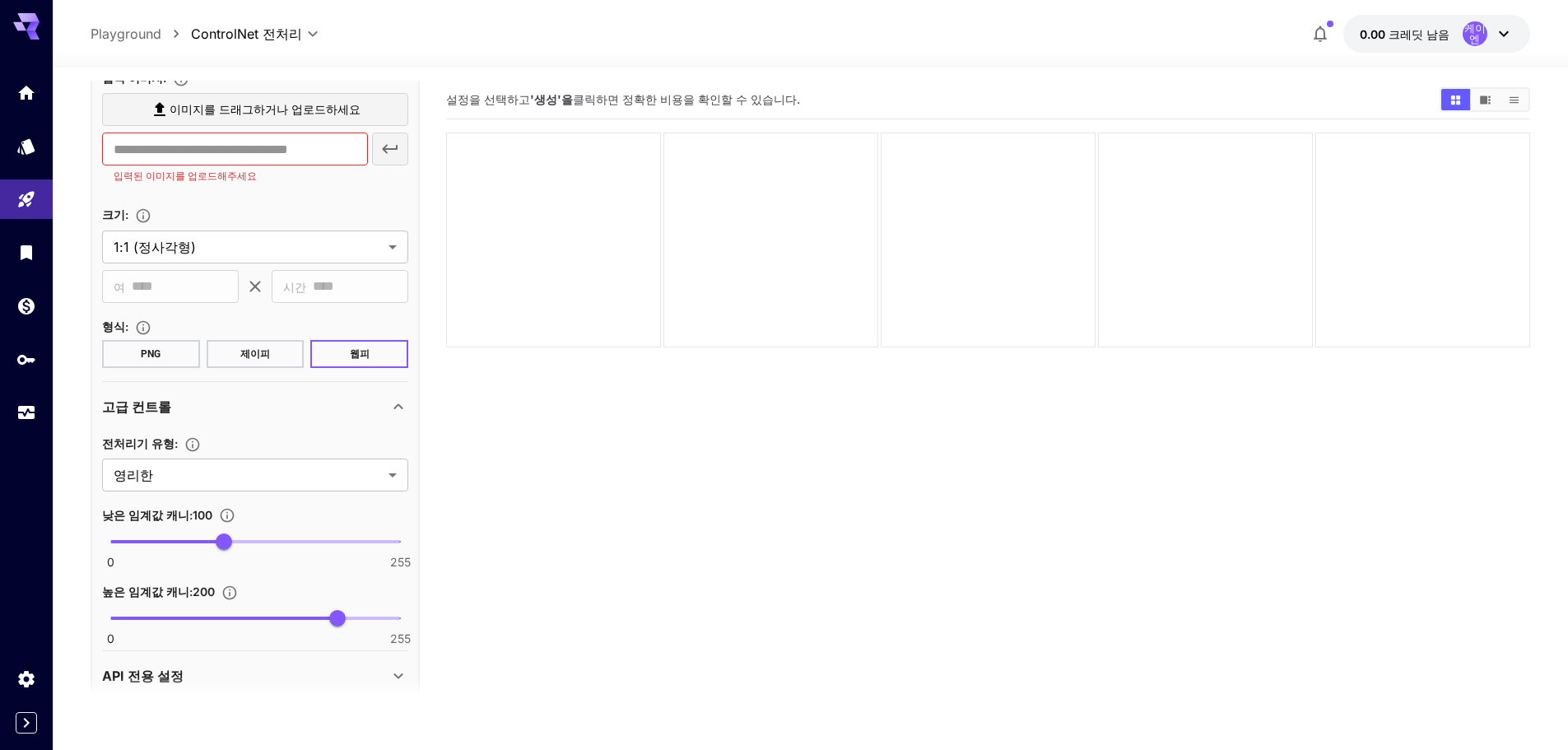
scroll to position [198, 0]
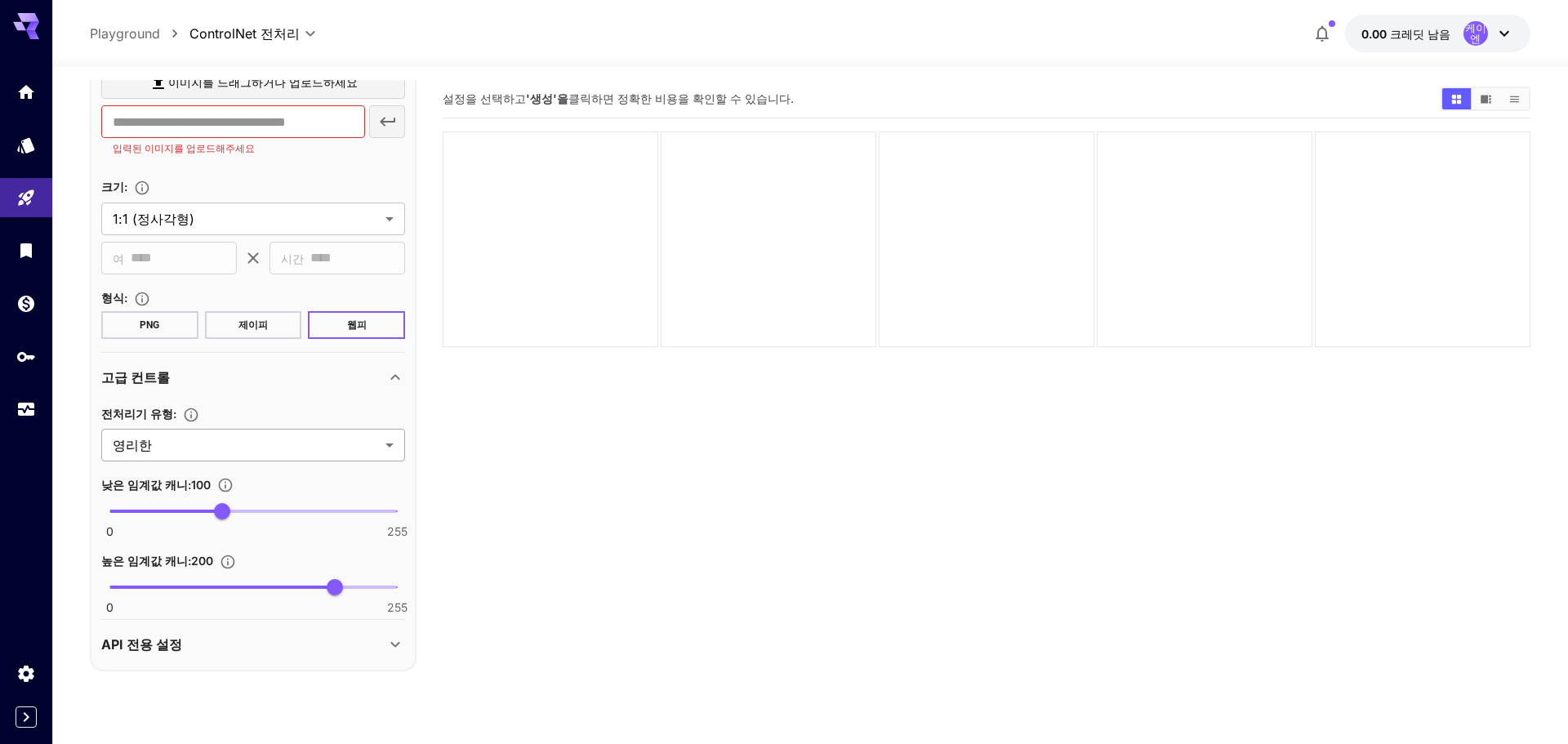
click at [259, 429] on body "**********" at bounding box center [784, 436] width 1568 height 873
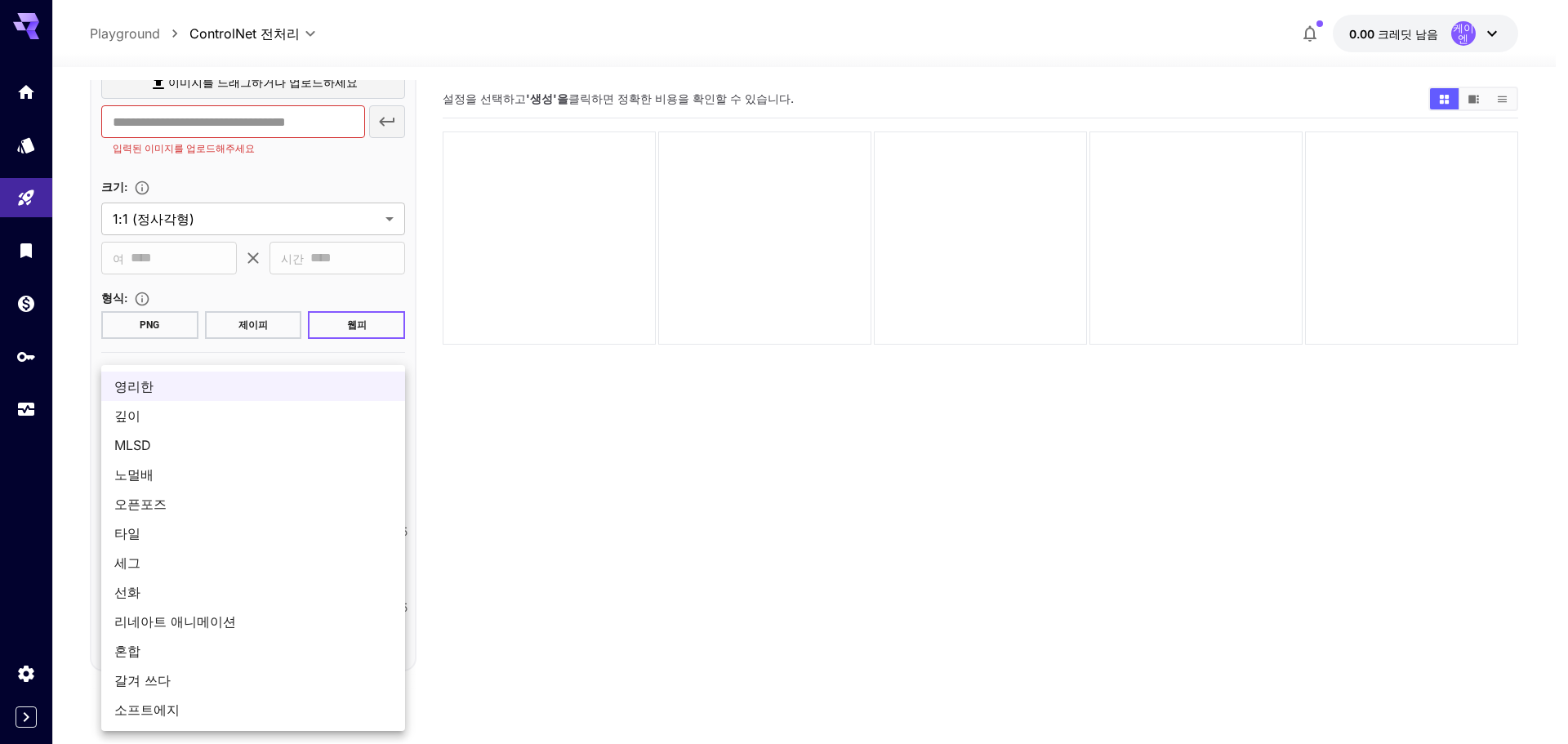
click at [498, 444] on div at bounding box center [784, 372] width 1568 height 744
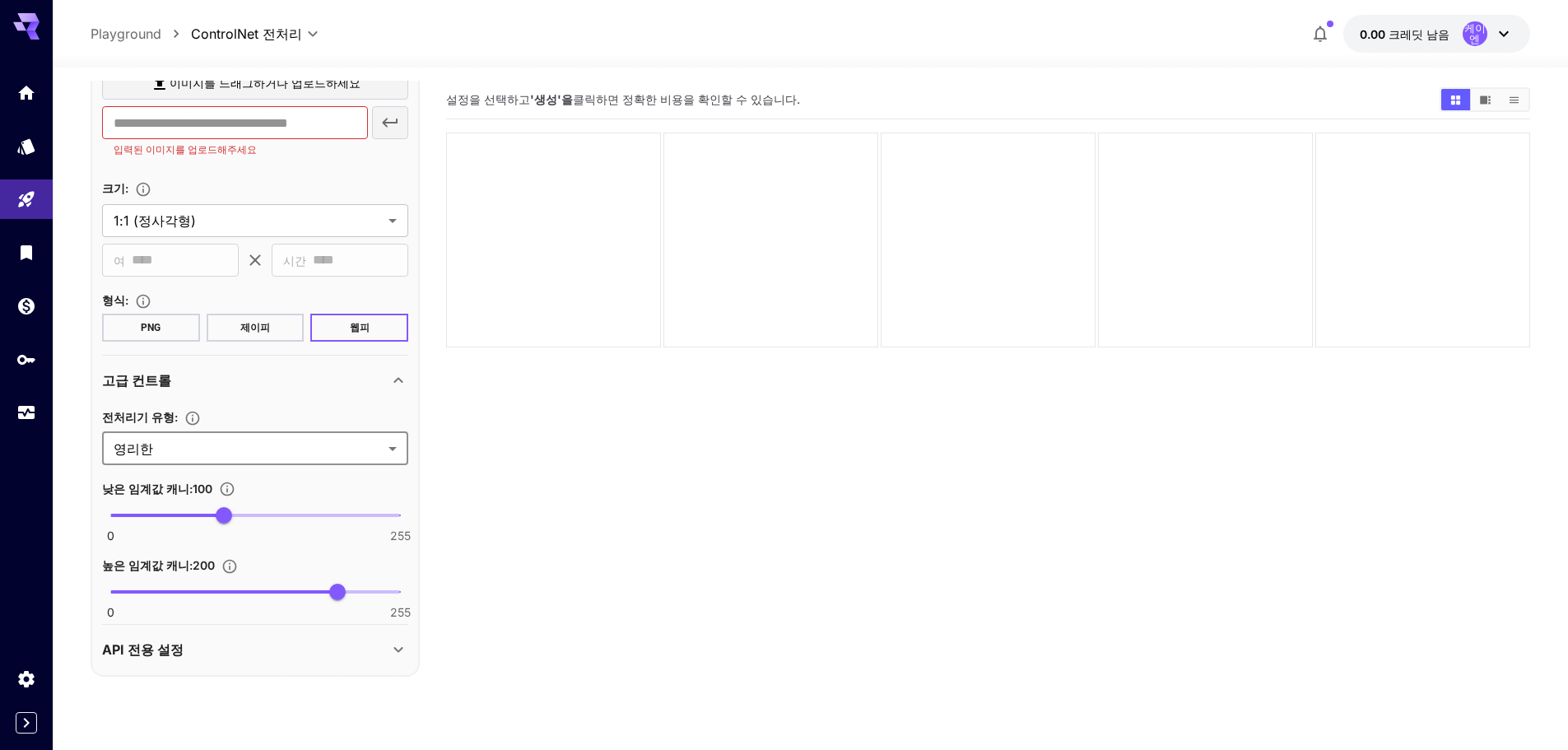
click at [371, 457] on body "**********" at bounding box center [784, 440] width 1568 height 880
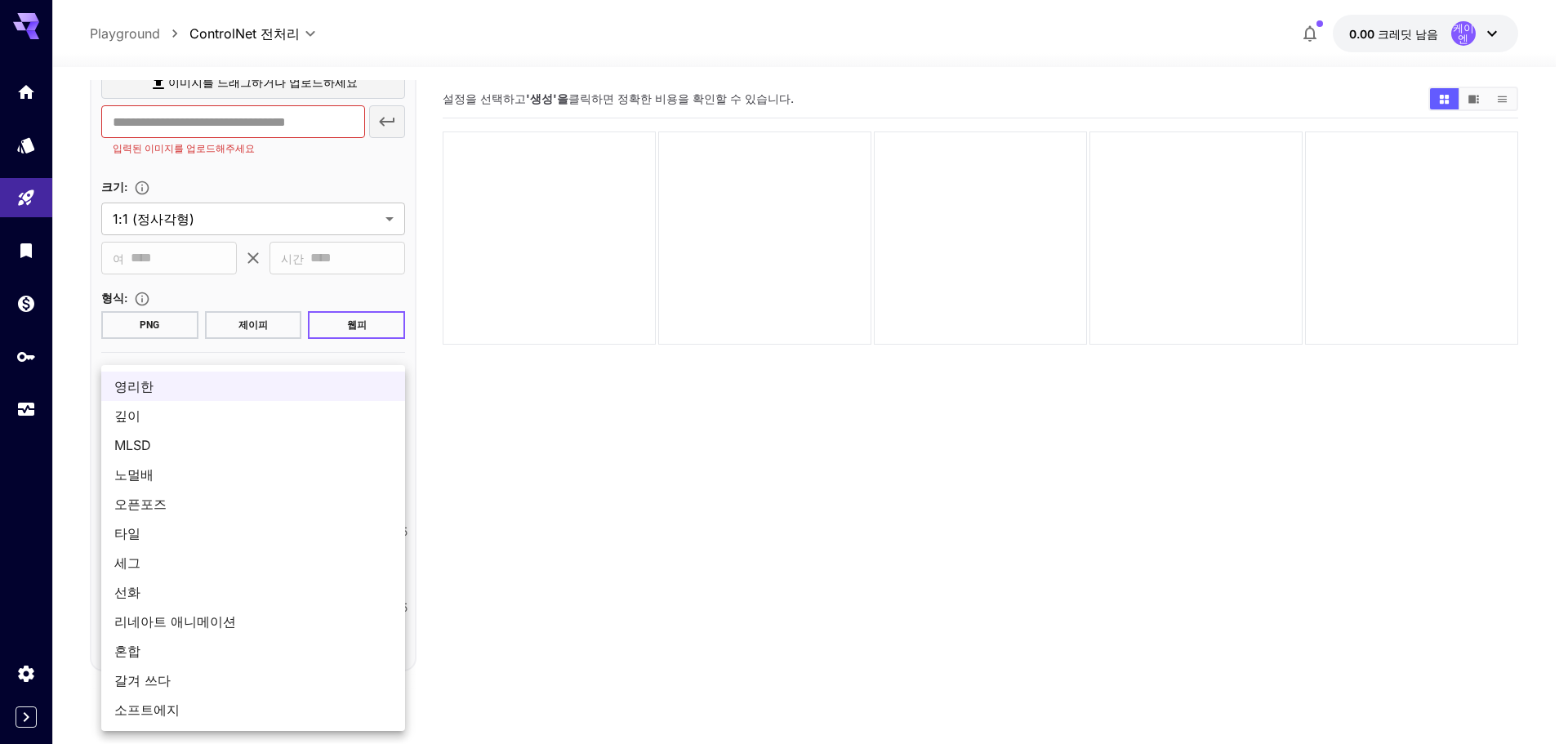
click at [537, 493] on div at bounding box center [784, 372] width 1568 height 744
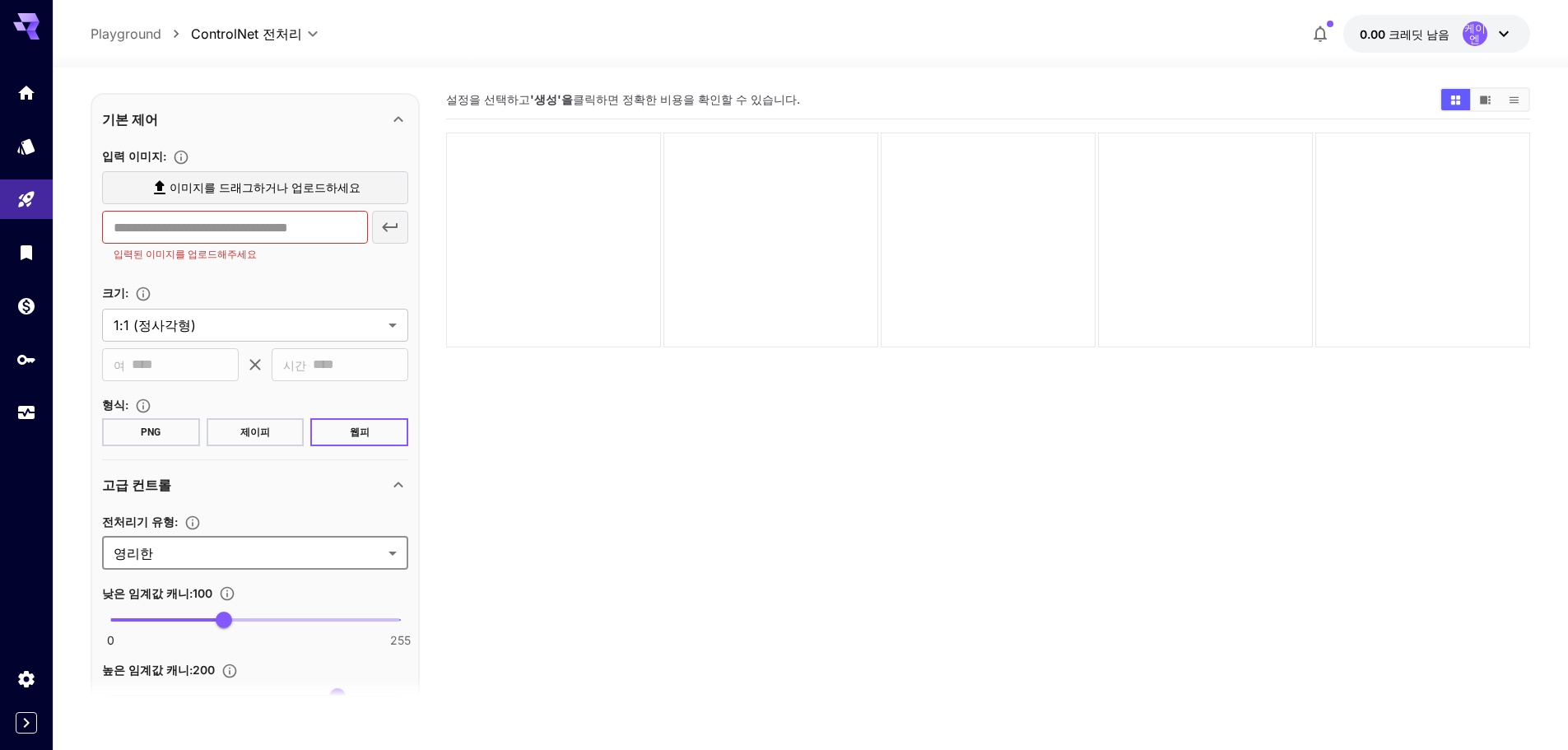
scroll to position [33, 0]
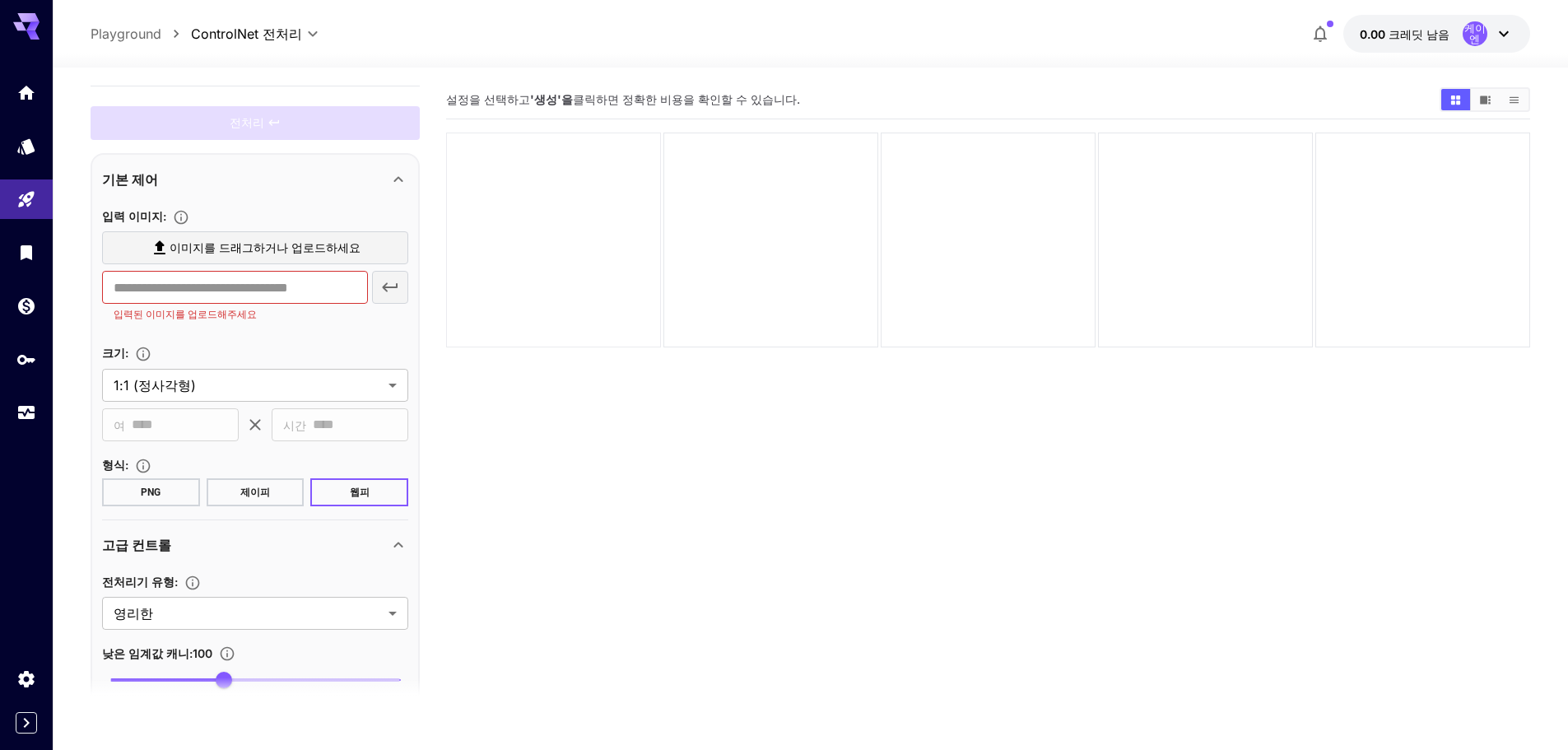
click at [545, 197] on div at bounding box center [554, 240] width 215 height 215
click at [27, 142] on icon "모델" at bounding box center [27, 141] width 18 height 16
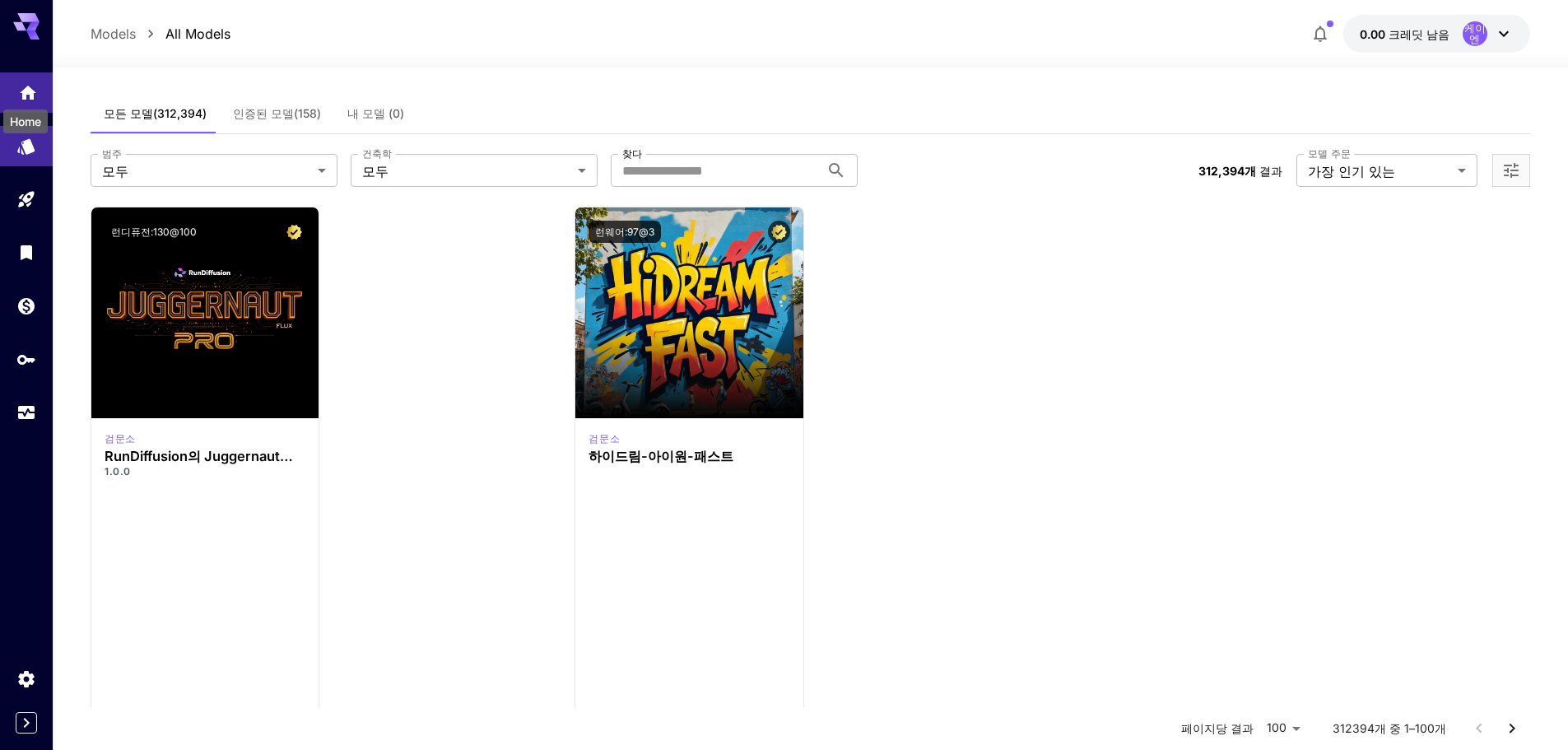
click at [29, 95] on icon "집" at bounding box center [27, 88] width 20 height 20
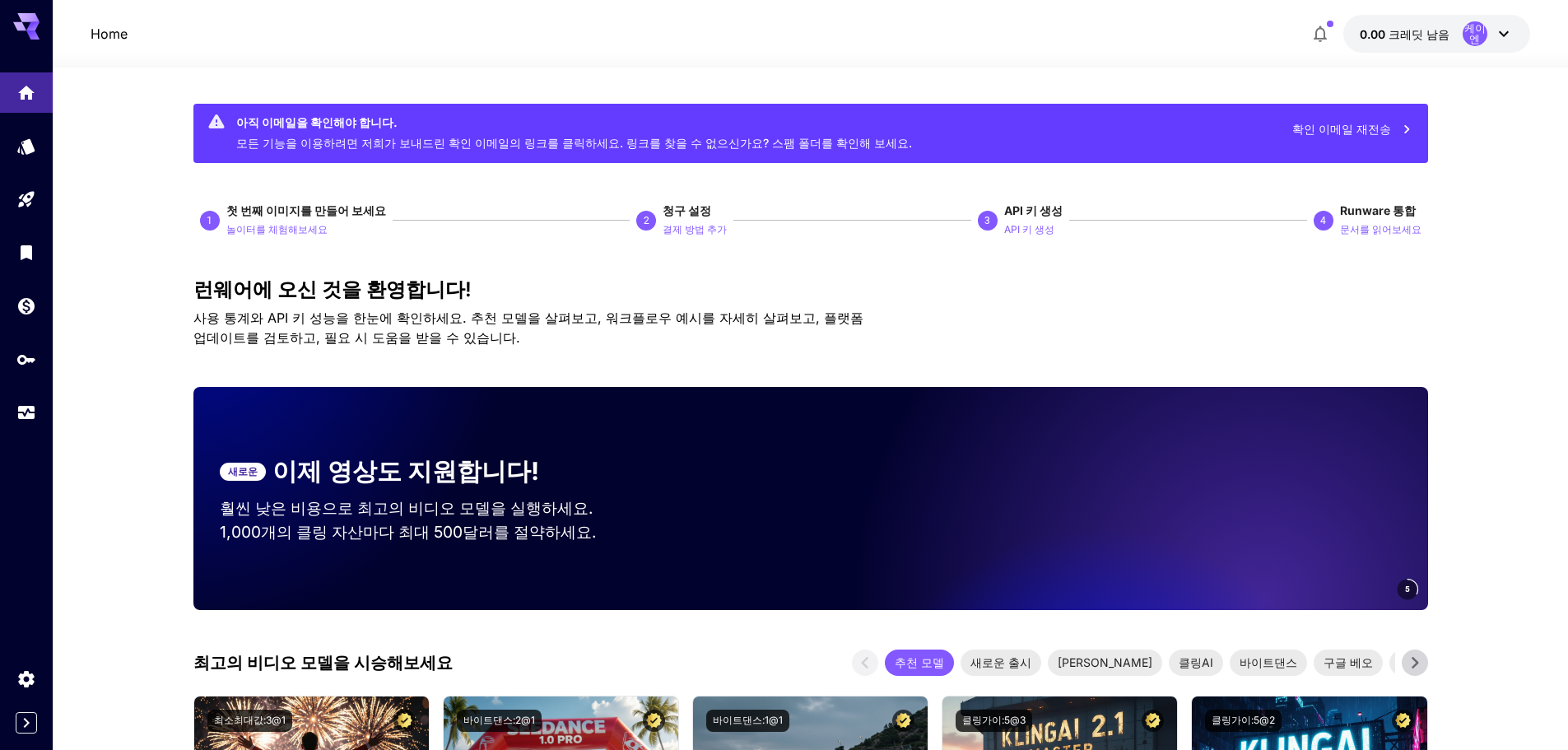
click at [679, 336] on p "사용 통계와 API 키 성능을 한눈에 확인하세요. 추천 모델을 살펴보고, 워크플로우 예시를 자세히 살펴보고, 플랫폼 업데이트를 검토하고, 필요…" at bounding box center [535, 328] width 685 height 39
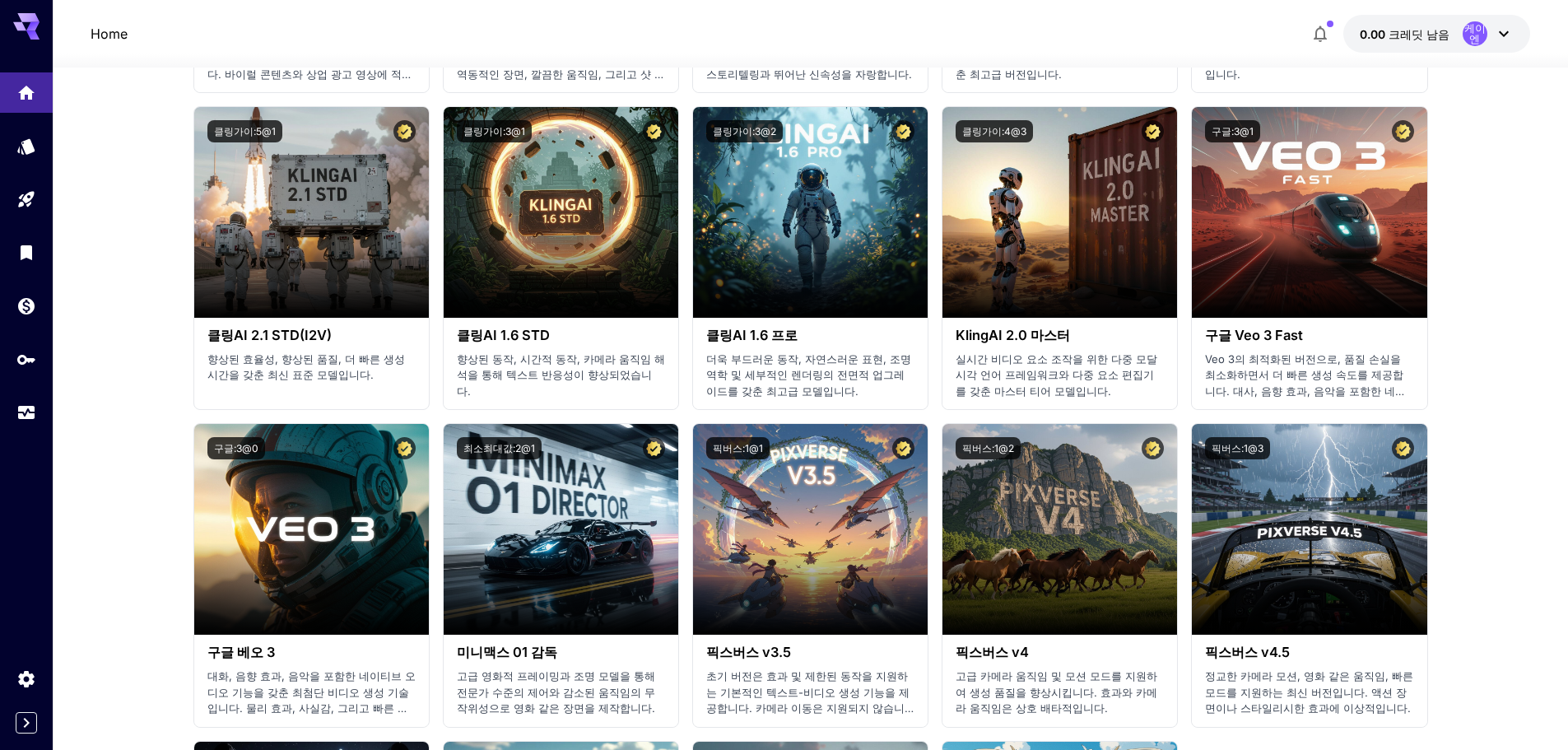
scroll to position [193, 0]
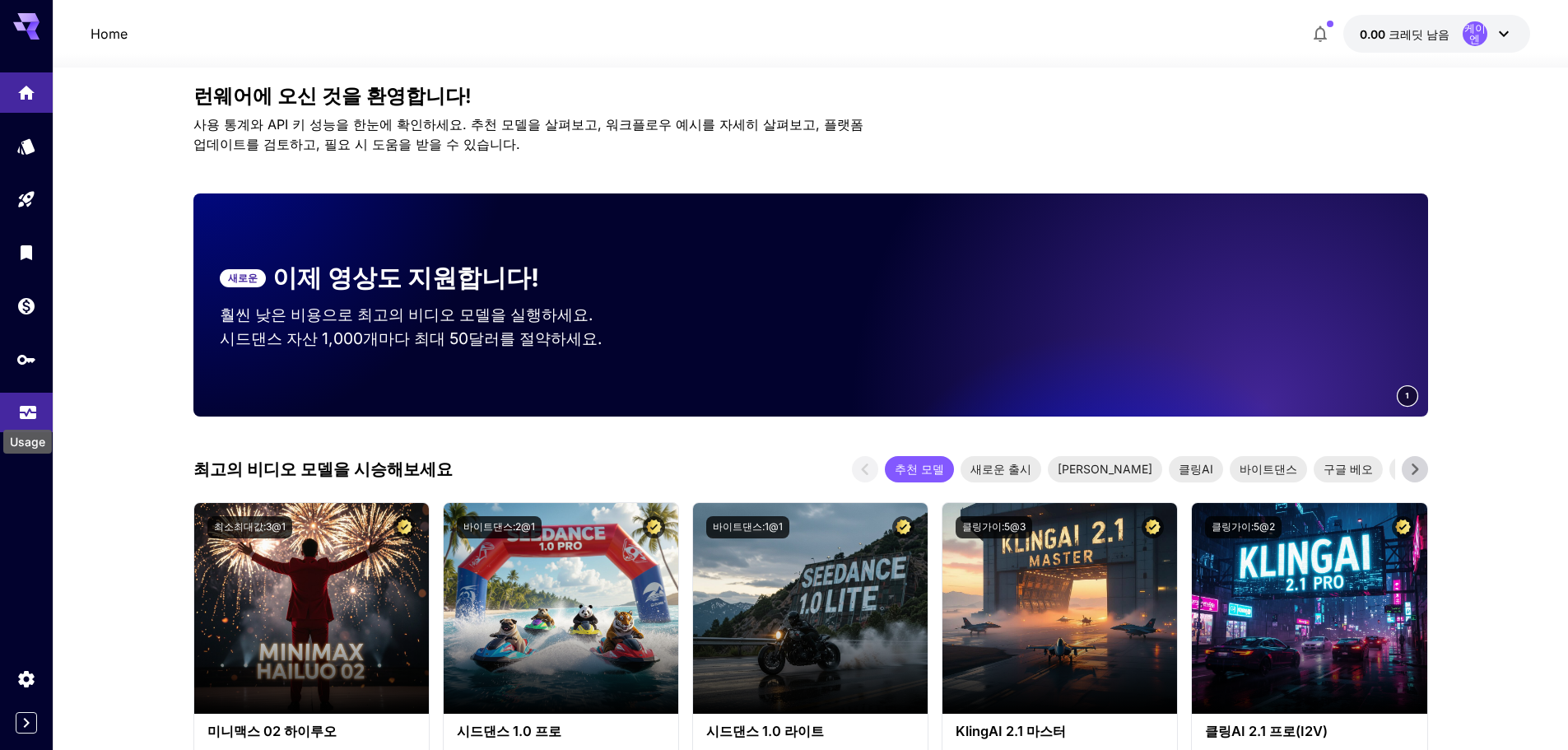
click at [25, 414] on icon "용법" at bounding box center [28, 409] width 17 height 8
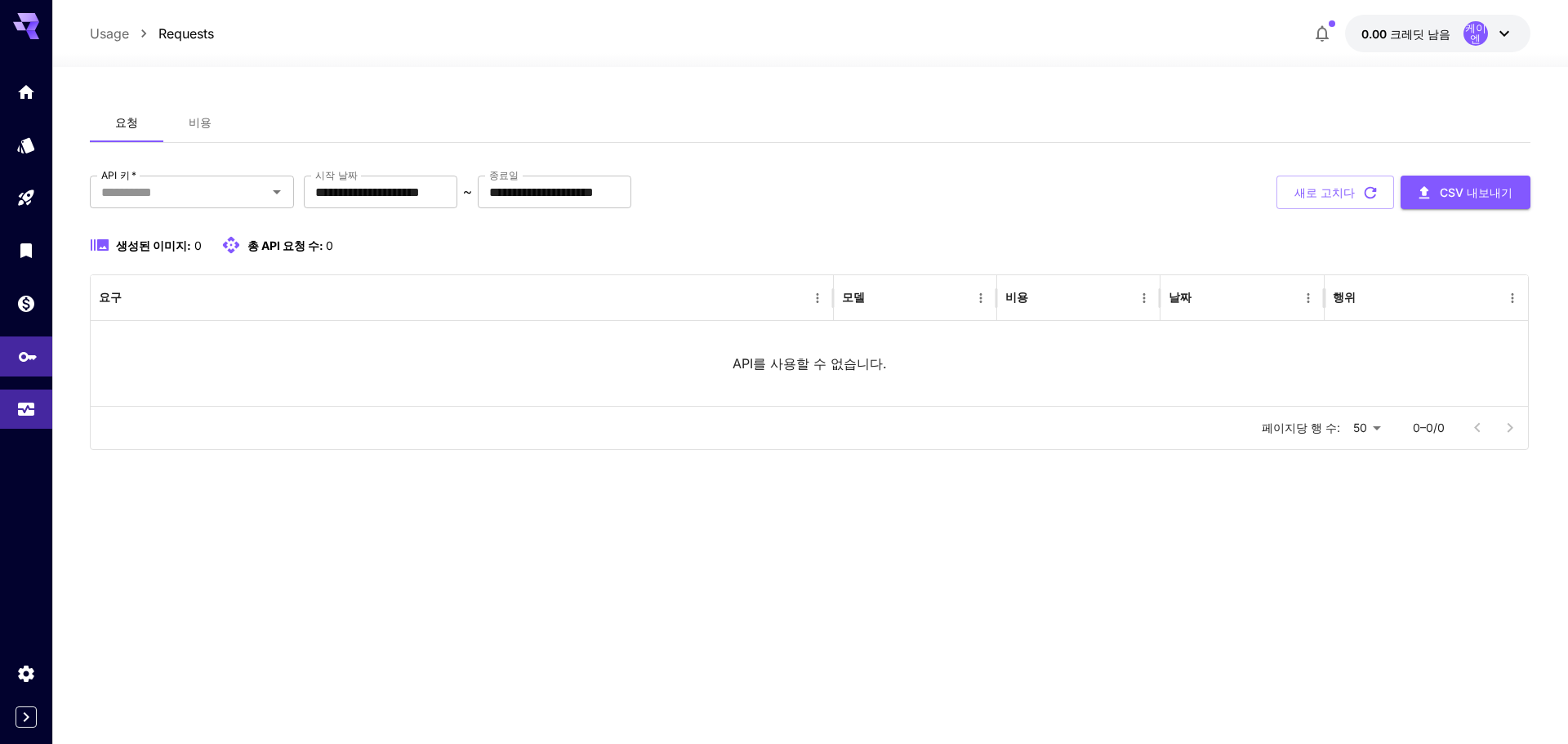
click at [20, 371] on link at bounding box center [26, 356] width 52 height 40
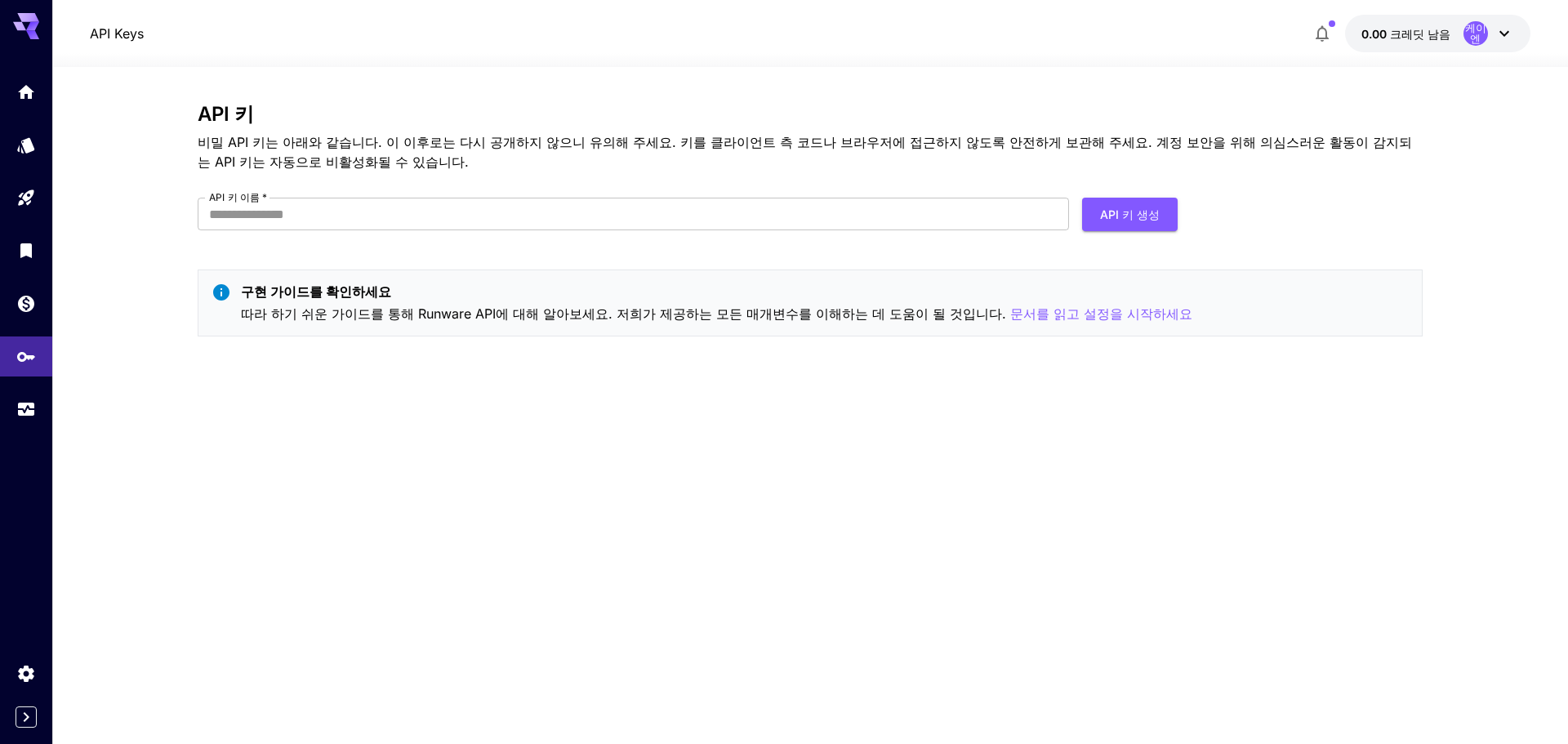
click at [19, 24] on icon at bounding box center [26, 21] width 26 height 18
click at [20, 88] on icon "집" at bounding box center [27, 87] width 19 height 19
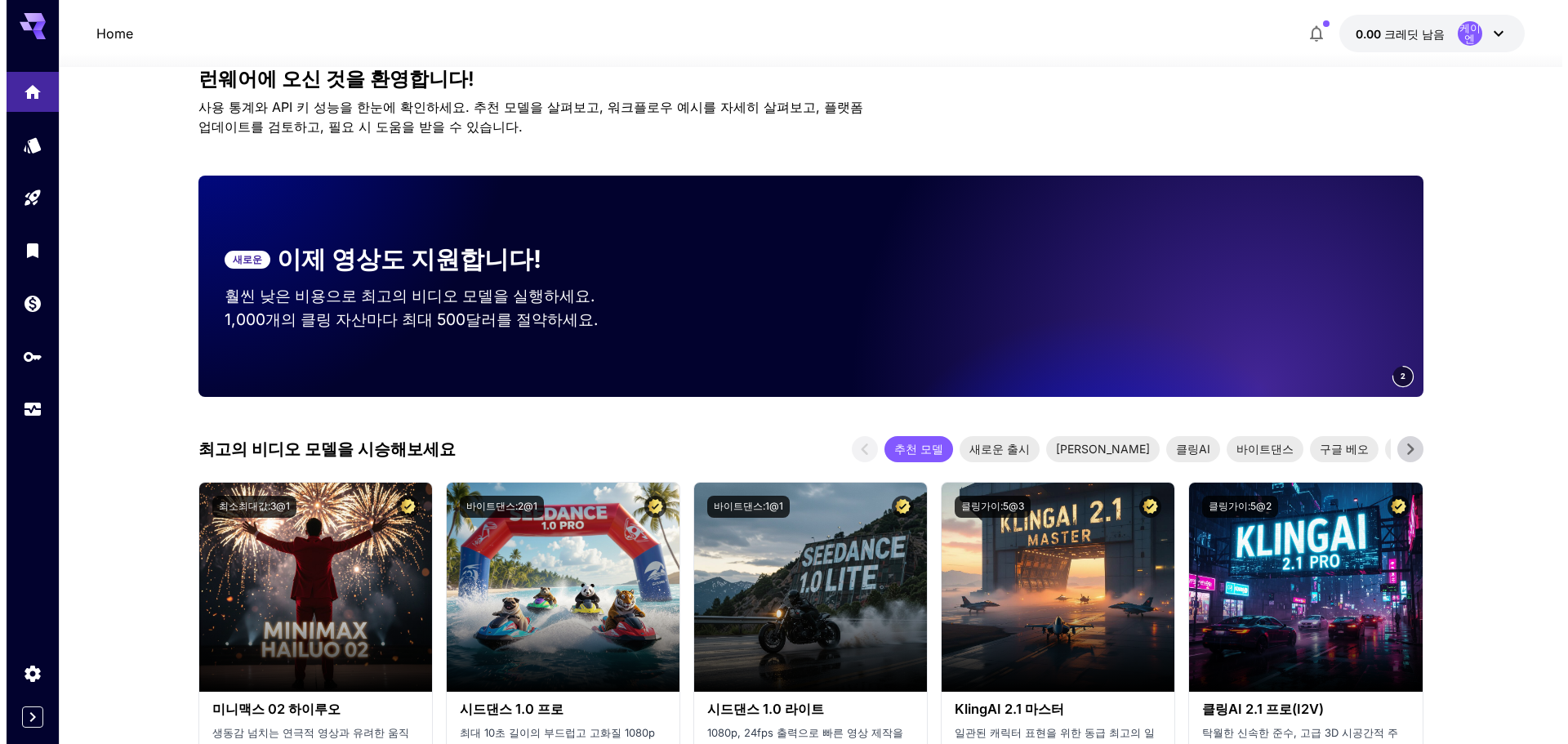
scroll to position [327, 0]
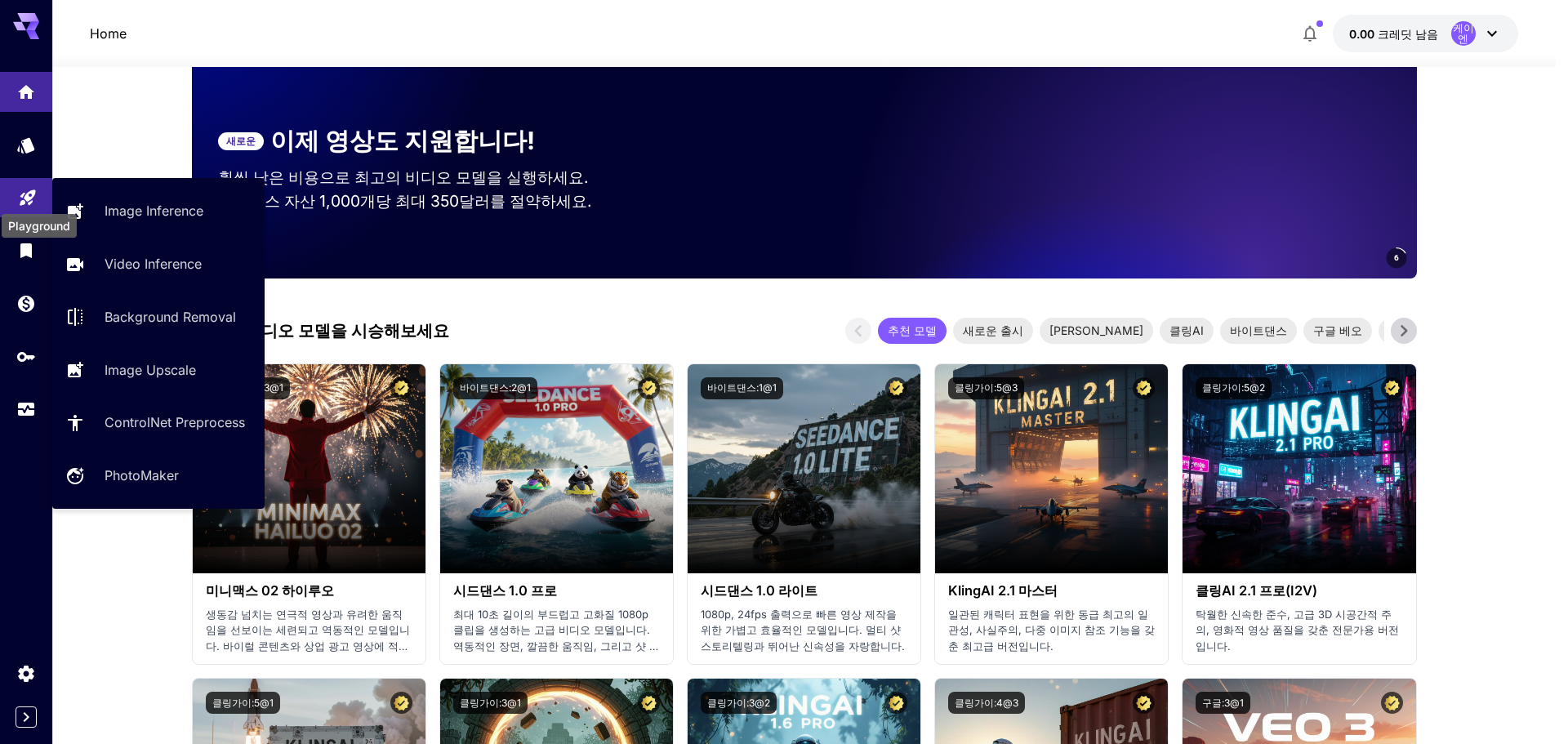
click at [21, 197] on icon "운동장" at bounding box center [27, 193] width 16 height 16
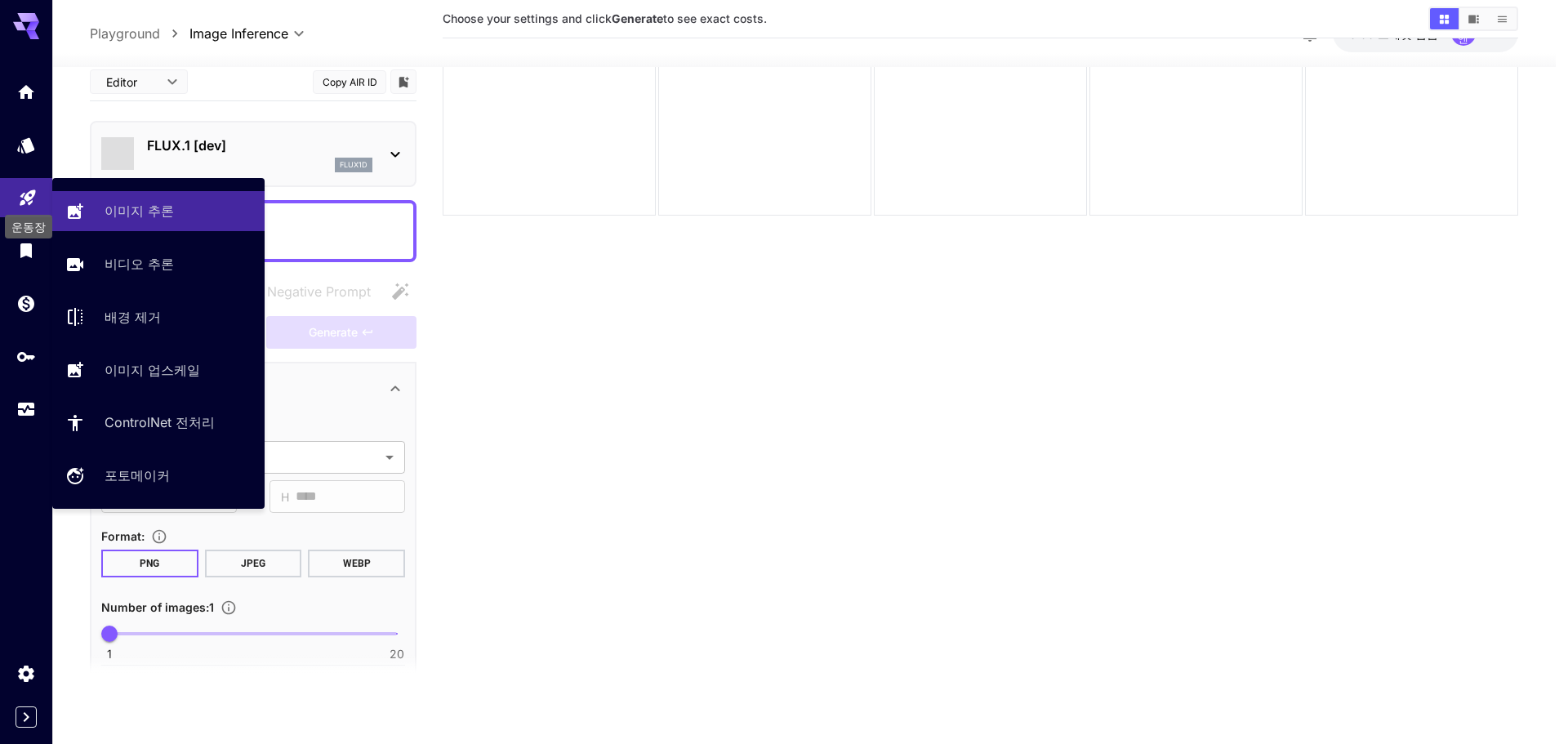
scroll to position [129, 0]
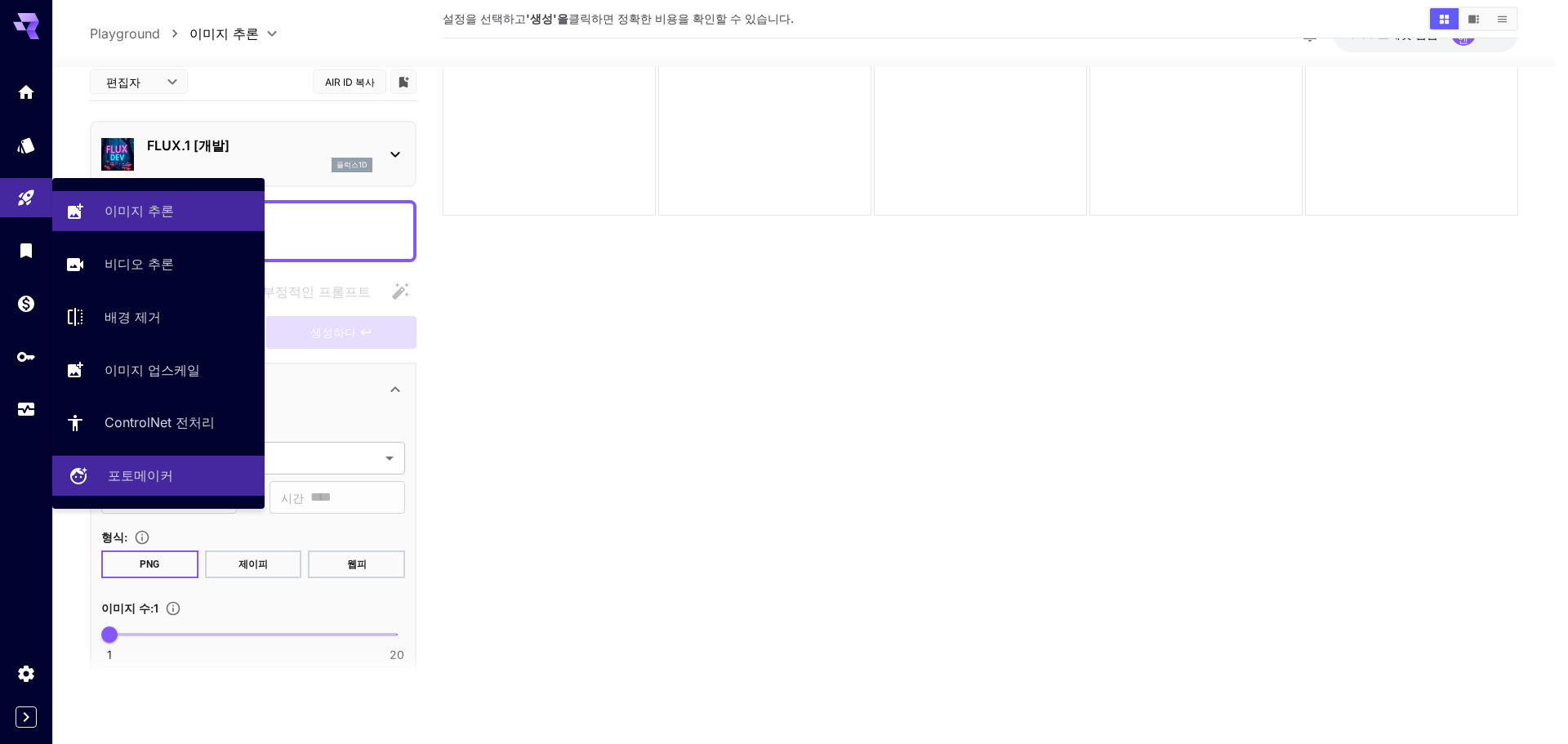
click at [129, 473] on font "포토메이커" at bounding box center [140, 475] width 66 height 17
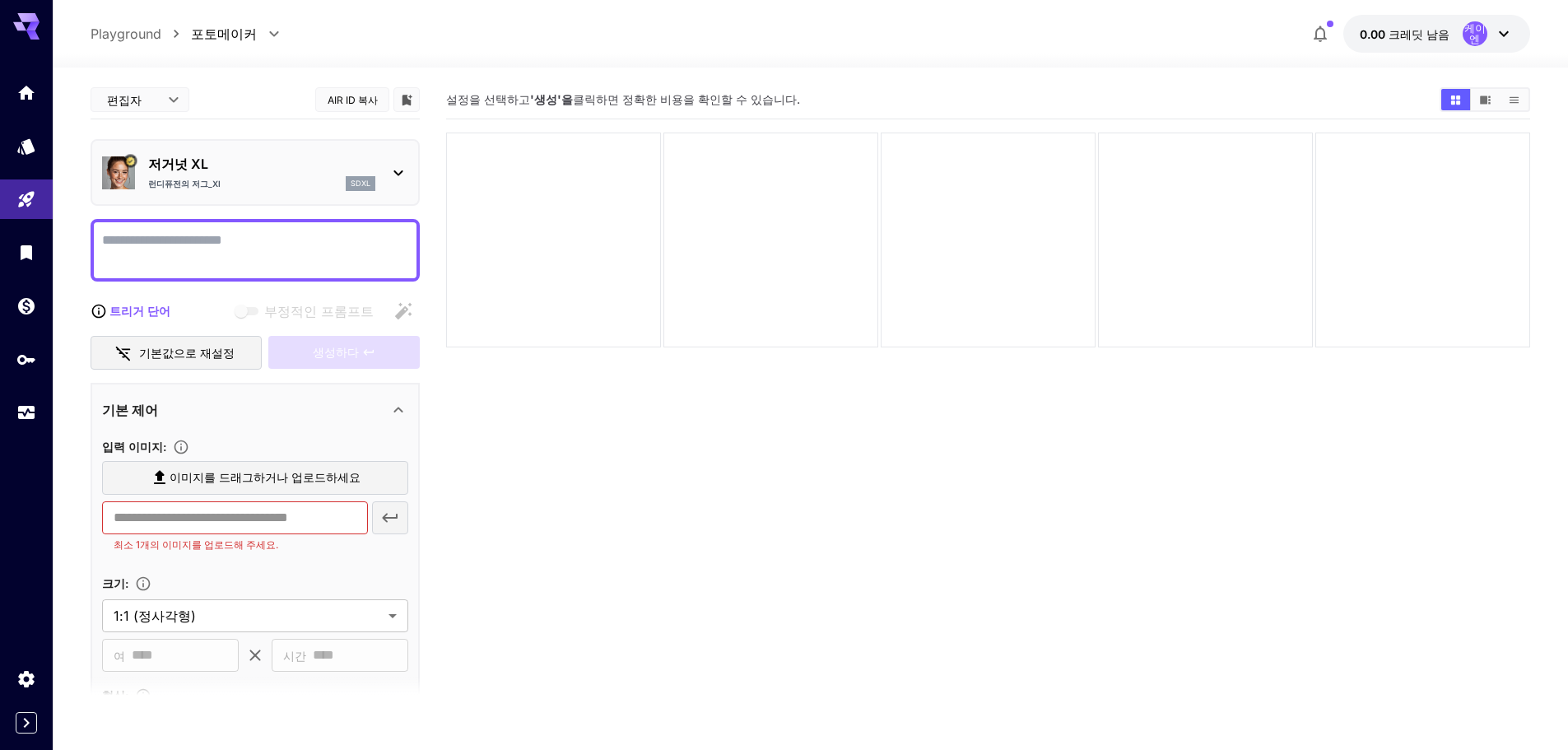
click at [204, 184] on font "런디퓨전의 저그_XI" at bounding box center [185, 183] width 73 height 10
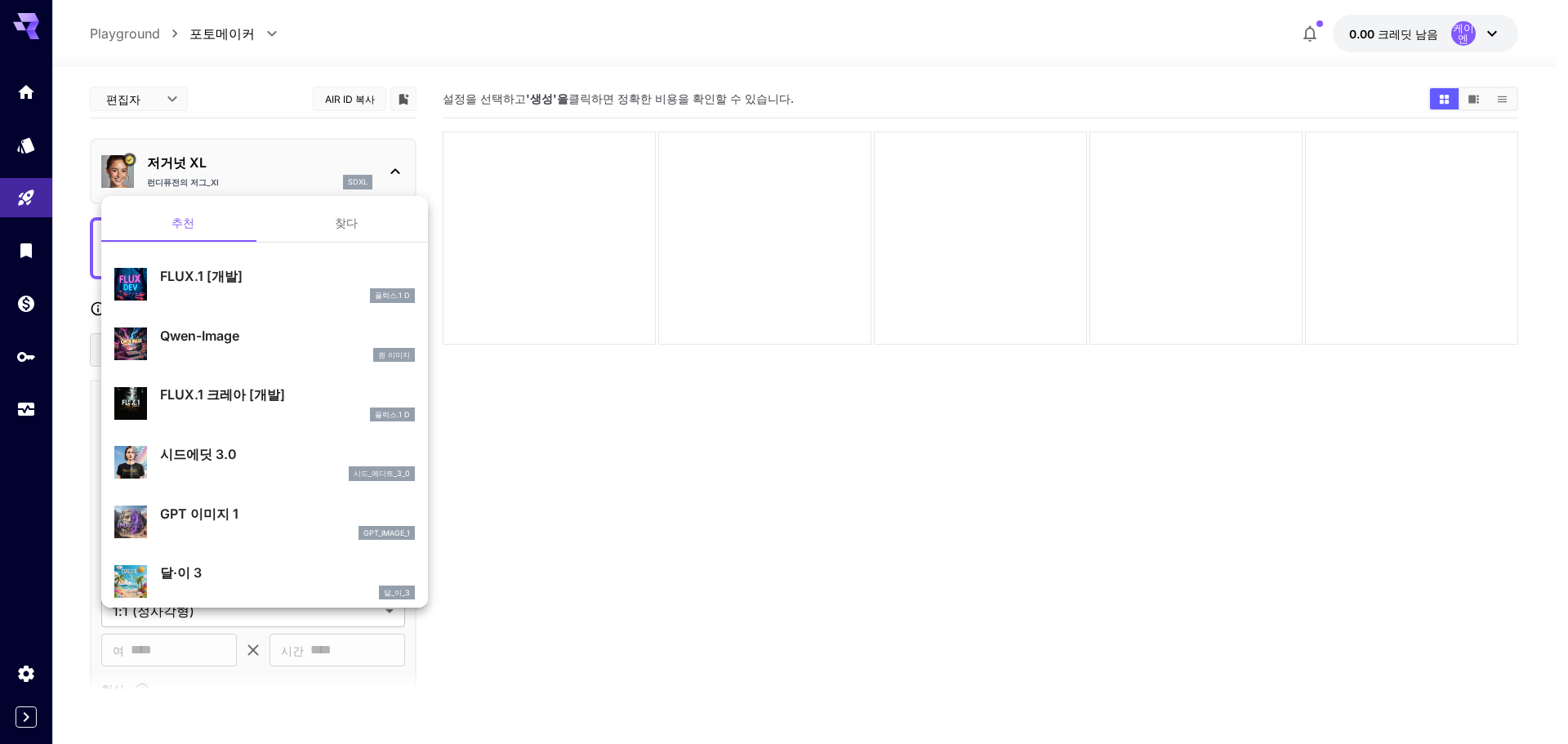
click at [468, 409] on div at bounding box center [784, 372] width 1568 height 744
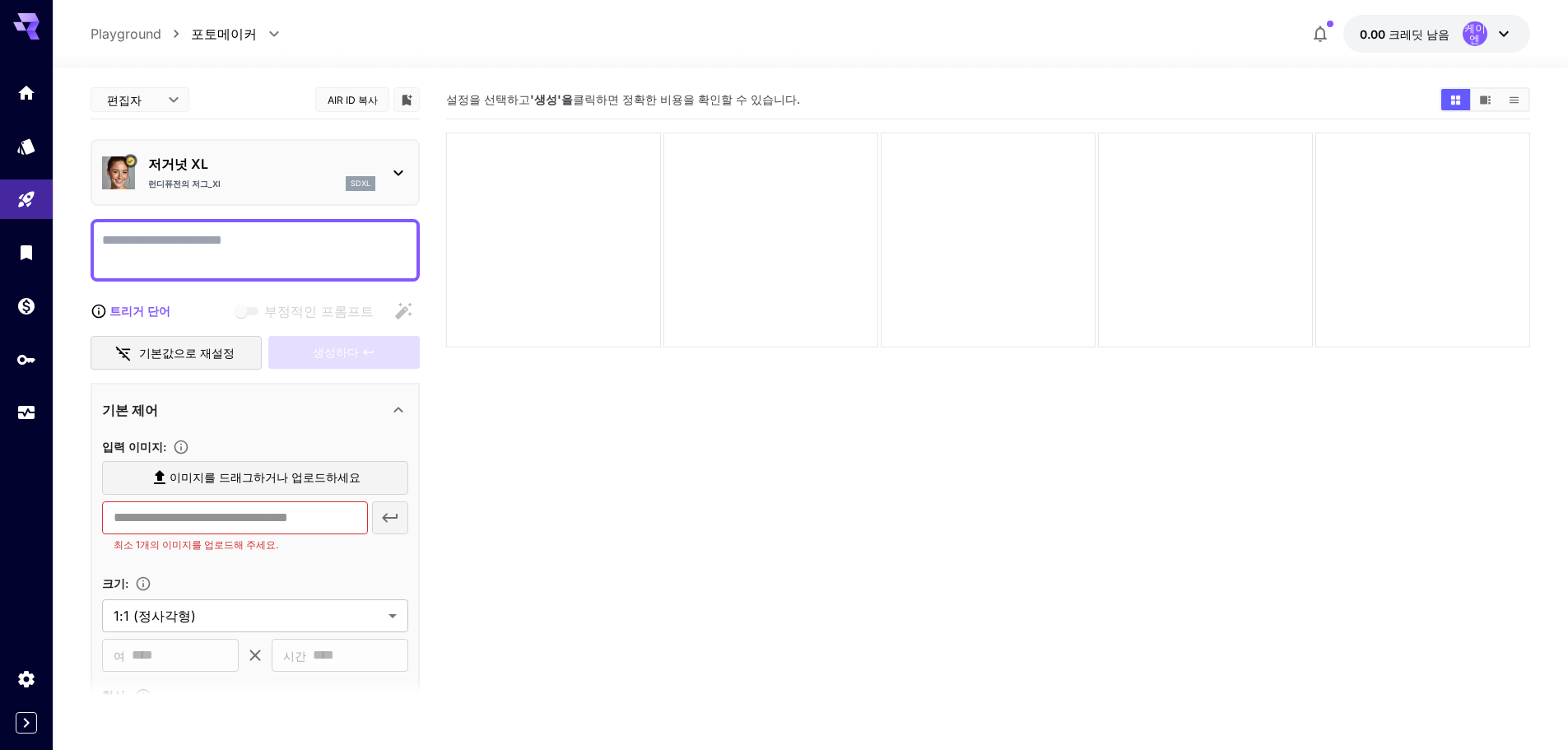
click at [153, 99] on body "**********" at bounding box center [784, 440] width 1568 height 880
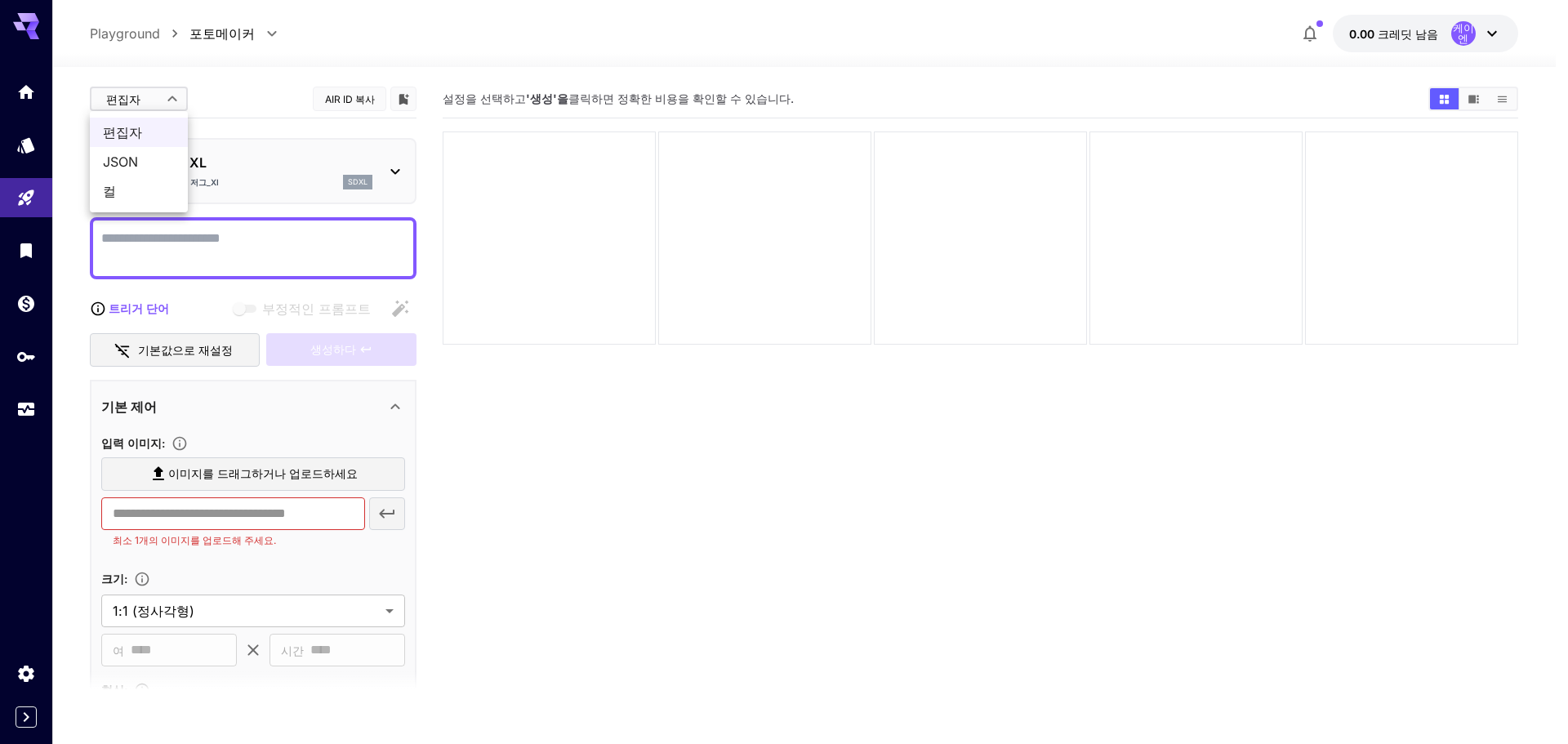
click at [32, 203] on div at bounding box center [784, 372] width 1568 height 744
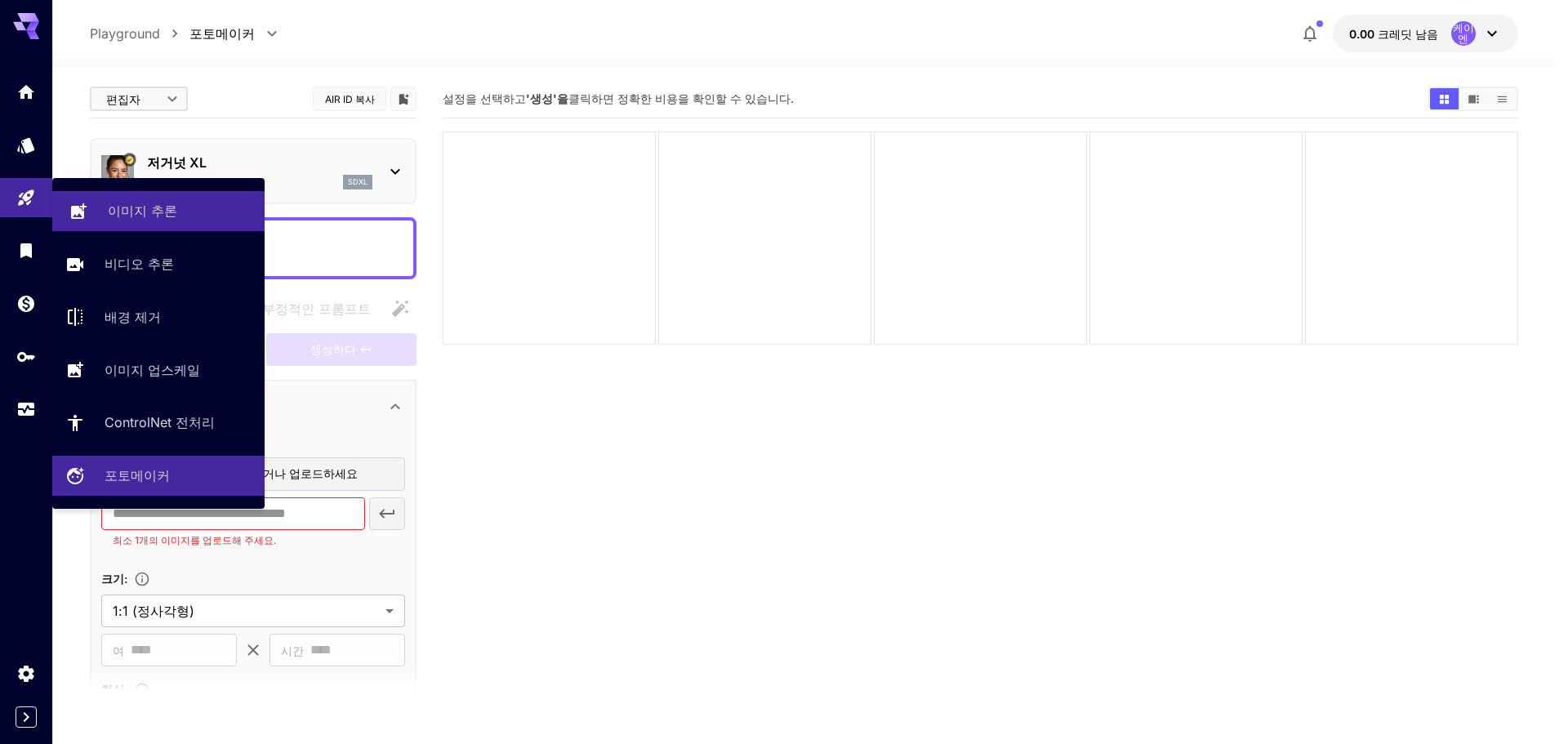
click at [160, 210] on font "이미지 추론" at bounding box center [142, 211] width 70 height 17
type input "**********"
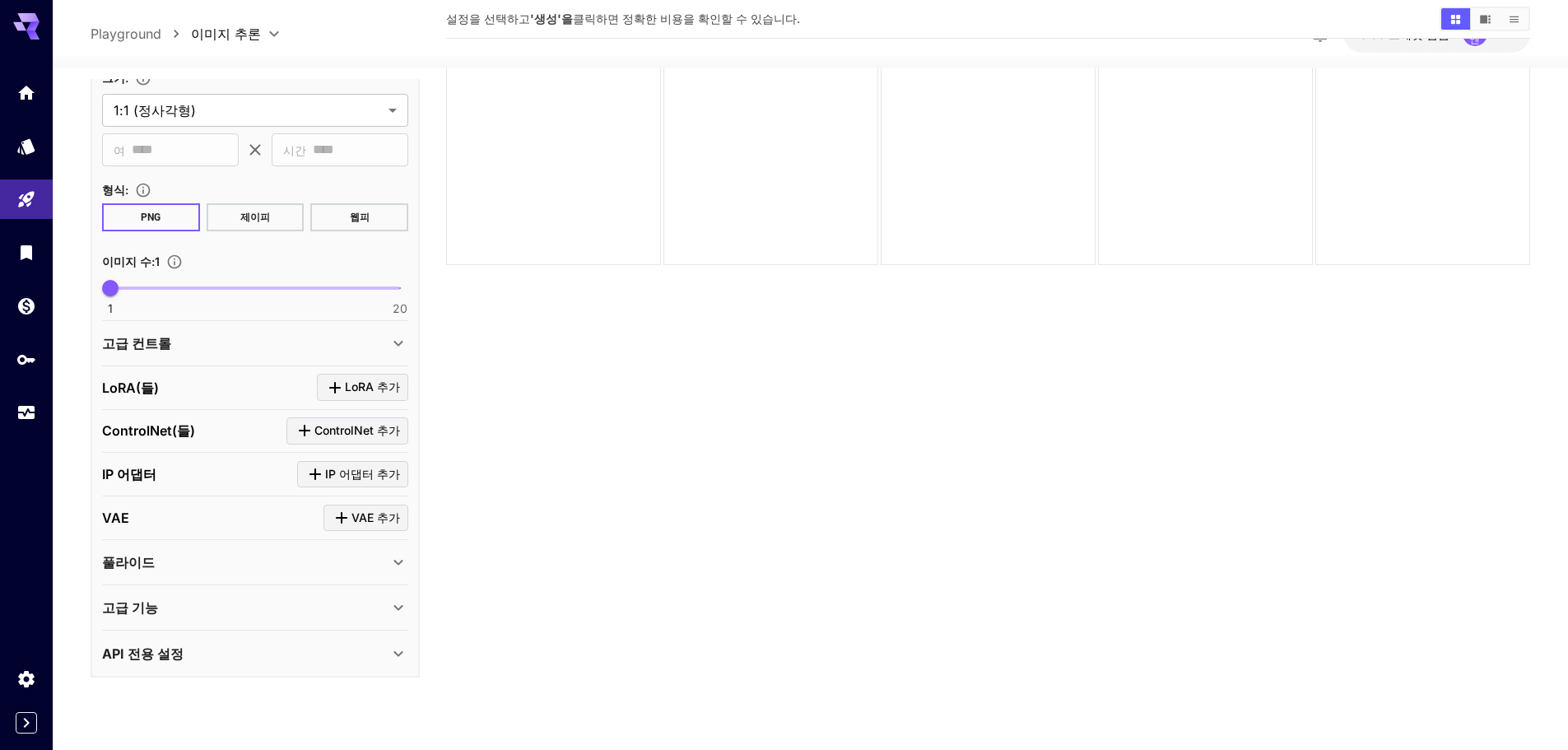
scroll to position [370, 0]
click at [245, 389] on div "LoRA(들) LoRA 추가" at bounding box center [255, 384] width 306 height 27
click at [261, 327] on div "고급 컨트롤" at bounding box center [255, 341] width 306 height 39
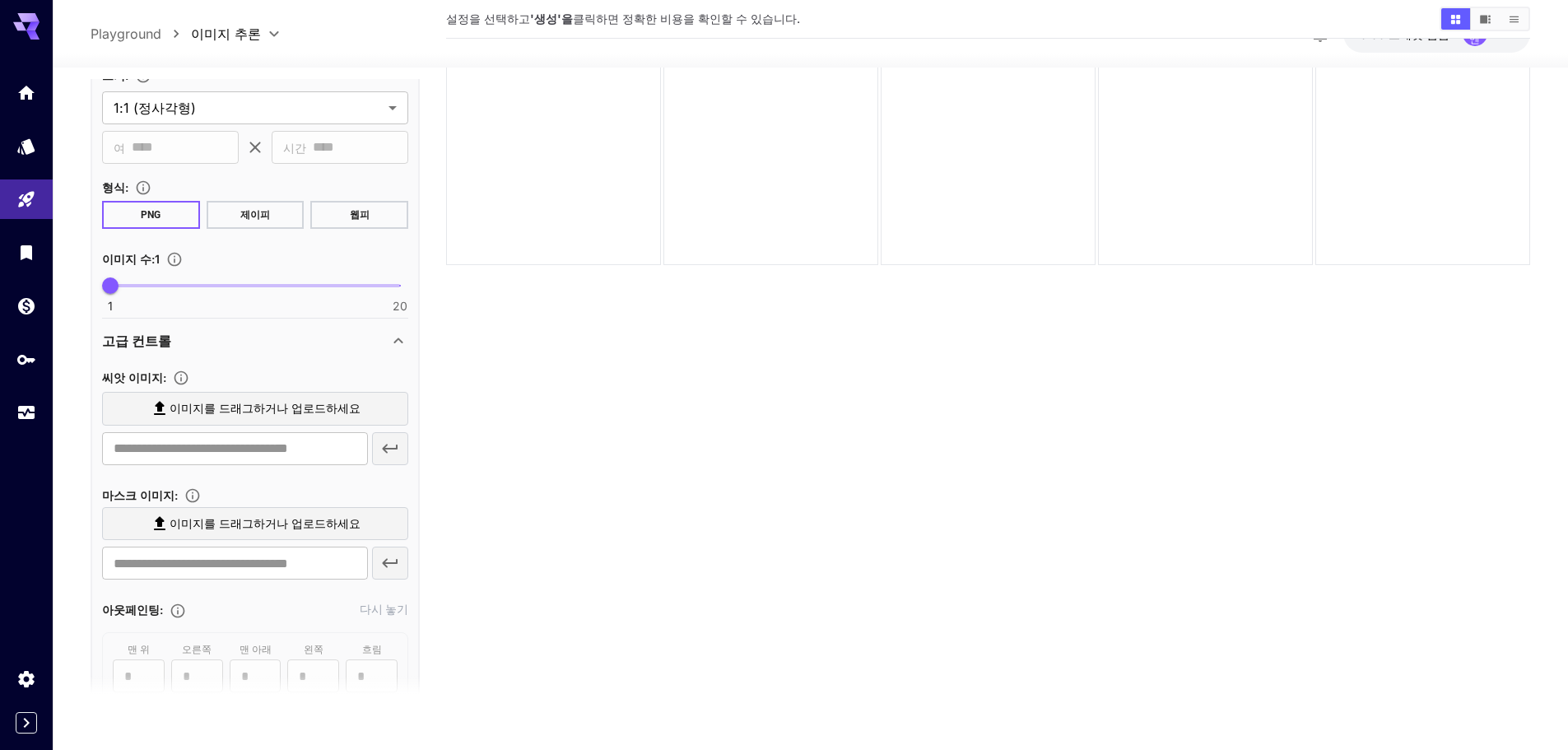
click at [247, 340] on div "고급 컨트롤" at bounding box center [245, 340] width 287 height 20
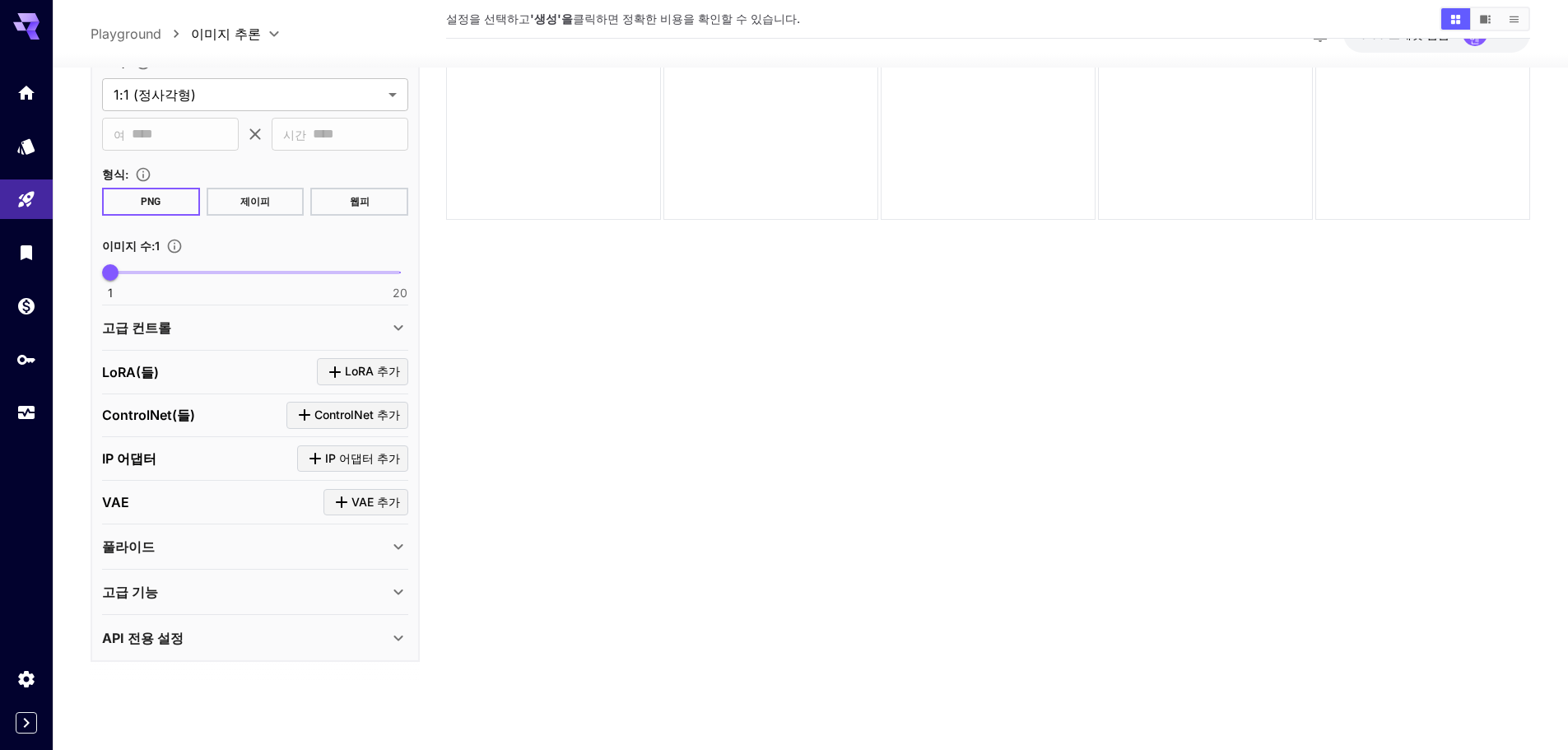
scroll to position [130, 0]
click at [211, 545] on div "풀라이드" at bounding box center [245, 543] width 287 height 20
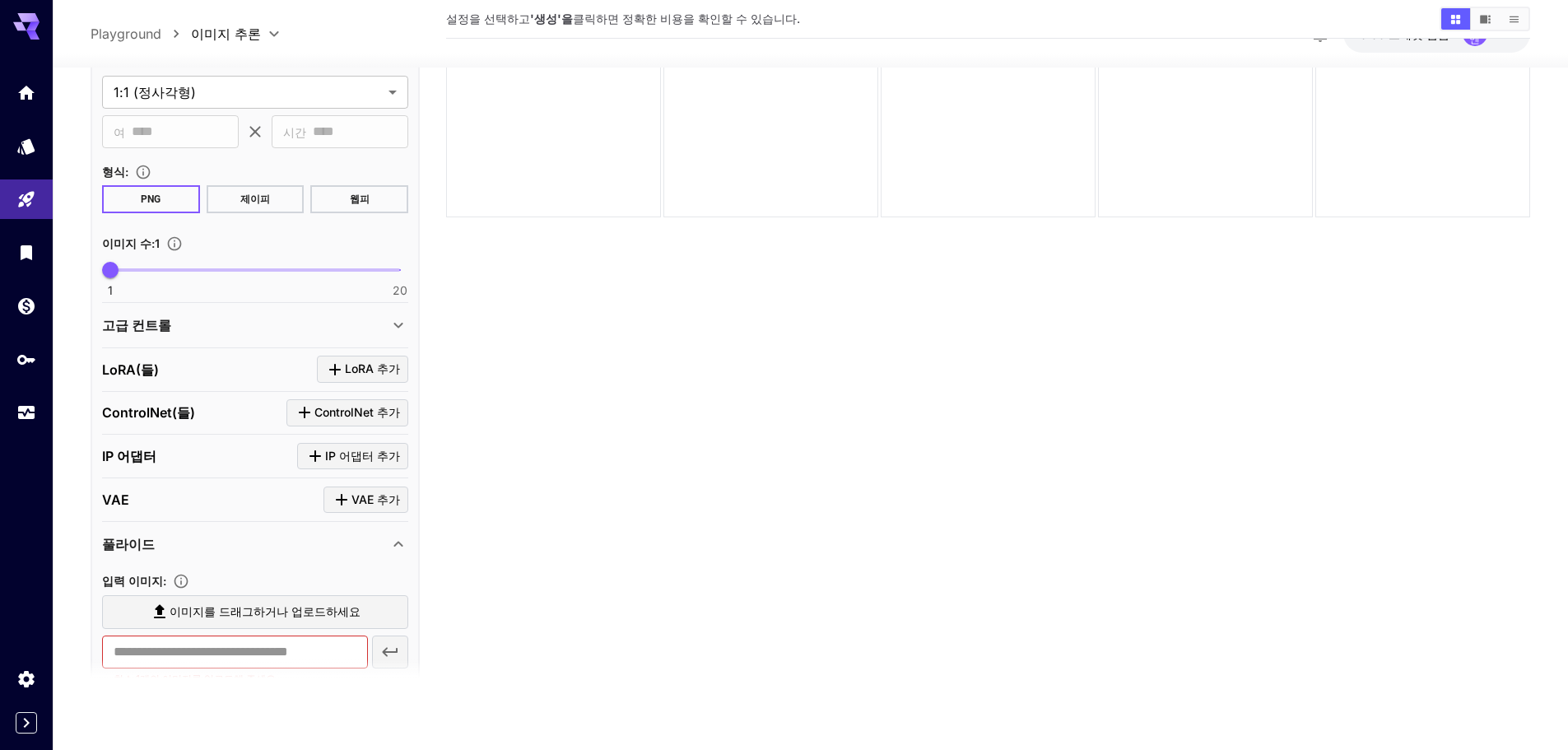
click at [211, 545] on div "풀라이드" at bounding box center [245, 543] width 287 height 20
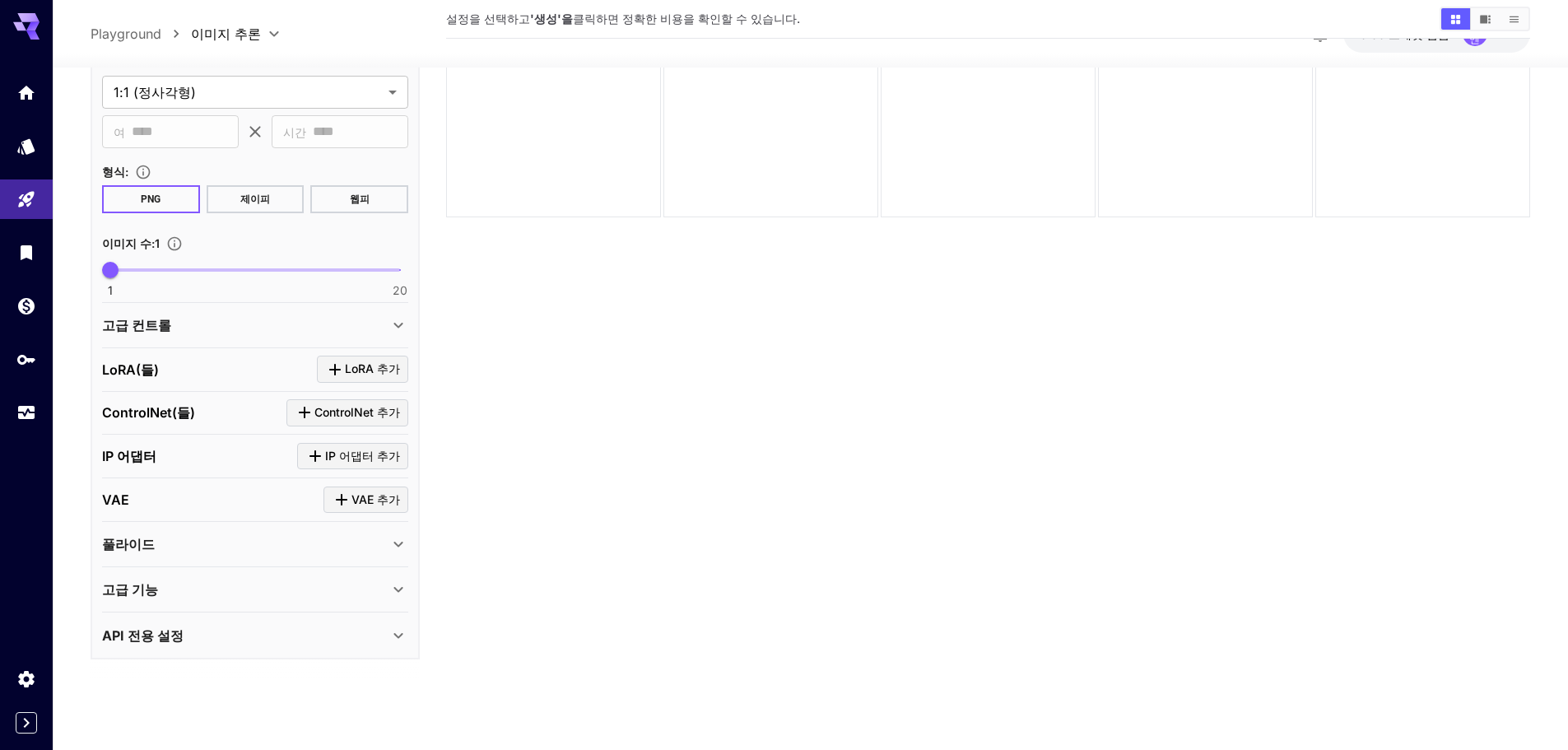
click at [224, 545] on div "풀라이드" at bounding box center [245, 543] width 287 height 20
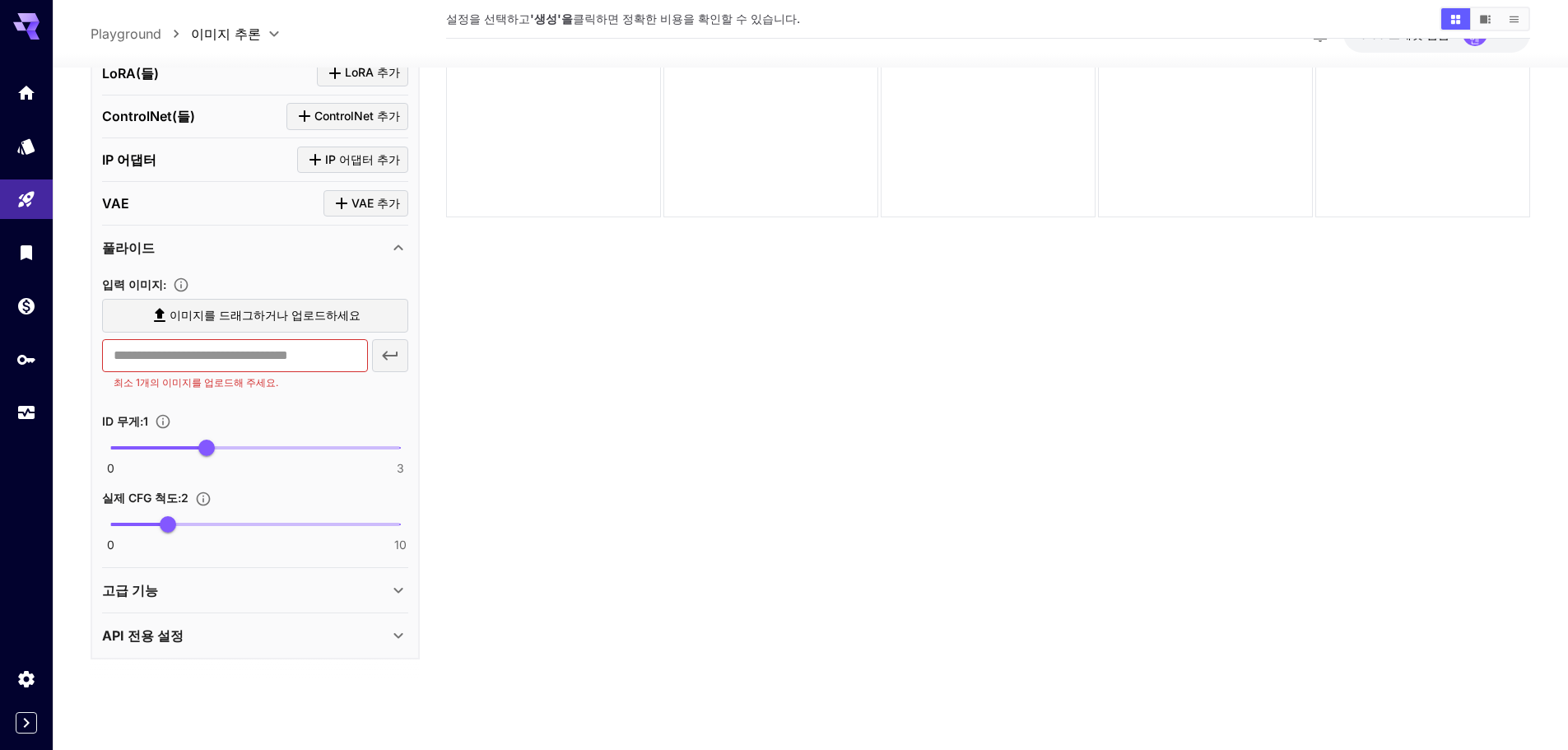
click at [224, 257] on div "풀라이드" at bounding box center [245, 247] width 287 height 20
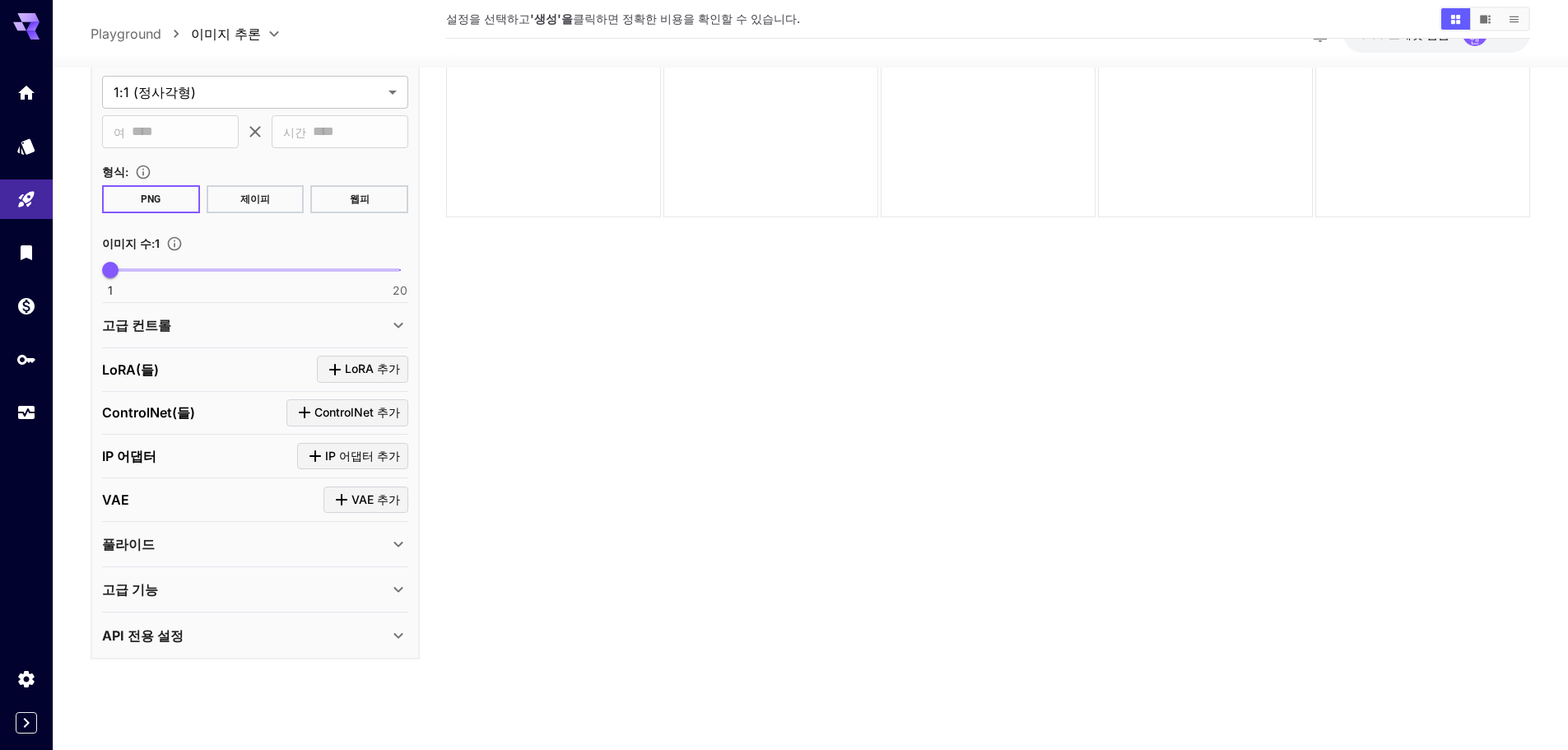
click at [170, 581] on div "고급 기능" at bounding box center [245, 588] width 287 height 20
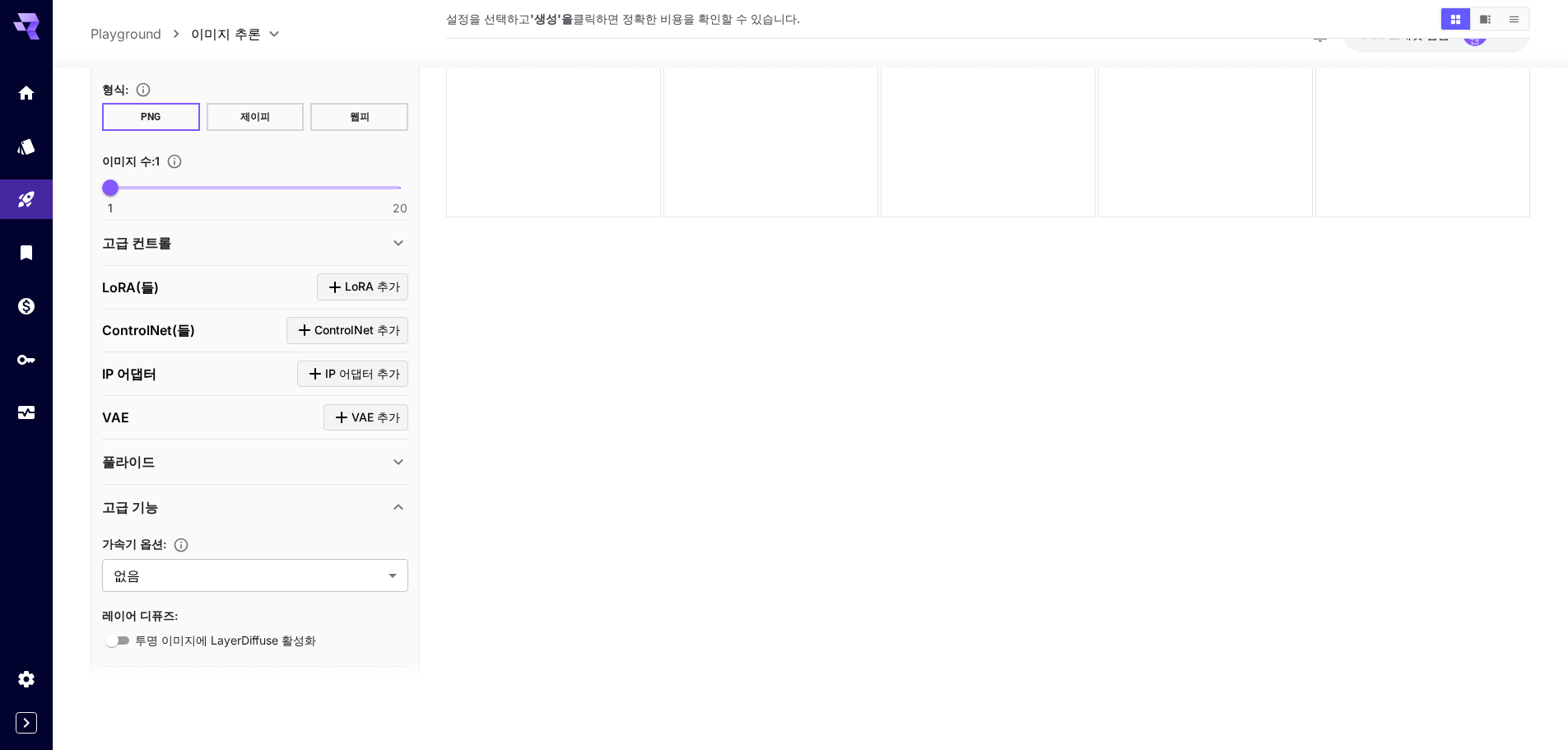
click at [188, 518] on div "고급 기능" at bounding box center [255, 507] width 306 height 39
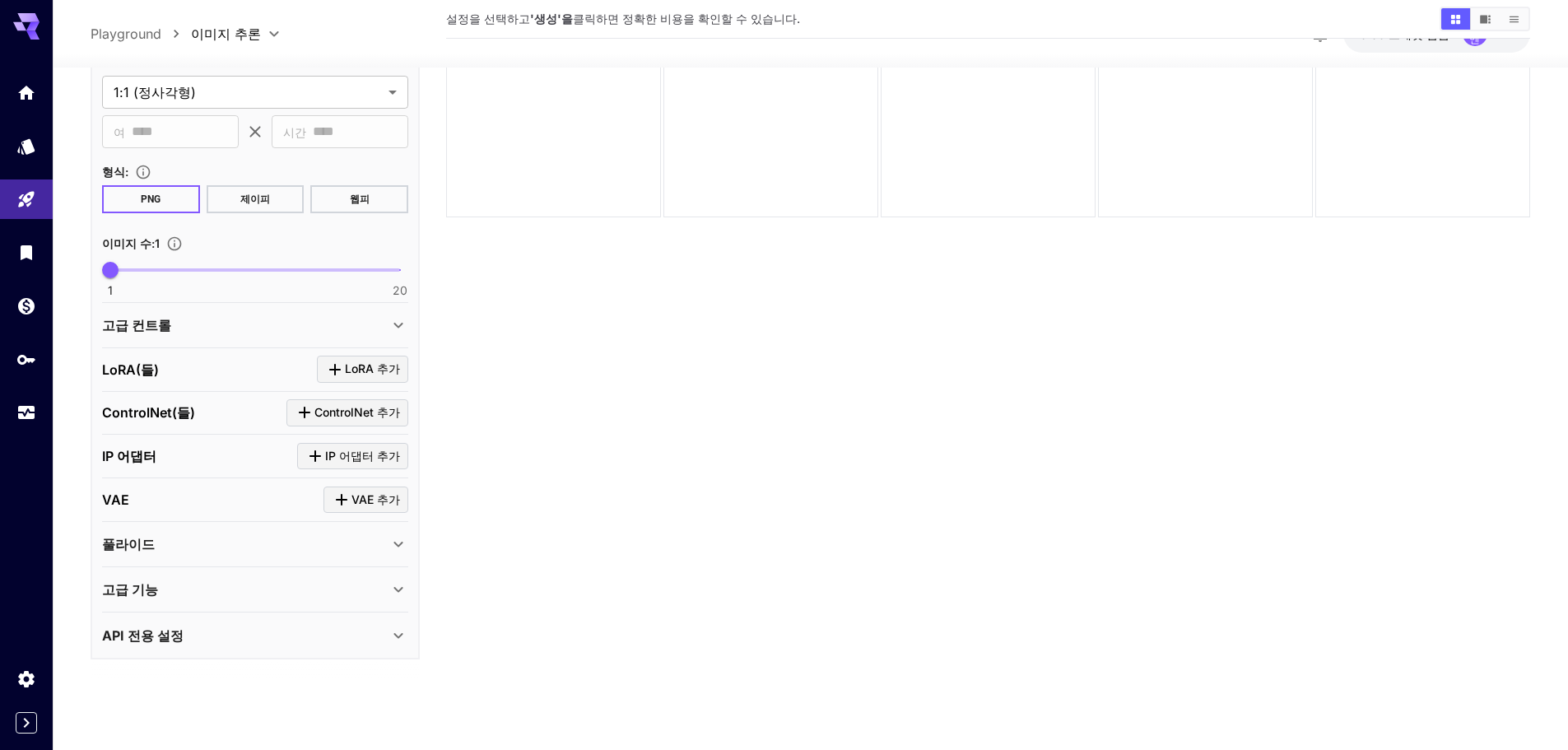
click at [188, 632] on div "API 전용 설정" at bounding box center [245, 634] width 287 height 20
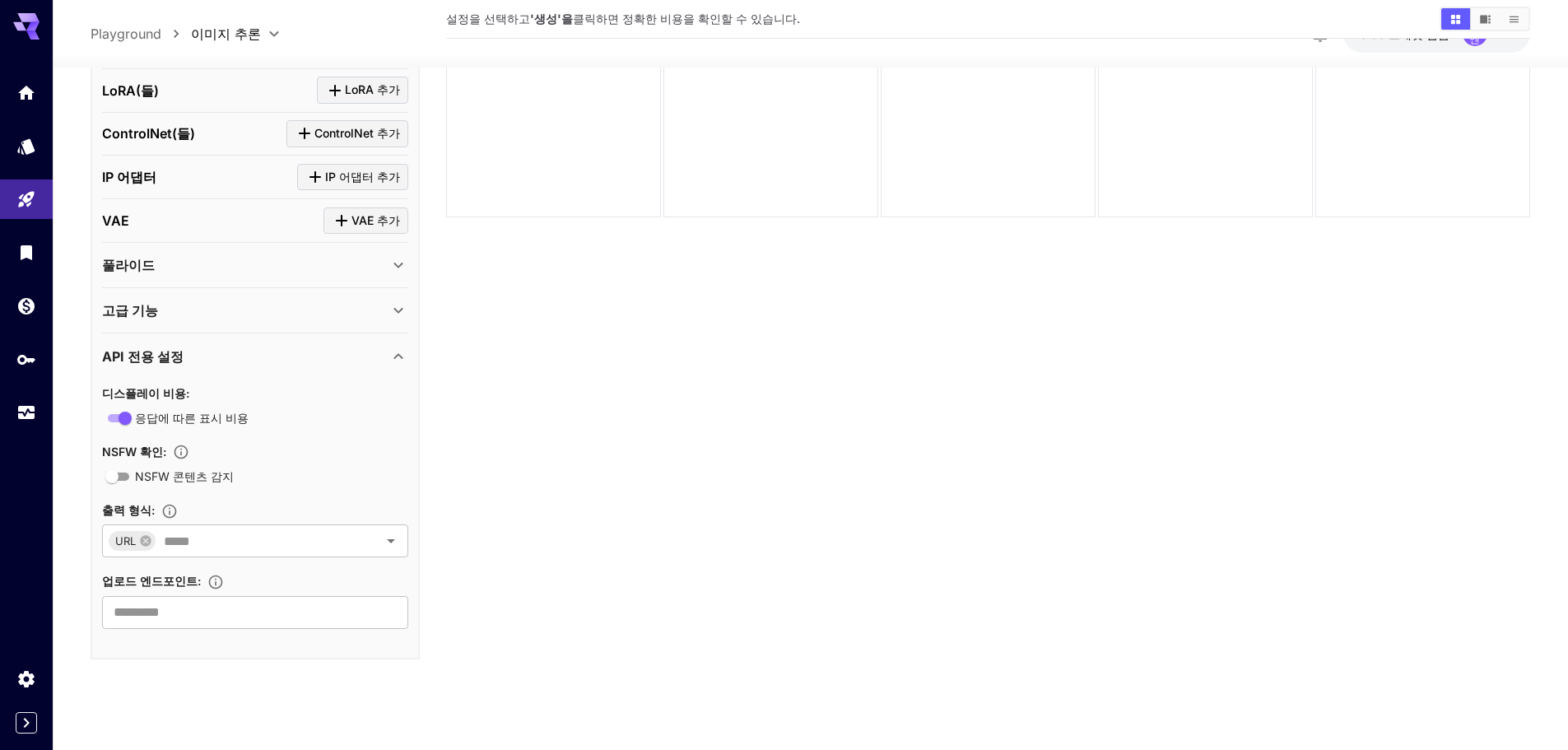
click at [234, 347] on div "API 전용 설정" at bounding box center [245, 355] width 287 height 20
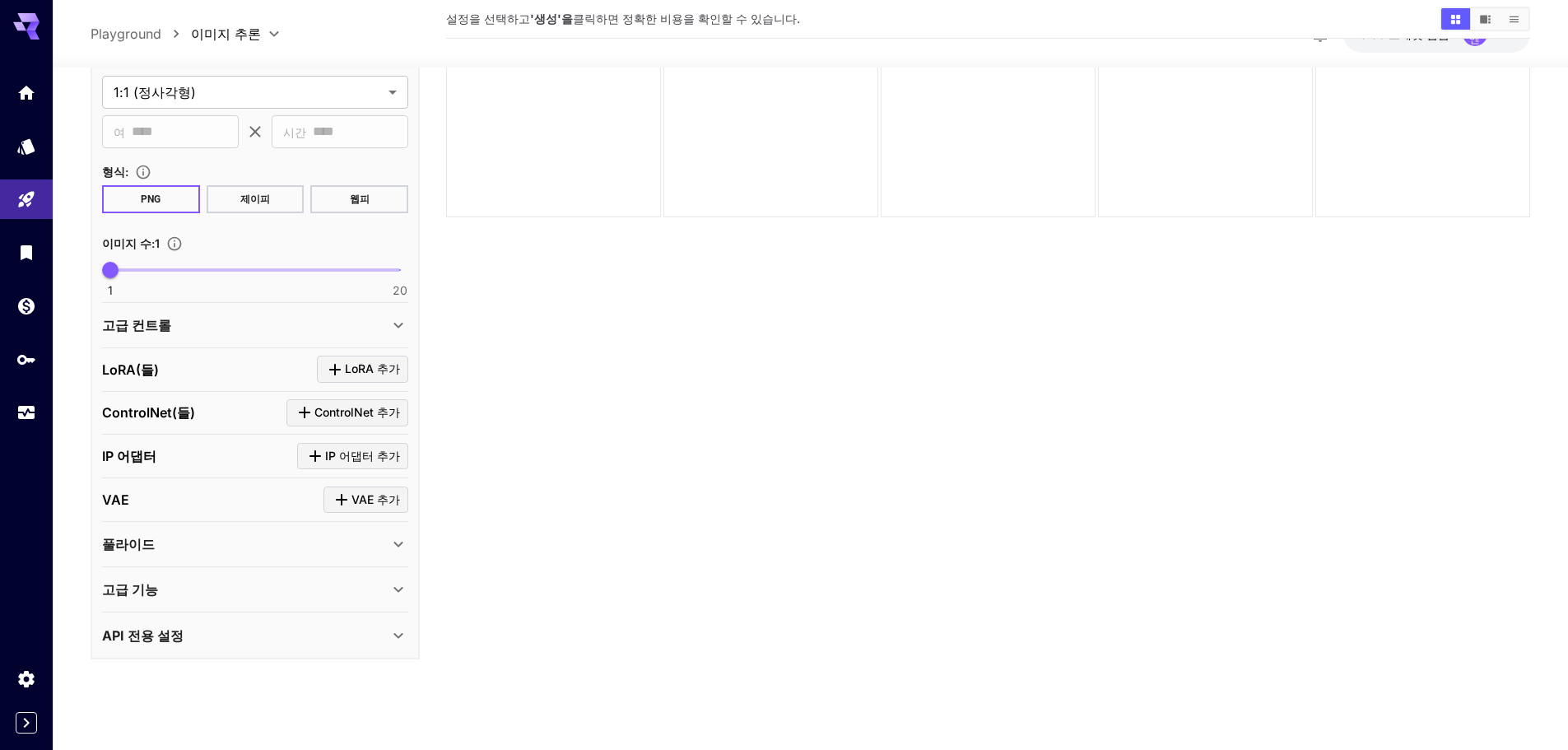
scroll to position [370, 0]
click at [155, 492] on div "VAE VAE 추가" at bounding box center [255, 499] width 306 height 27
click at [128, 501] on div "VAE VAE 추가" at bounding box center [255, 499] width 306 height 27
click at [127, 457] on font "IP 어댑터" at bounding box center [129, 456] width 54 height 17
click at [151, 415] on font "ControlNet(들)" at bounding box center [148, 413] width 93 height 17
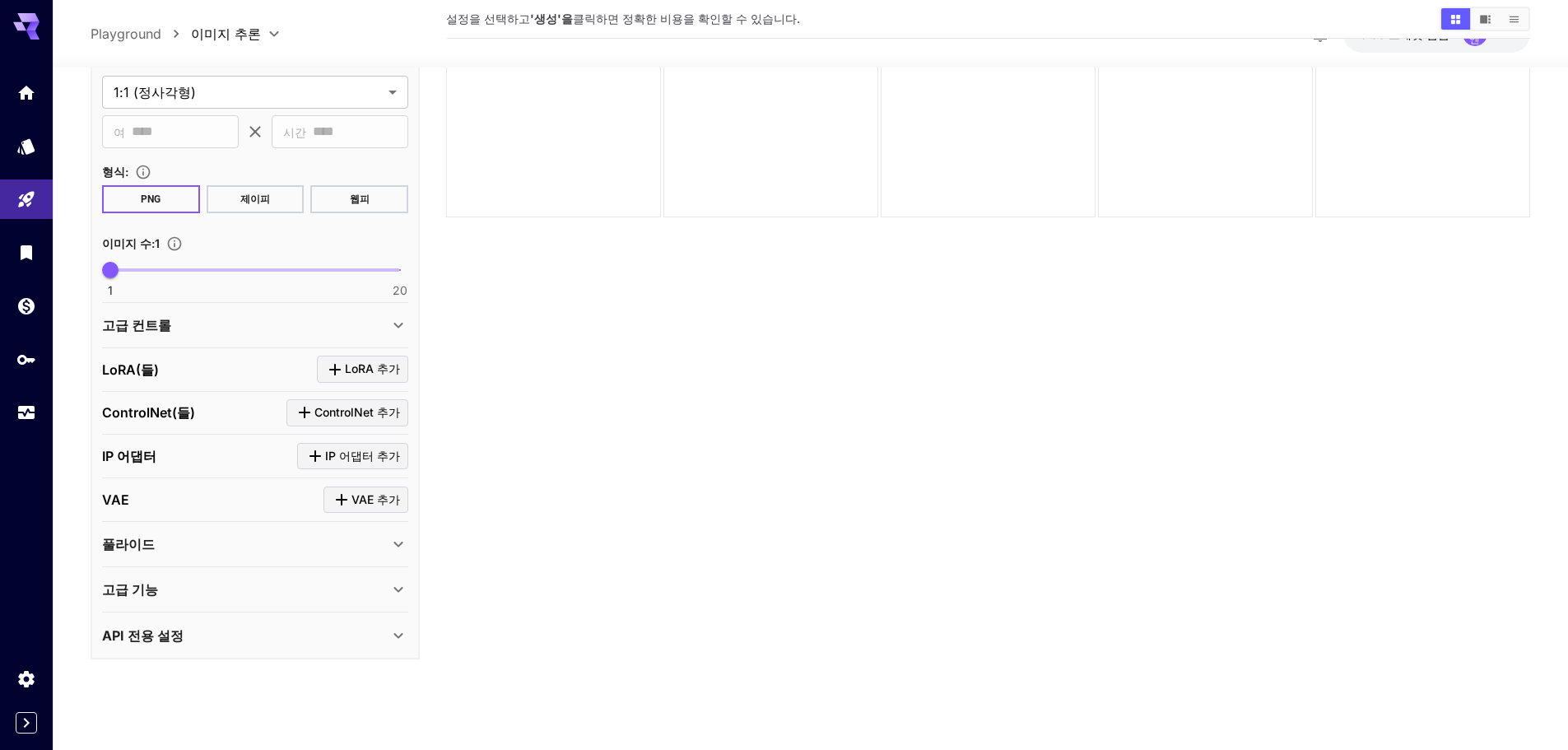
click at [148, 365] on font "LoRA(들)" at bounding box center [130, 369] width 57 height 17
click at [165, 330] on font "고급 컨트롤" at bounding box center [136, 324] width 69 height 17
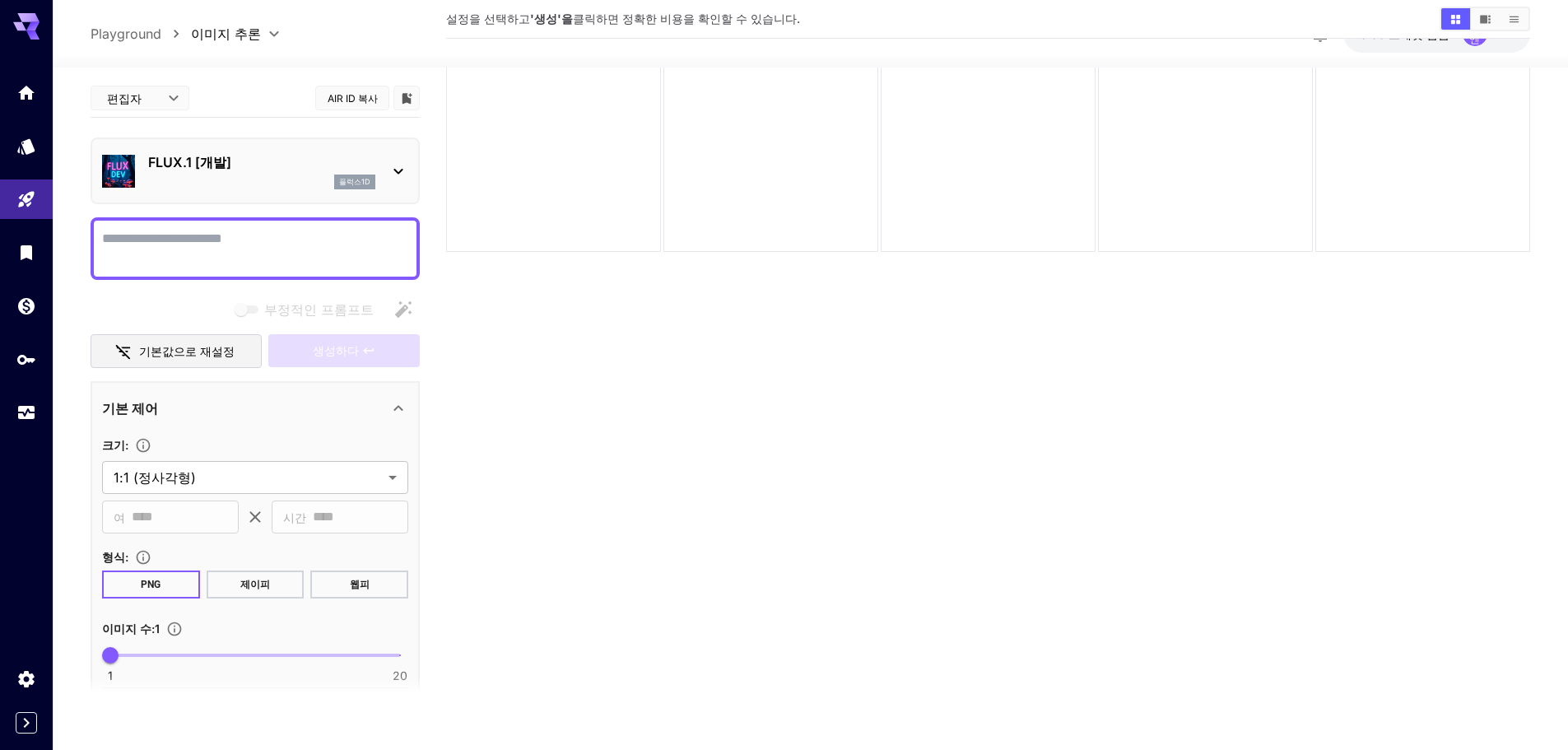
scroll to position [0, 0]
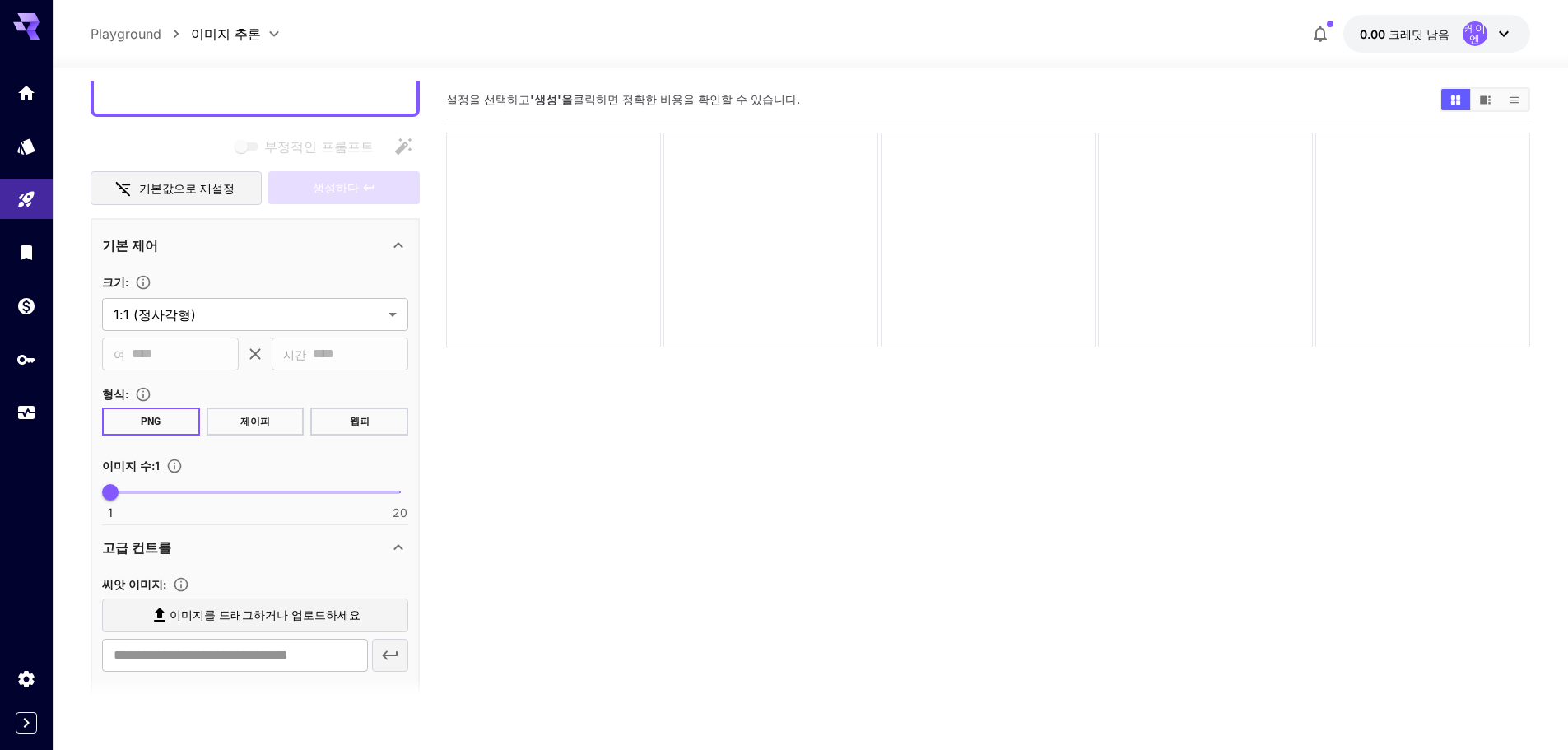
click at [390, 250] on icon at bounding box center [398, 245] width 20 height 20
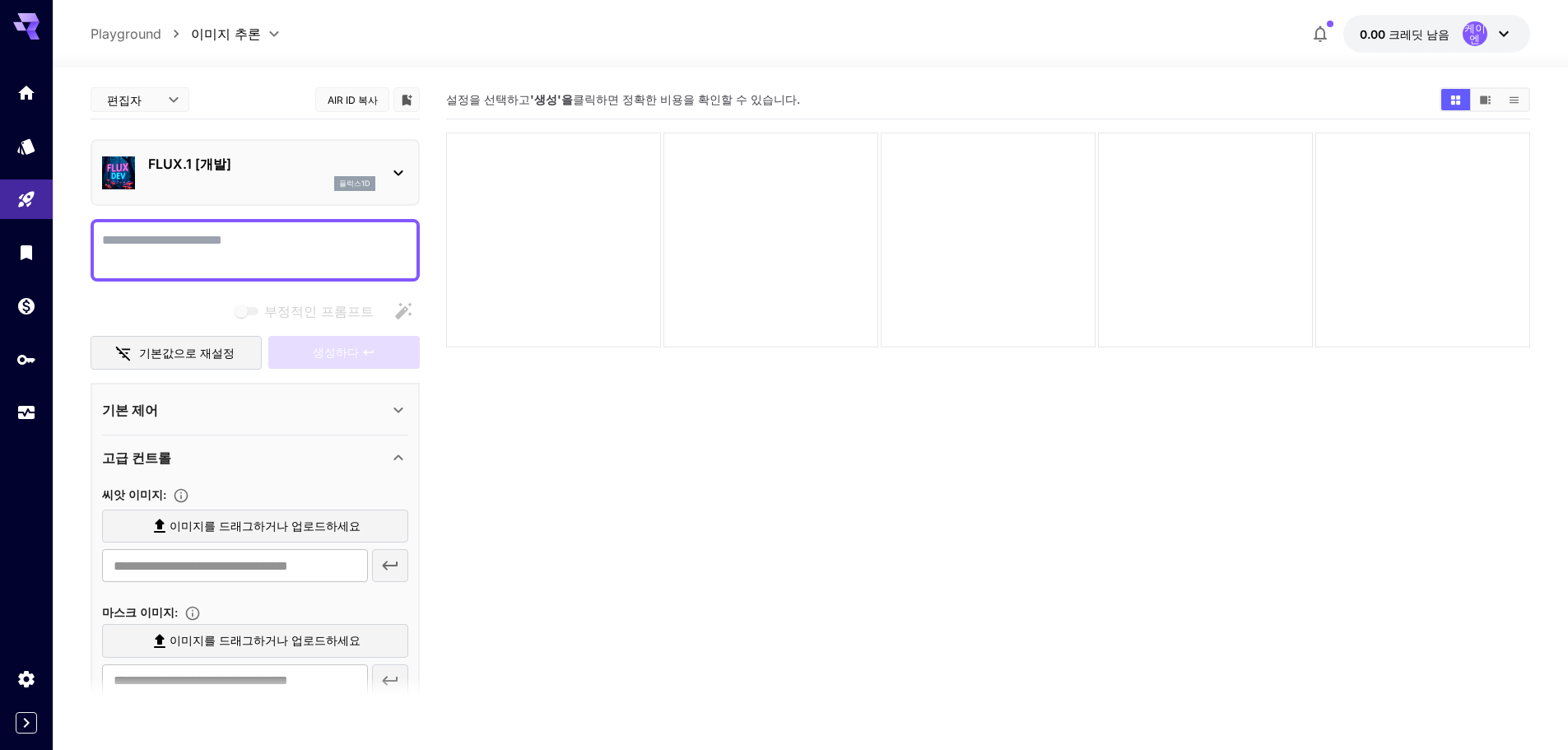
click at [177, 104] on body "**********" at bounding box center [784, 440] width 1568 height 880
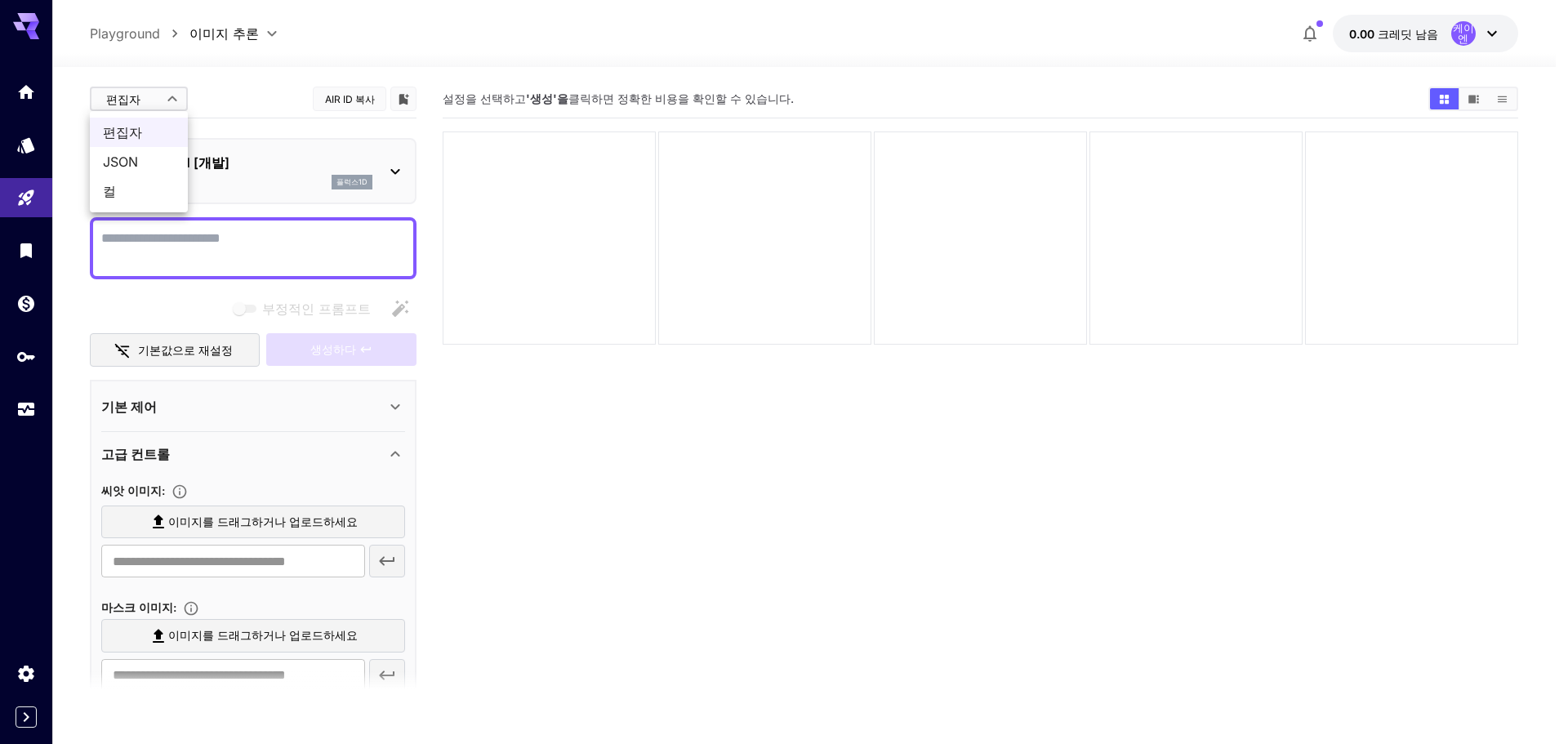
click at [170, 109] on div at bounding box center [784, 372] width 1568 height 744
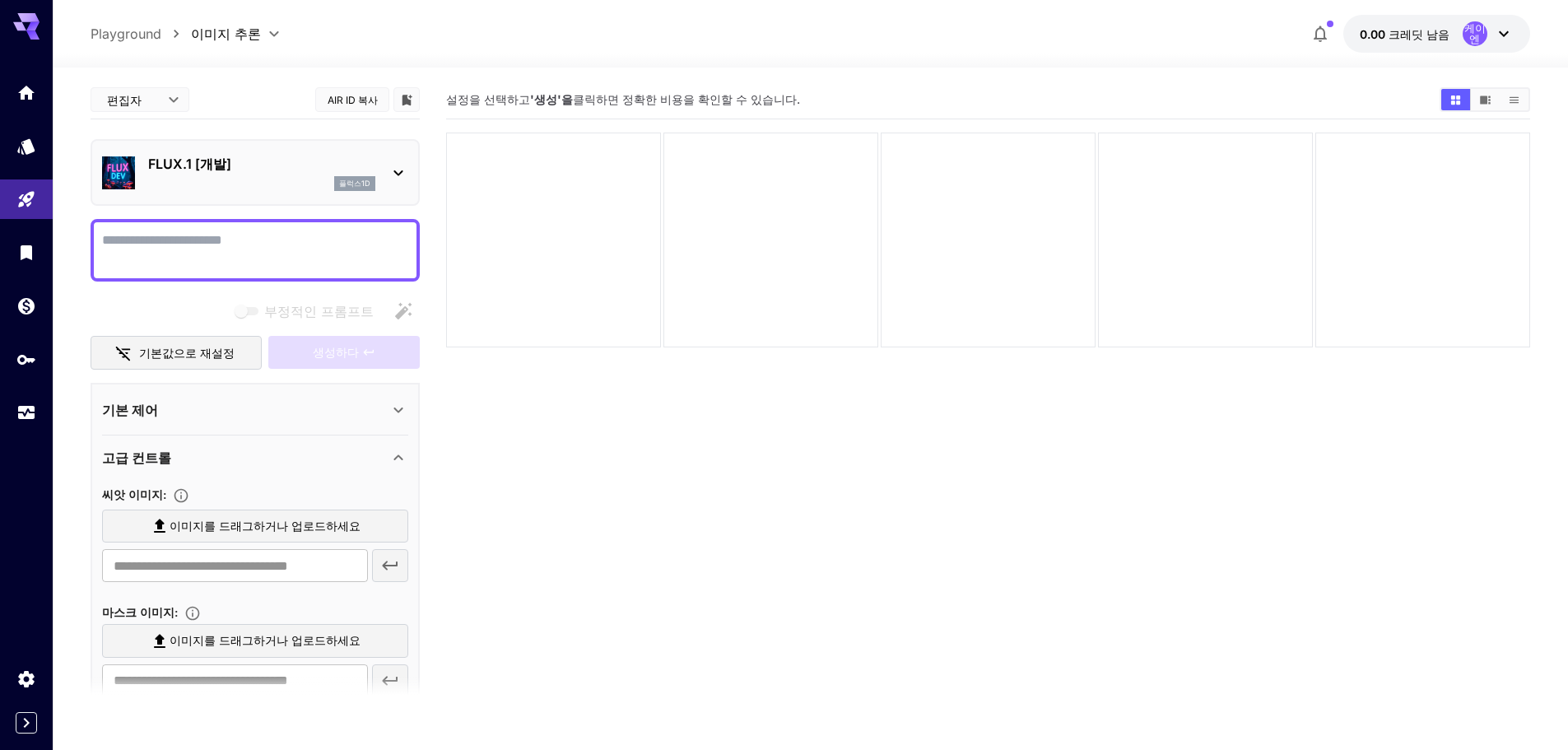
click at [272, 46] on div "**********" at bounding box center [810, 34] width 1515 height 67
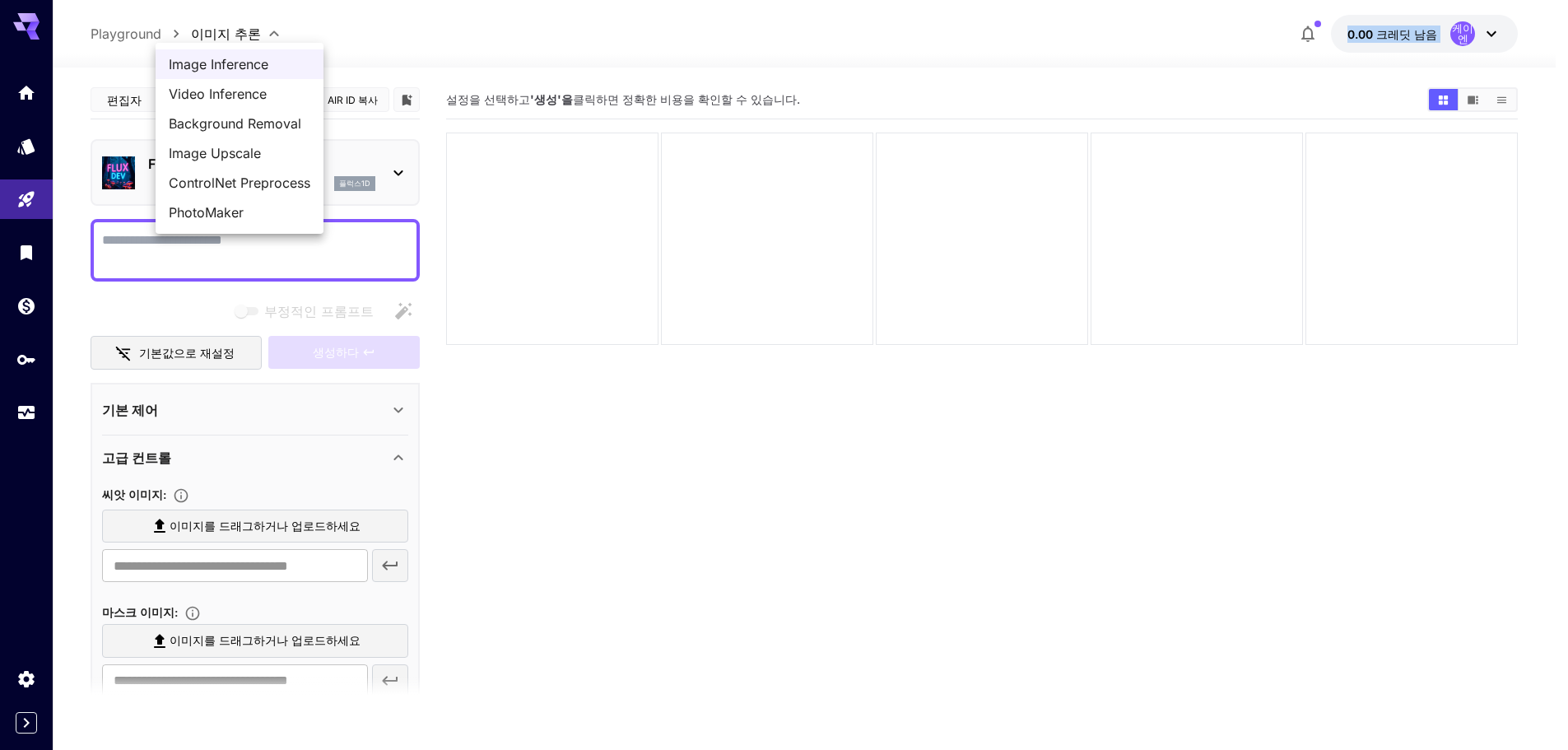
click at [274, 42] on body "**********" at bounding box center [784, 440] width 1568 height 880
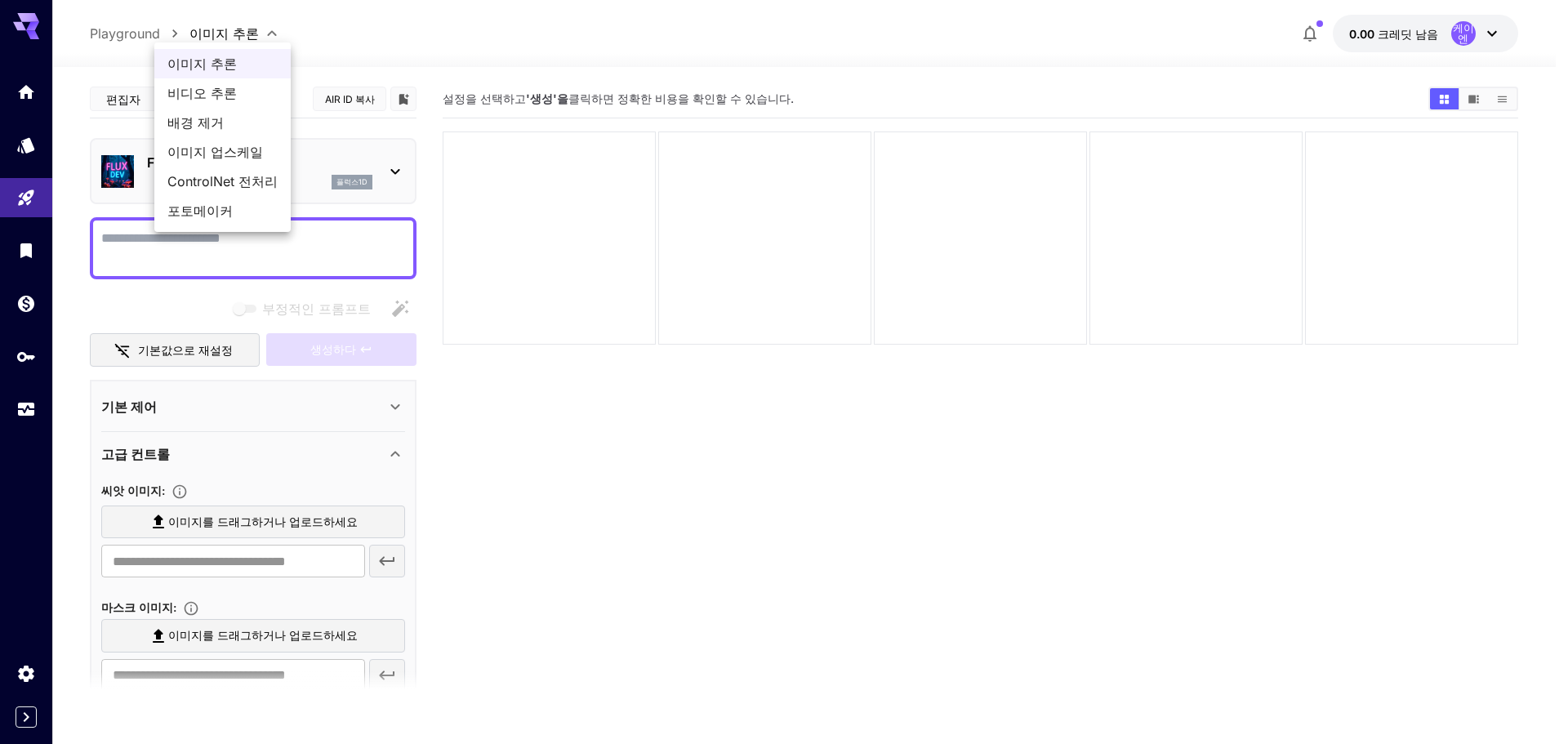
click at [601, 23] on div at bounding box center [784, 372] width 1568 height 744
